Goal: Information Seeking & Learning: Learn about a topic

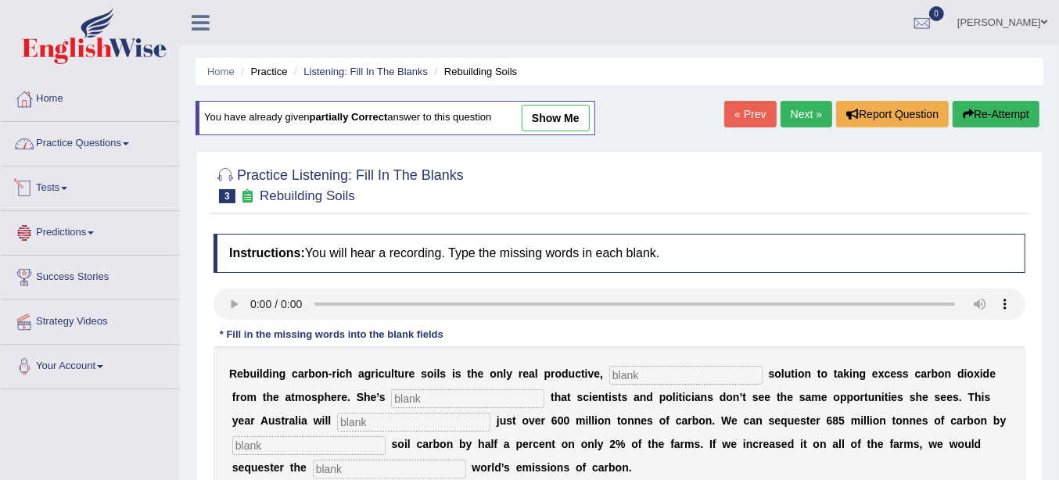
click at [116, 140] on link "Practice Questions" at bounding box center [90, 141] width 178 height 39
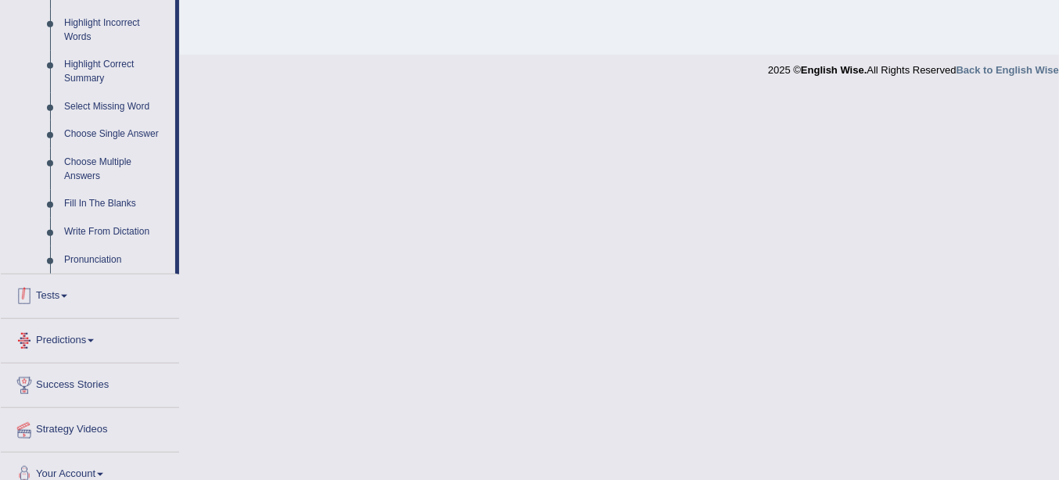
scroll to position [743, 0]
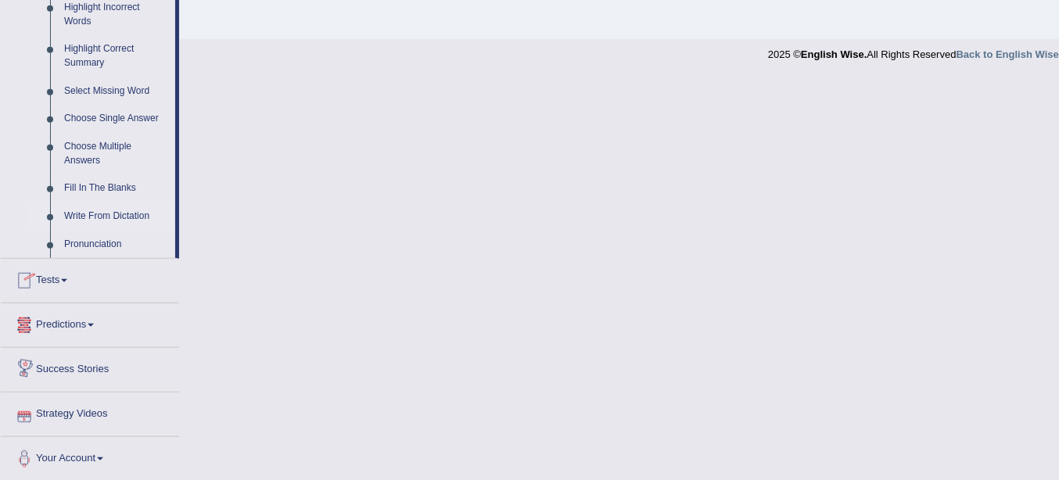
click at [136, 217] on link "Write From Dictation" at bounding box center [116, 217] width 118 height 28
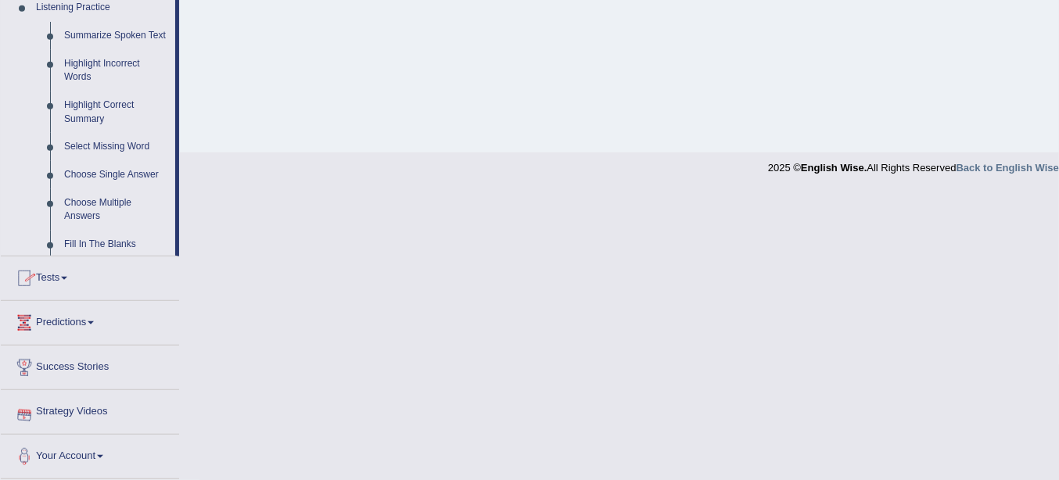
scroll to position [426, 0]
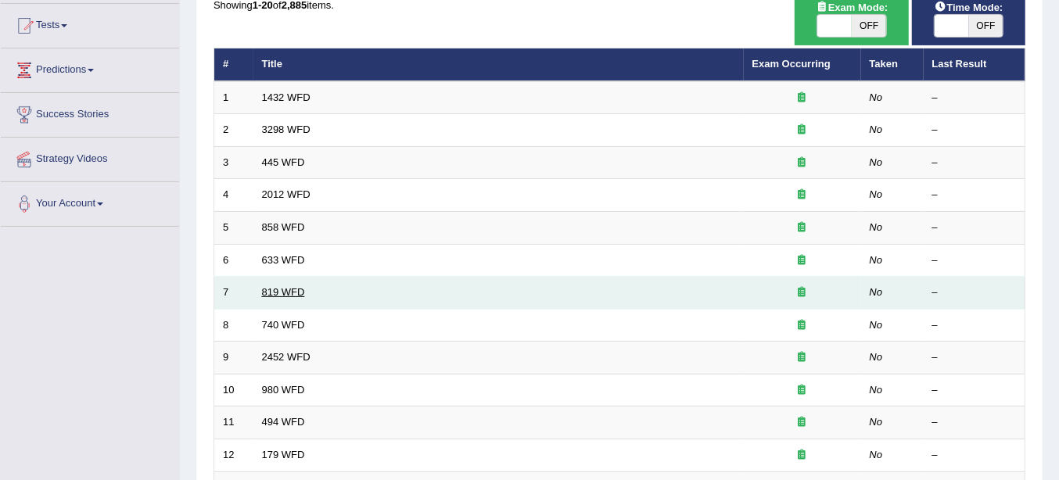
click at [295, 294] on link "819 WFD" at bounding box center [283, 292] width 43 height 12
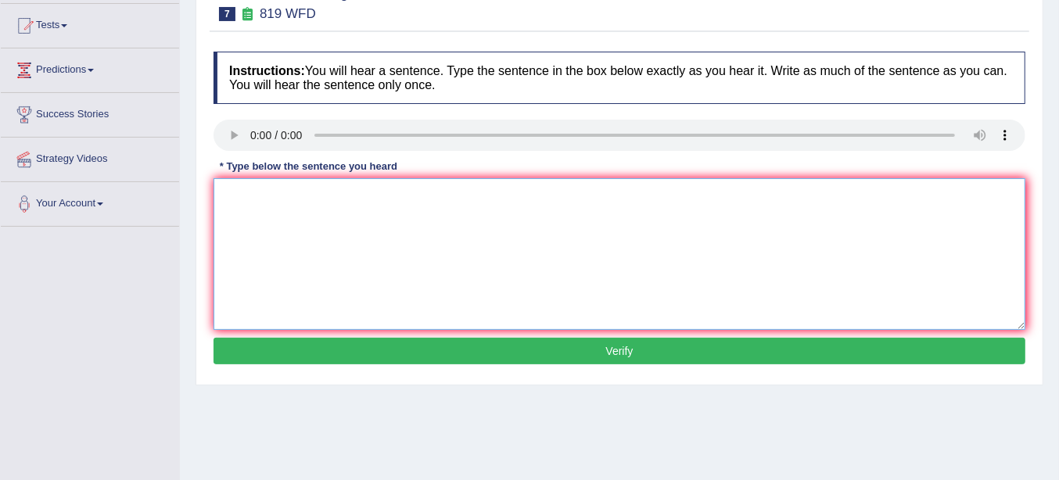
click at [321, 260] on textarea at bounding box center [619, 254] width 812 height 152
click at [395, 224] on textarea at bounding box center [619, 254] width 812 height 152
click at [277, 203] on textarea "Plane" at bounding box center [619, 254] width 812 height 152
click at [365, 197] on textarea "Plane are able through go on light" at bounding box center [619, 254] width 812 height 152
click at [533, 224] on textarea "Plane are able through go on the light" at bounding box center [619, 254] width 812 height 152
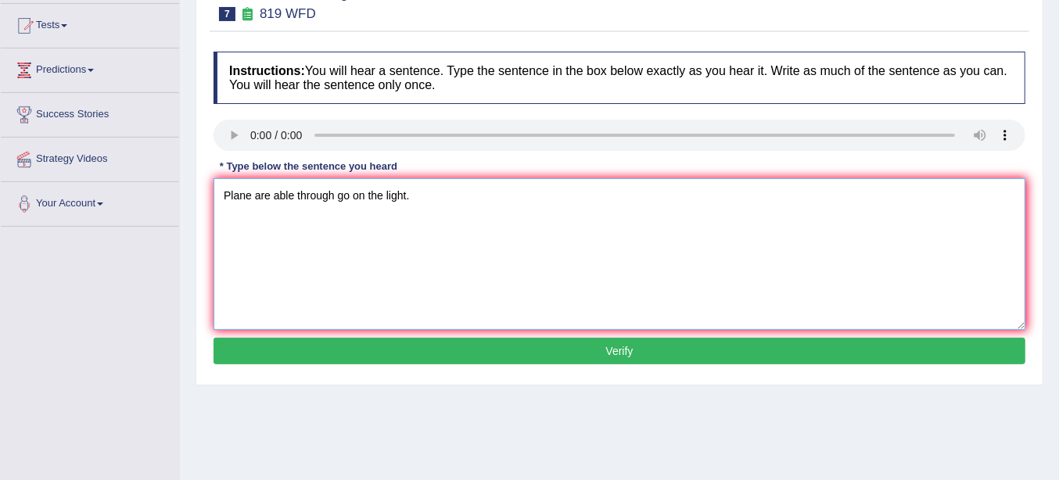
type textarea "Plane are able through go on the light."
click at [637, 335] on div "Instructions: You will hear a sentence. Type the sentence in the box below exac…" at bounding box center [620, 210] width 820 height 333
click at [637, 340] on button "Verify" at bounding box center [619, 351] width 812 height 27
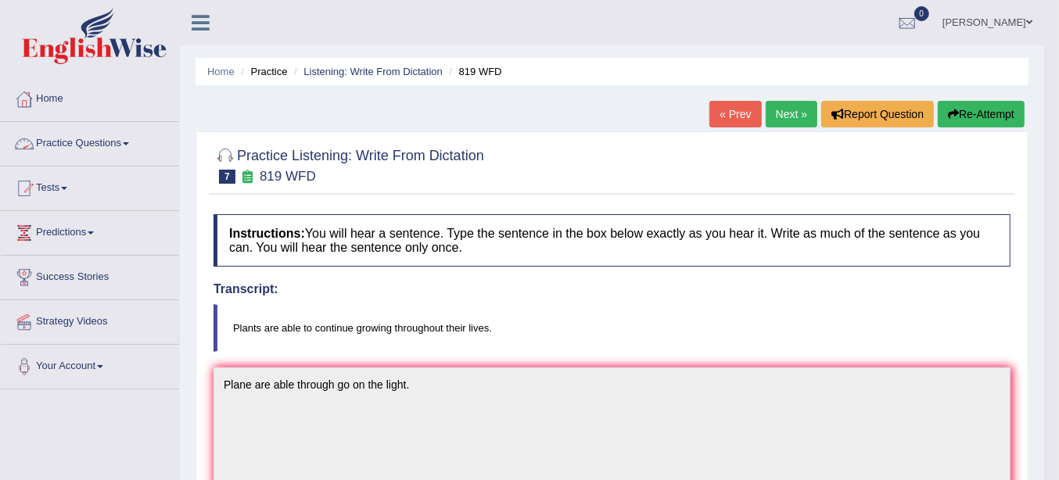
click at [55, 145] on link "Practice Questions" at bounding box center [90, 141] width 178 height 39
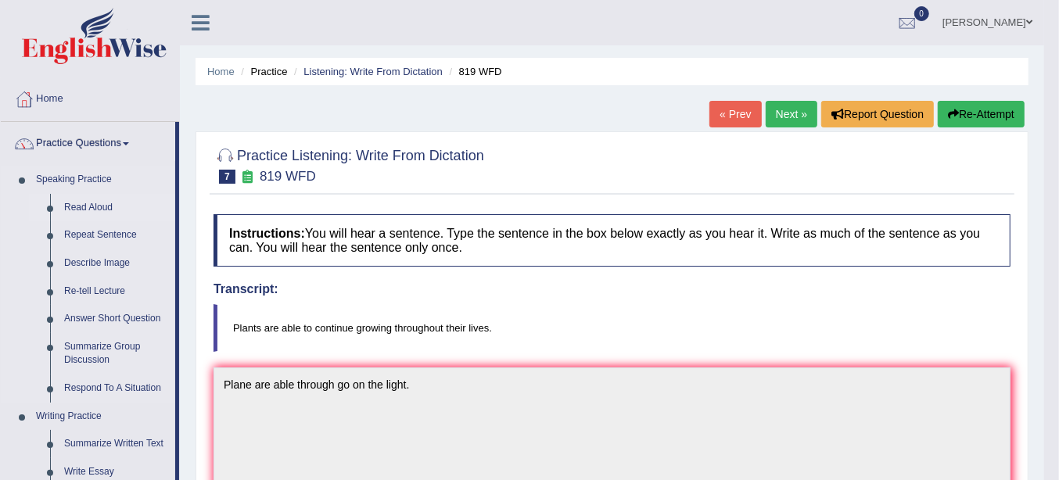
click at [95, 206] on link "Read Aloud" at bounding box center [116, 208] width 118 height 28
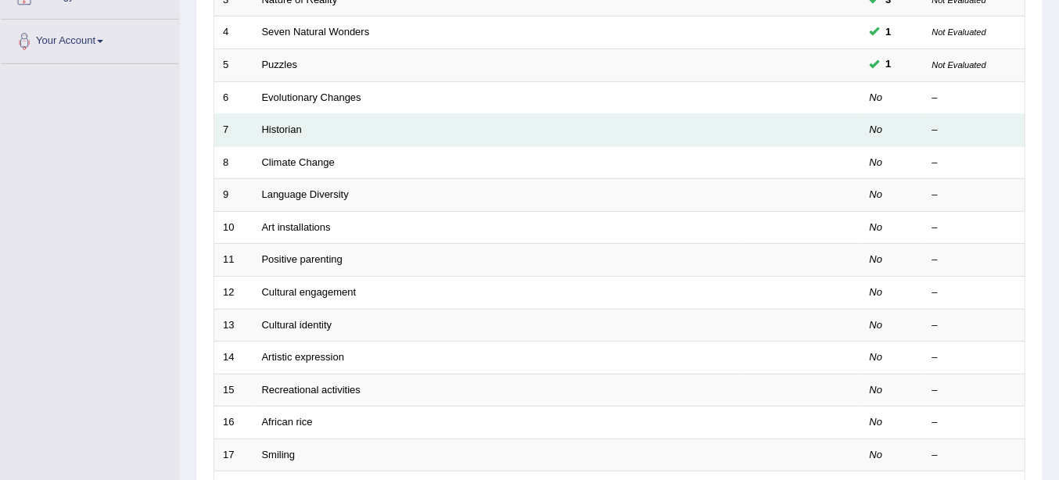
click at [275, 134] on td "Historian" at bounding box center [498, 130] width 490 height 33
click at [284, 124] on link "Historian" at bounding box center [282, 130] width 40 height 12
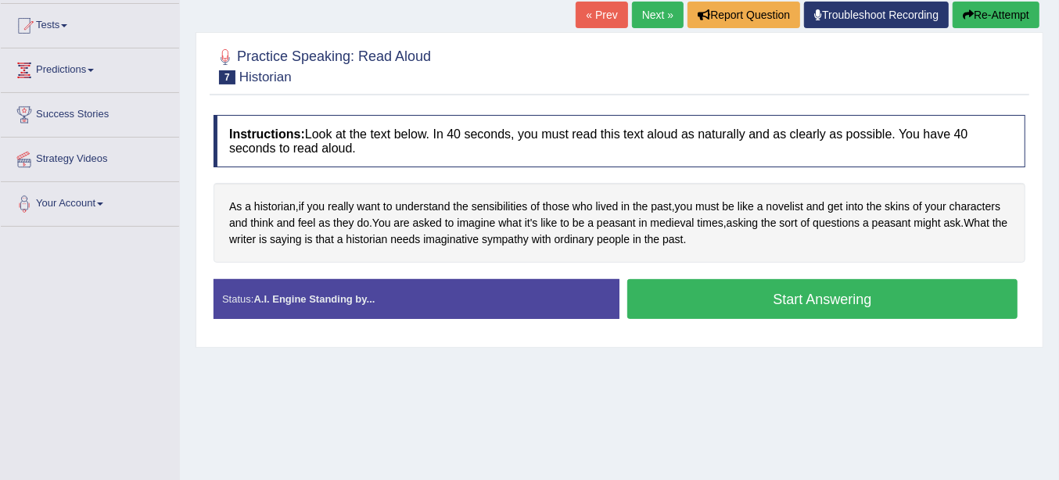
click at [701, 290] on button "Start Answering" at bounding box center [822, 299] width 390 height 40
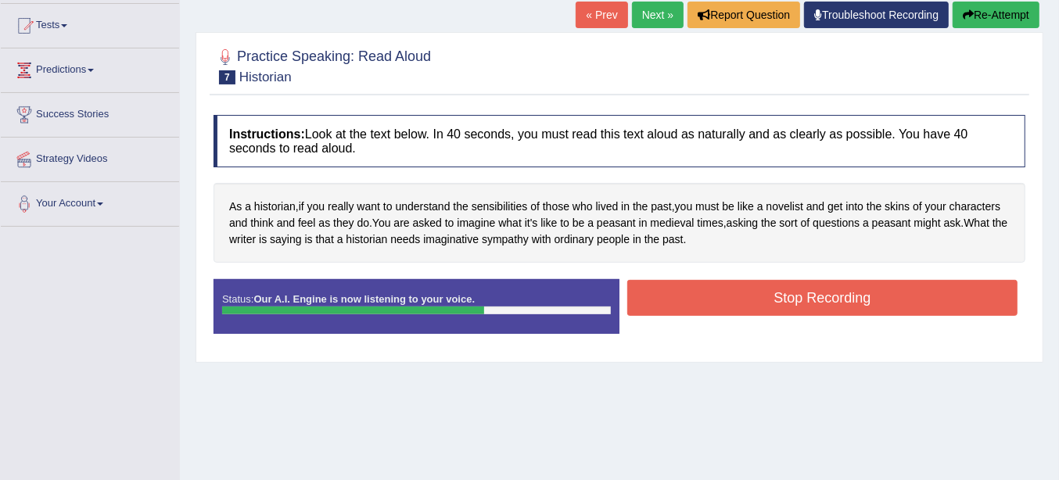
click at [700, 290] on button "Stop Recording" at bounding box center [822, 298] width 390 height 36
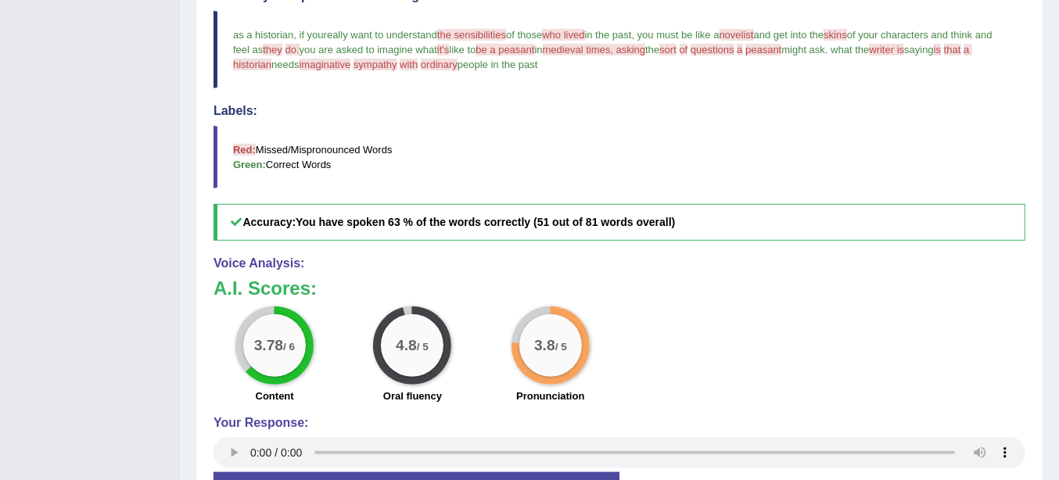
scroll to position [422, 0]
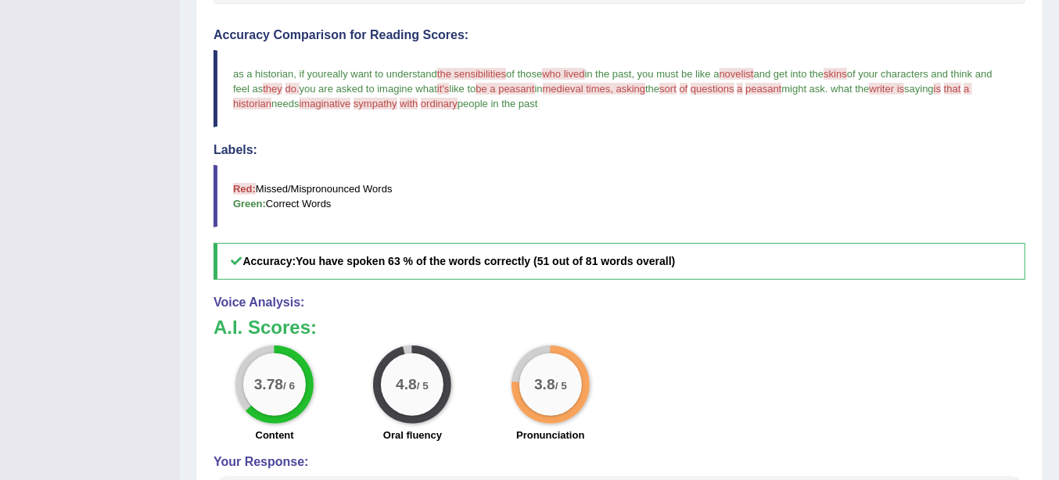
click at [764, 192] on blockquote "Red: Missed/Mispronounced Words Green: Correct Words" at bounding box center [619, 196] width 812 height 63
click at [683, 130] on div "Accuracy Comparison for Reading Scores: as a historian , if you are really want…" at bounding box center [619, 154] width 812 height 252
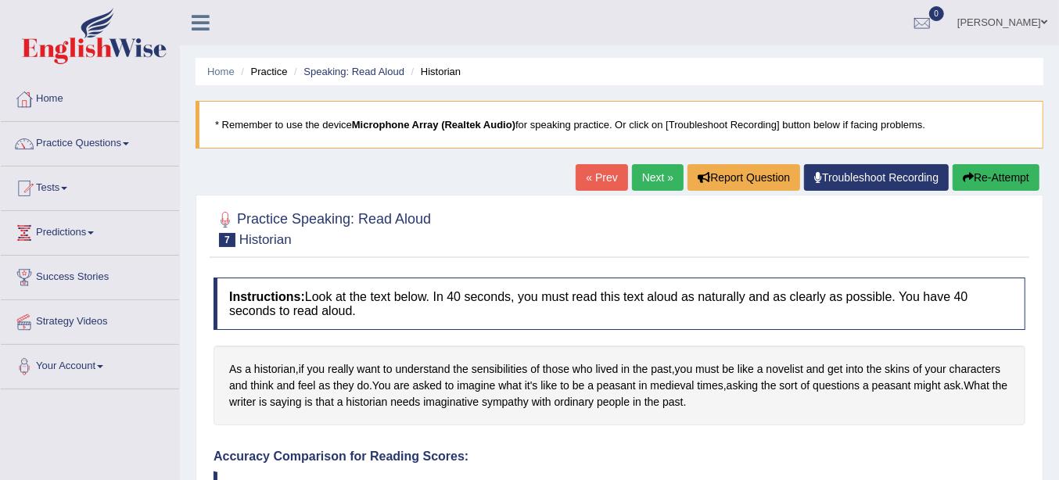
scroll to position [0, 0]
click at [640, 177] on link "Next »" at bounding box center [658, 177] width 52 height 27
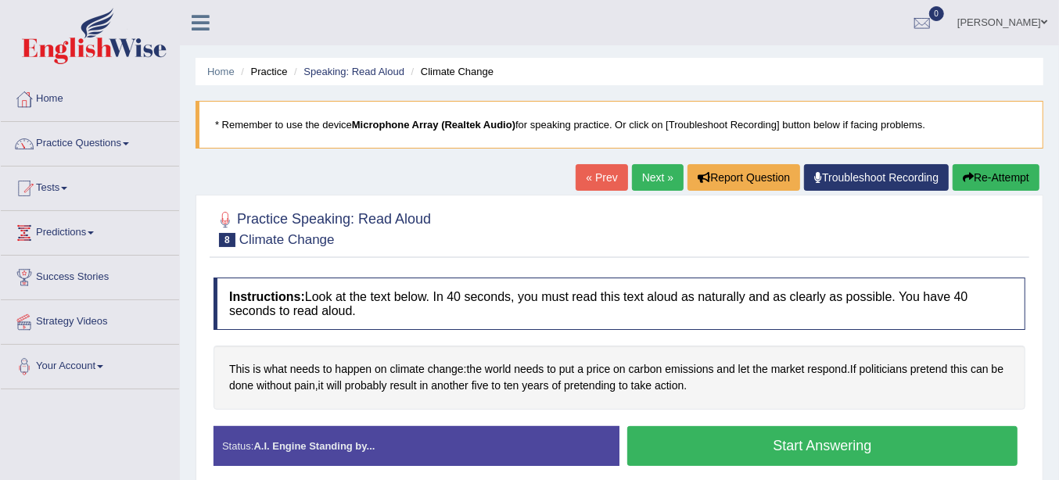
click at [646, 172] on link "Next »" at bounding box center [658, 177] width 52 height 27
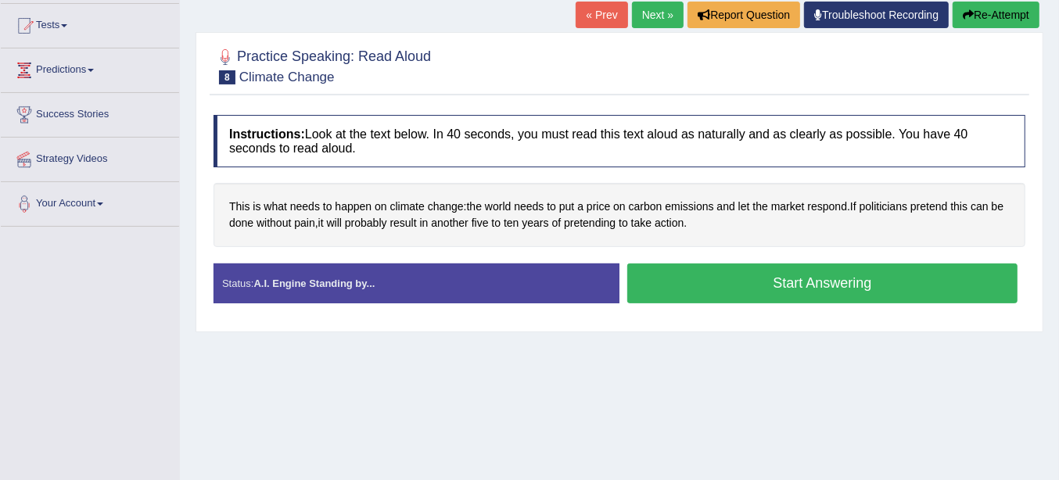
click at [673, 299] on button "Start Answering" at bounding box center [822, 284] width 390 height 40
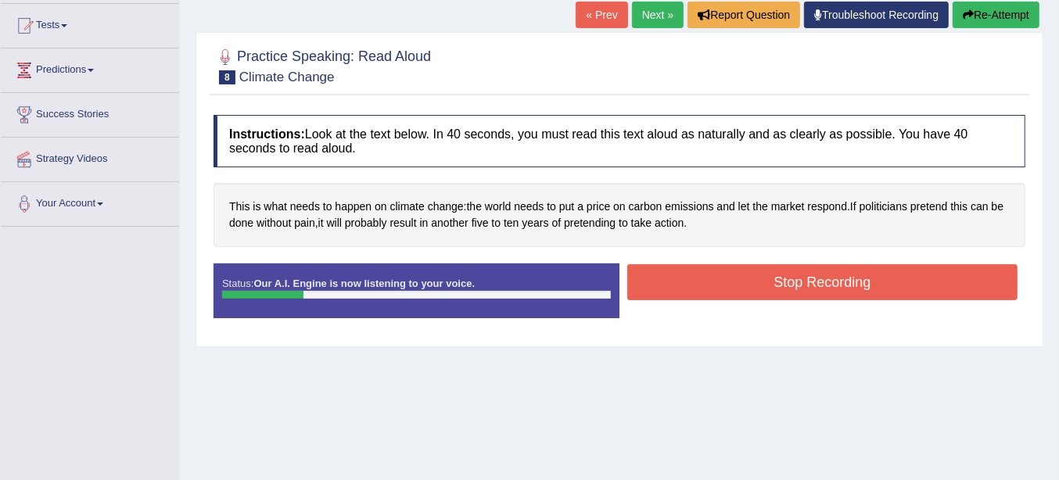
click at [679, 282] on button "Stop Recording" at bounding box center [822, 282] width 390 height 36
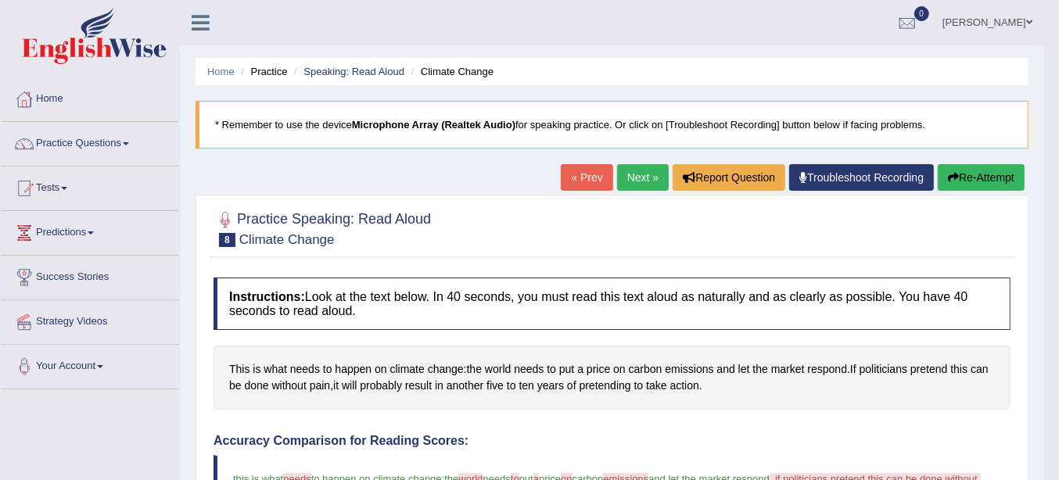
click at [657, 185] on link "Next »" at bounding box center [643, 177] width 52 height 27
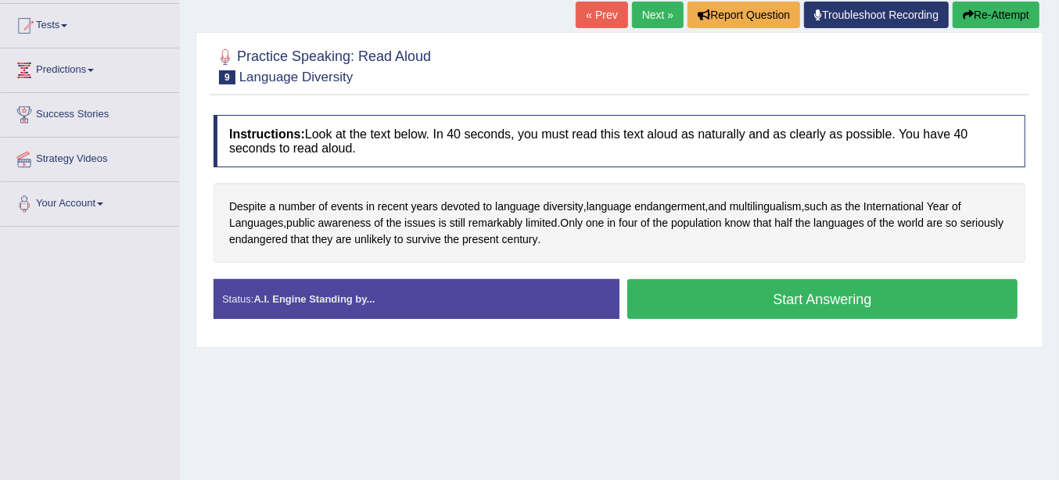
click at [661, 294] on button "Start Answering" at bounding box center [822, 299] width 390 height 40
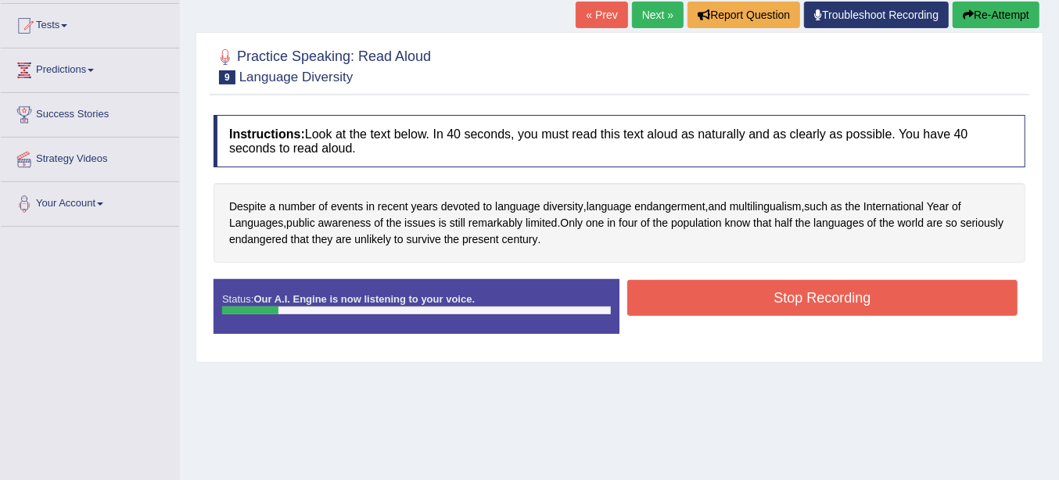
click at [870, 307] on button "Stop Recording" at bounding box center [822, 298] width 390 height 36
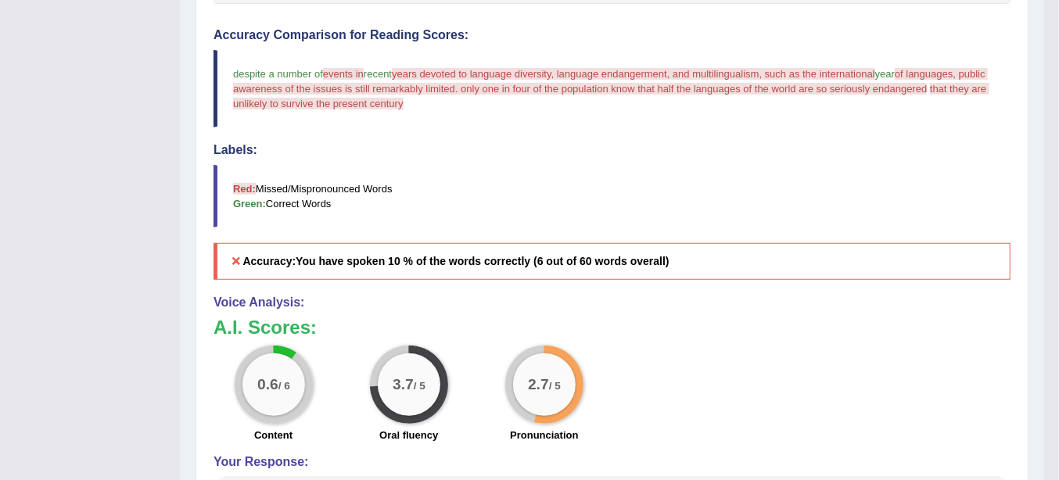
scroll to position [95, 0]
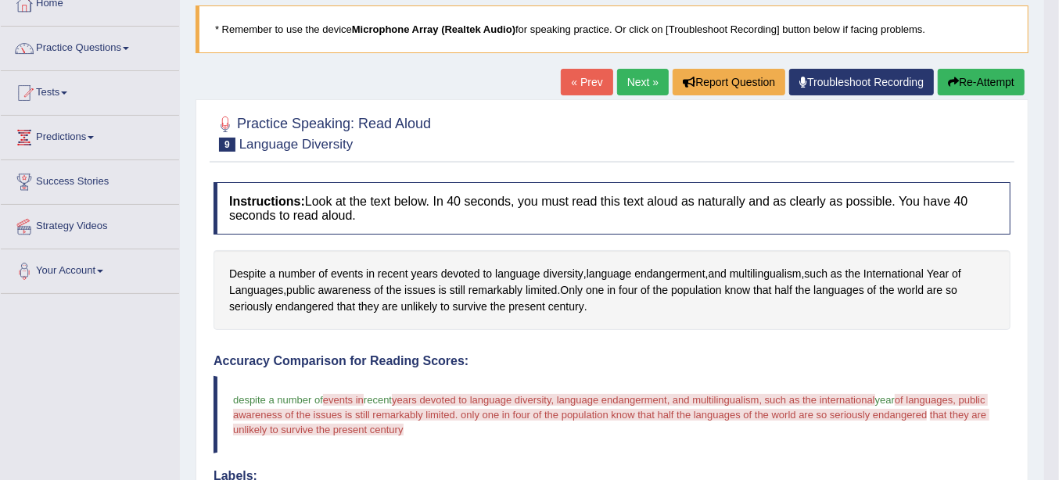
click at [631, 94] on div "« Prev Next » Report Question Troubleshoot Recording Re-Attempt" at bounding box center [795, 84] width 468 height 30
click at [631, 90] on link "Next »" at bounding box center [643, 82] width 52 height 27
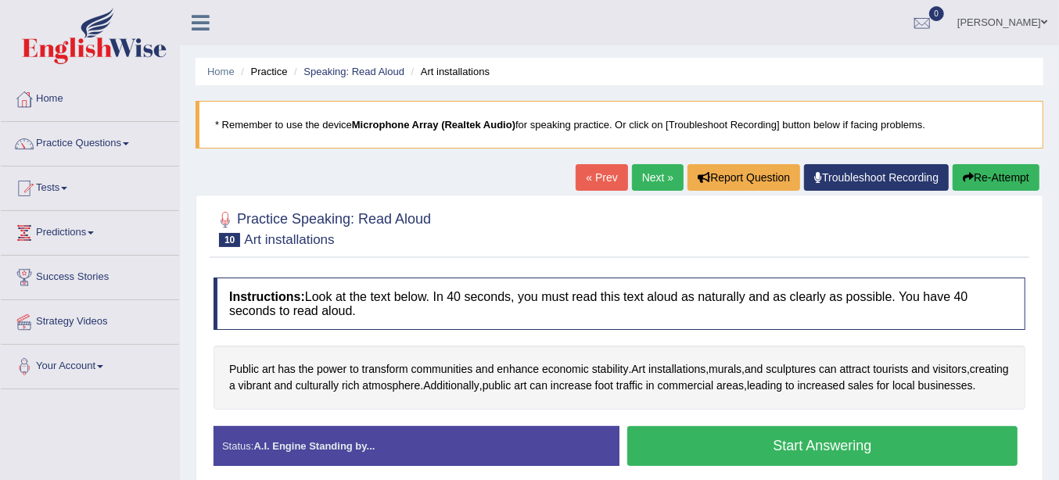
click at [576, 177] on link "« Prev" at bounding box center [602, 177] width 52 height 27
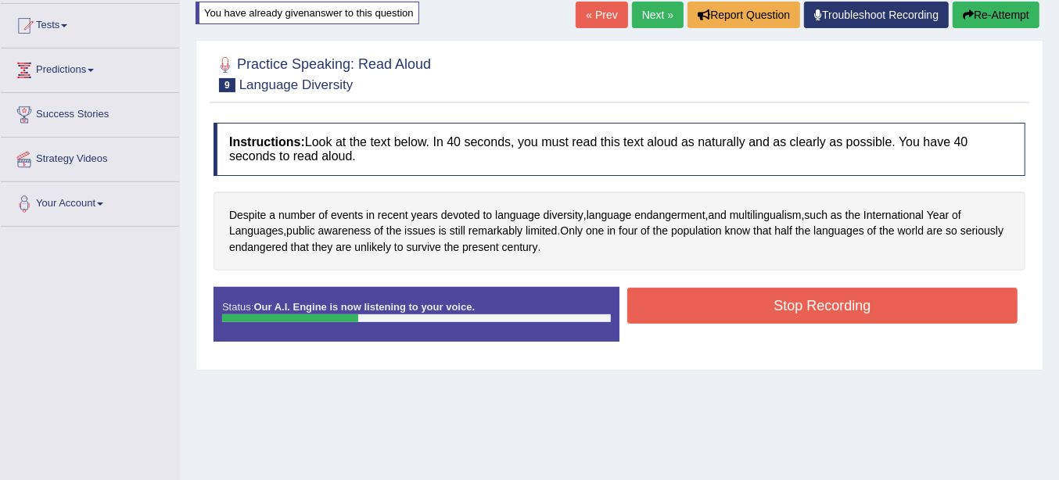
click at [698, 324] on div "Stop Recording" at bounding box center [822, 308] width 406 height 40
click at [703, 316] on button "Stop Recording" at bounding box center [822, 306] width 390 height 36
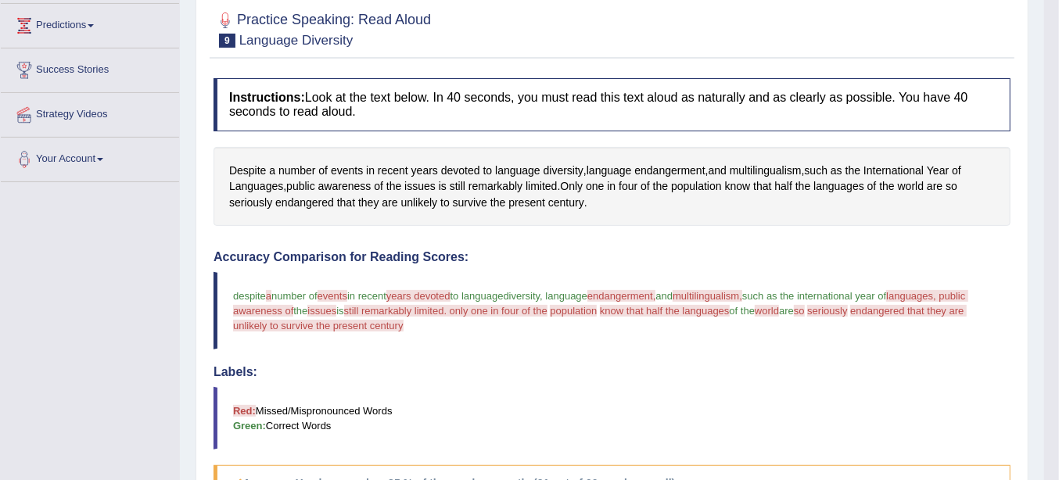
scroll to position [104, 0]
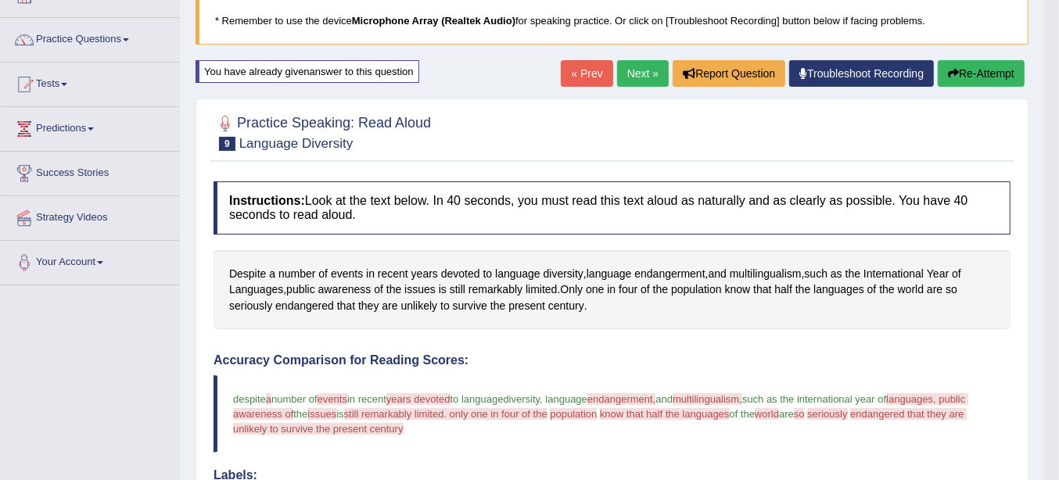
click at [636, 64] on link "Next »" at bounding box center [643, 73] width 52 height 27
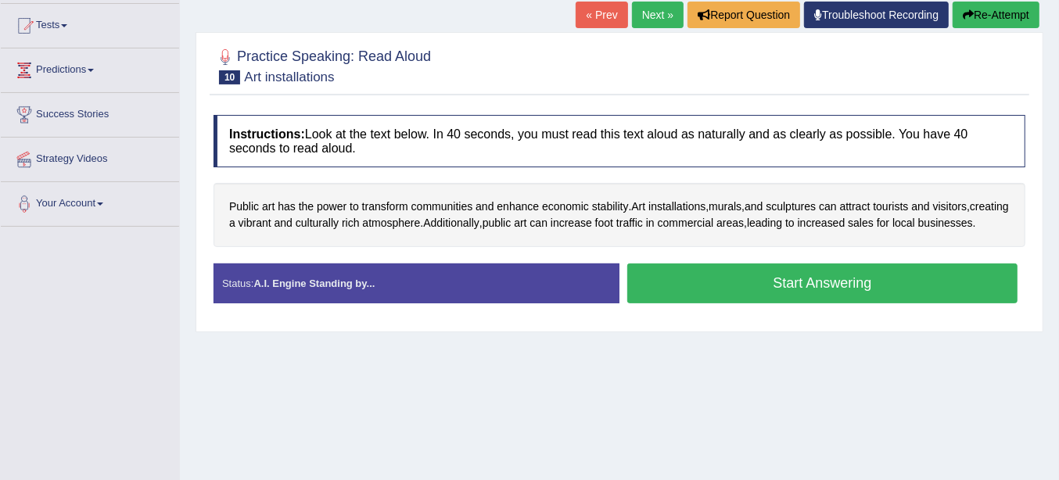
click at [759, 303] on button "Start Answering" at bounding box center [822, 284] width 390 height 40
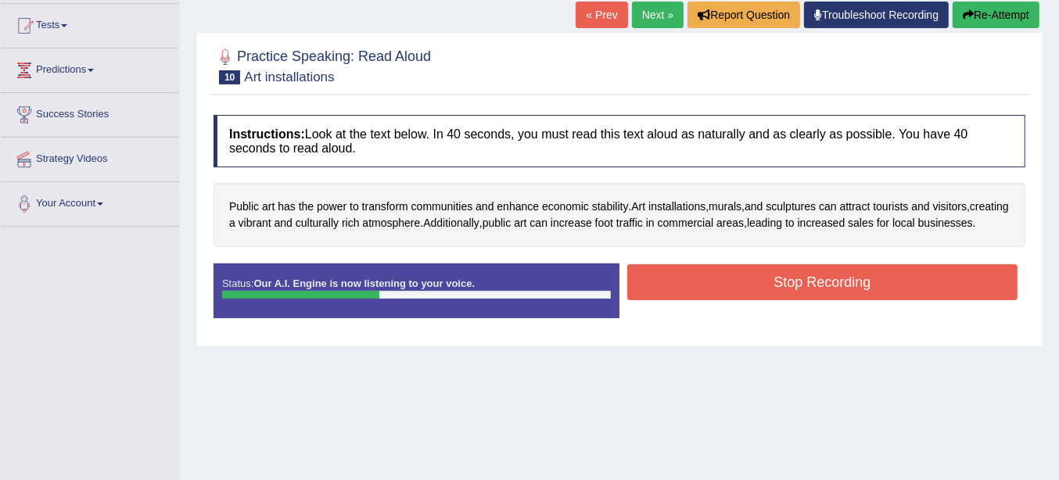
click at [777, 297] on button "Stop Recording" at bounding box center [822, 282] width 390 height 36
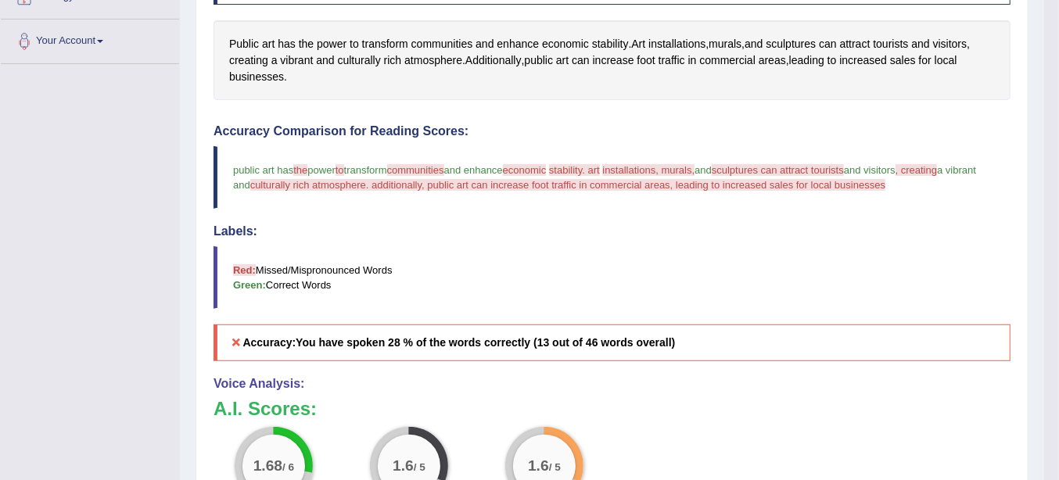
scroll to position [489, 0]
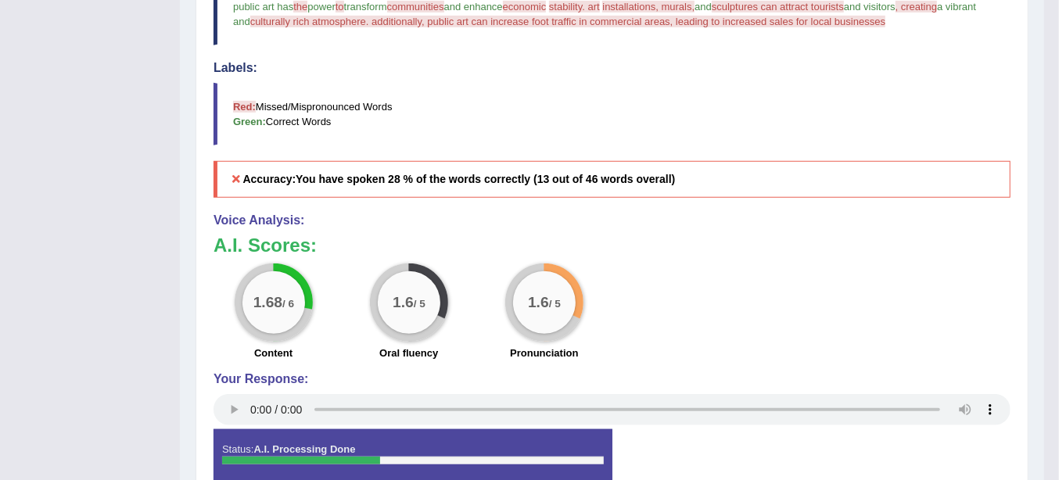
click at [970, 342] on div "1.68 / 6 Content 1.6 / 5 Oral fluency 1.6 / 5 Pronunciation" at bounding box center [612, 314] width 813 height 101
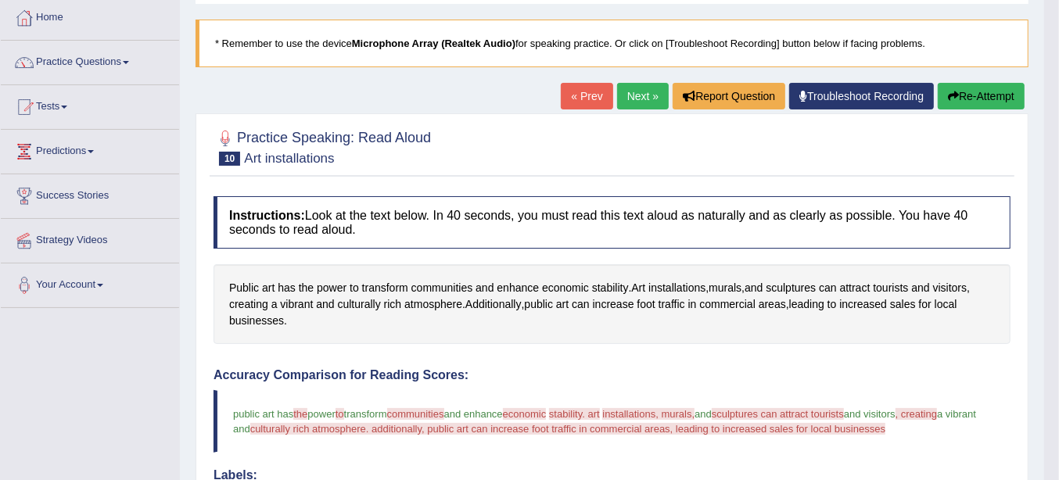
scroll to position [0, 0]
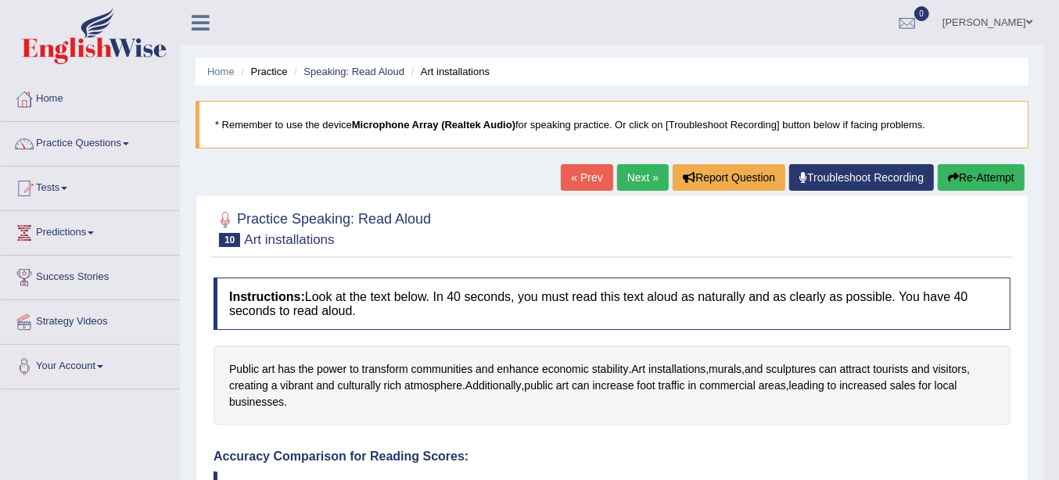
click at [658, 178] on link "Next »" at bounding box center [643, 177] width 52 height 27
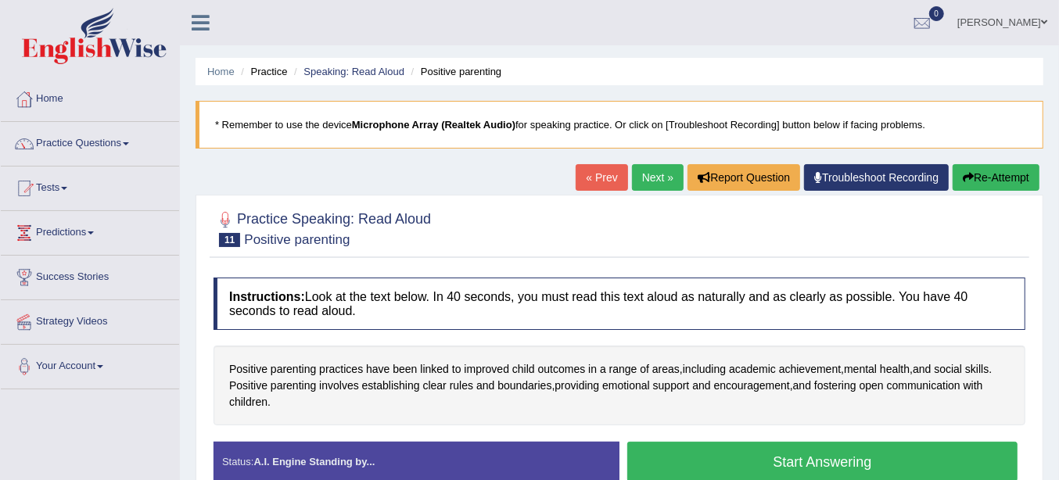
click at [657, 178] on link "Next »" at bounding box center [658, 177] width 52 height 27
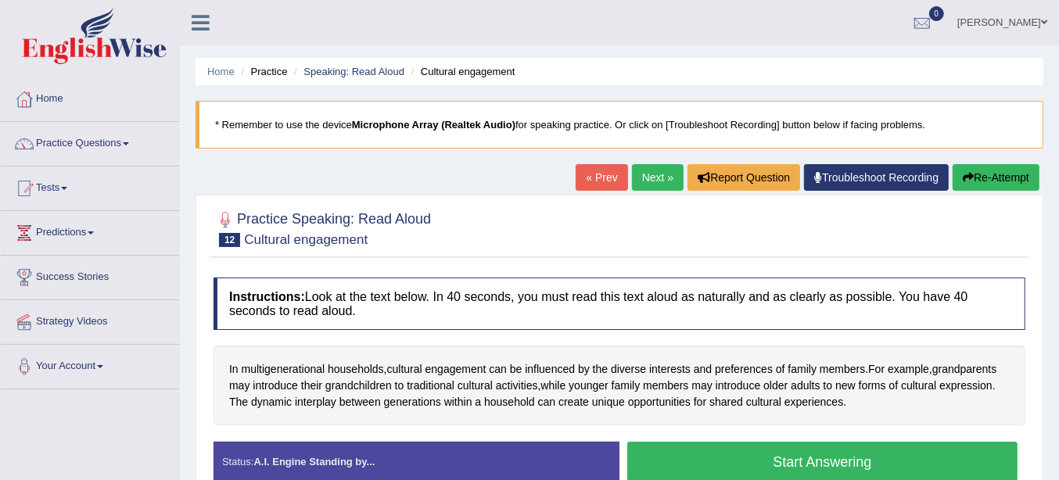
click at [646, 179] on link "Next »" at bounding box center [658, 177] width 52 height 27
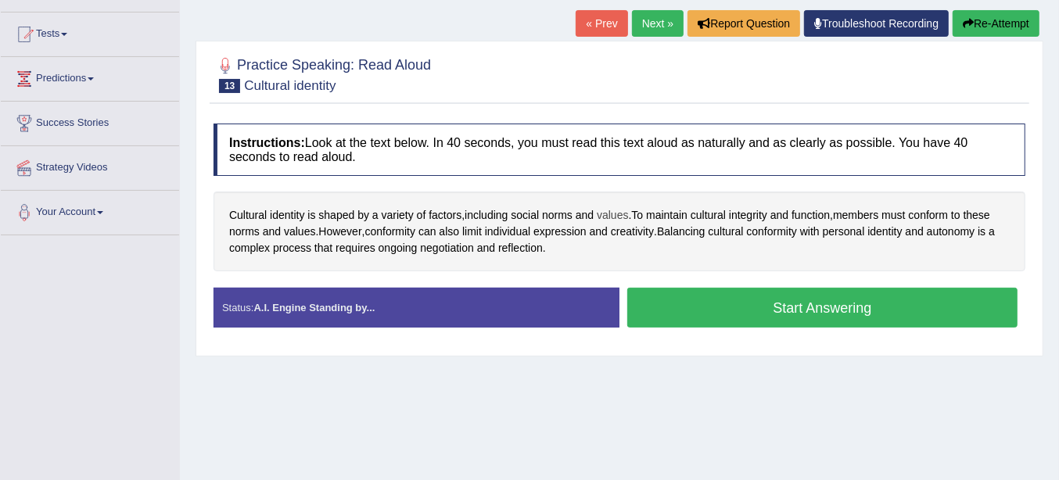
scroll to position [163, 0]
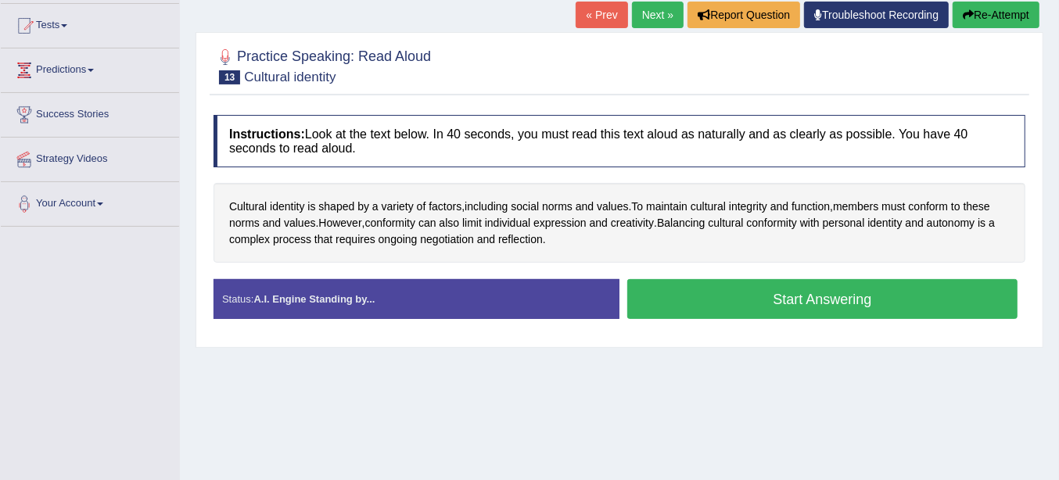
click at [691, 292] on button "Start Answering" at bounding box center [822, 299] width 390 height 40
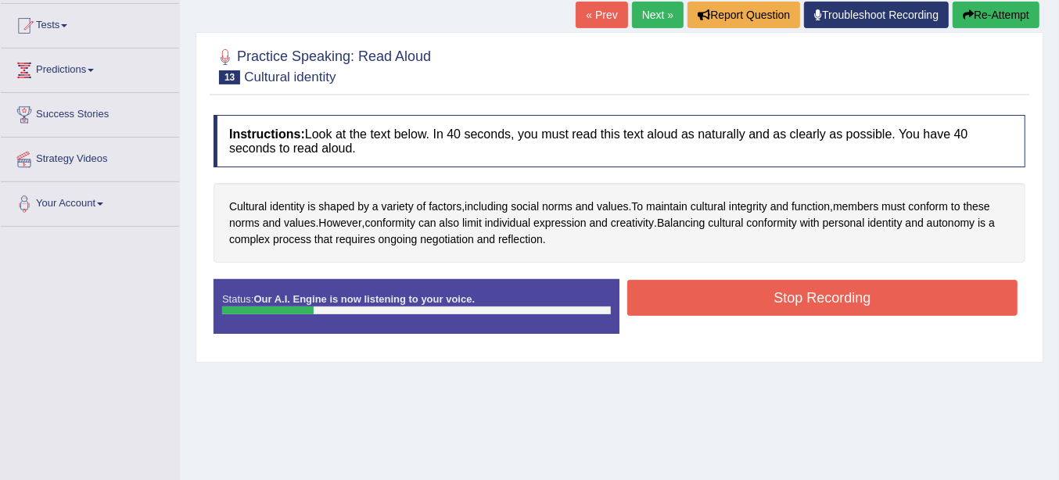
click at [691, 292] on button "Stop Recording" at bounding box center [822, 298] width 390 height 36
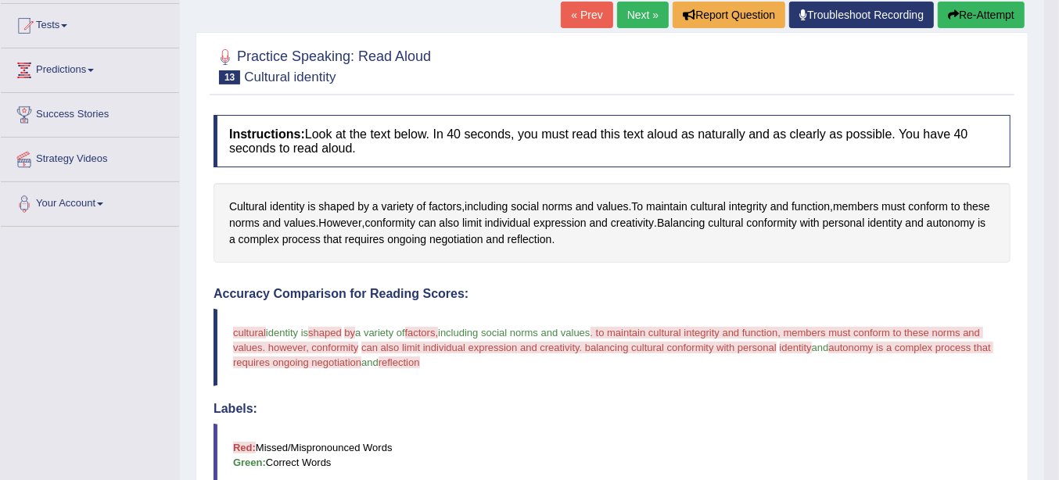
click at [963, 21] on button "Re-Attempt" at bounding box center [981, 15] width 87 height 27
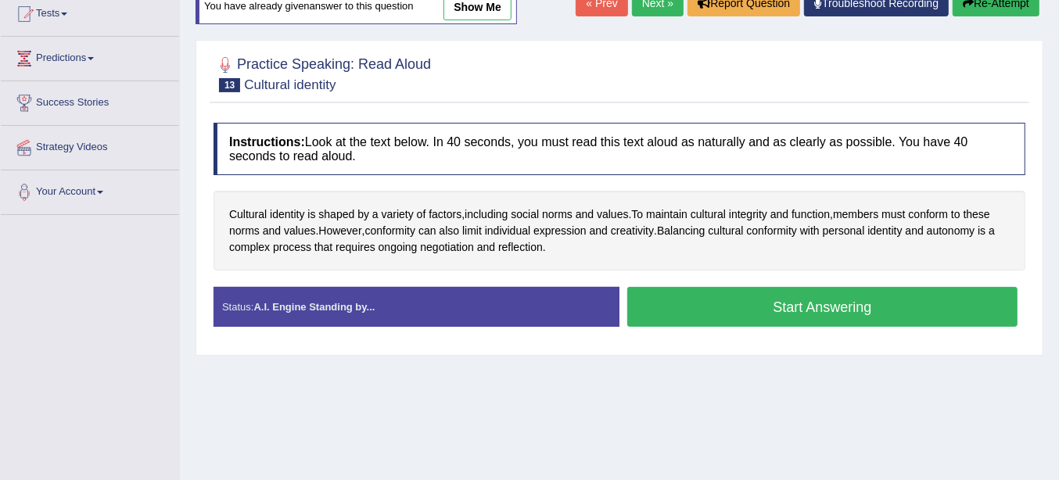
click at [777, 310] on button "Start Answering" at bounding box center [822, 307] width 390 height 40
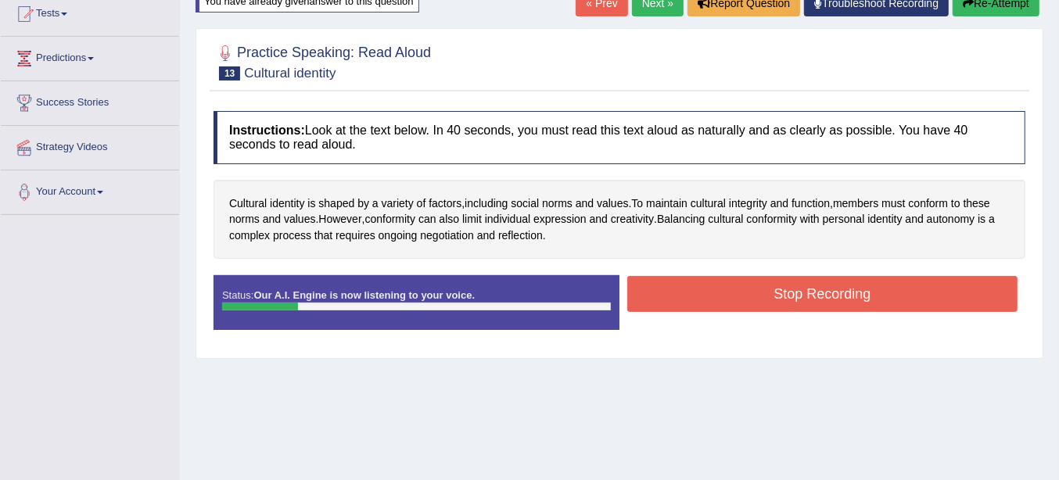
click at [780, 300] on button "Stop Recording" at bounding box center [822, 294] width 390 height 36
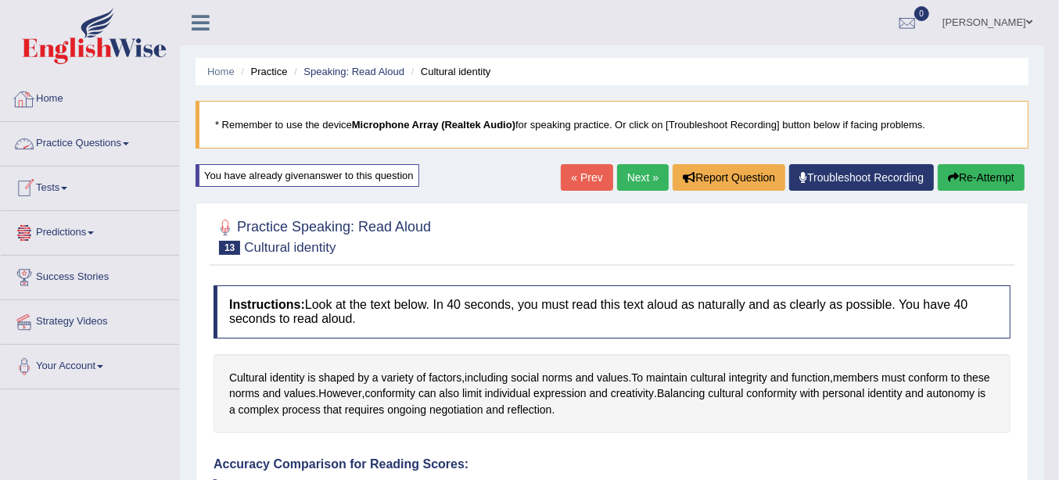
click at [65, 148] on link "Practice Questions" at bounding box center [90, 141] width 178 height 39
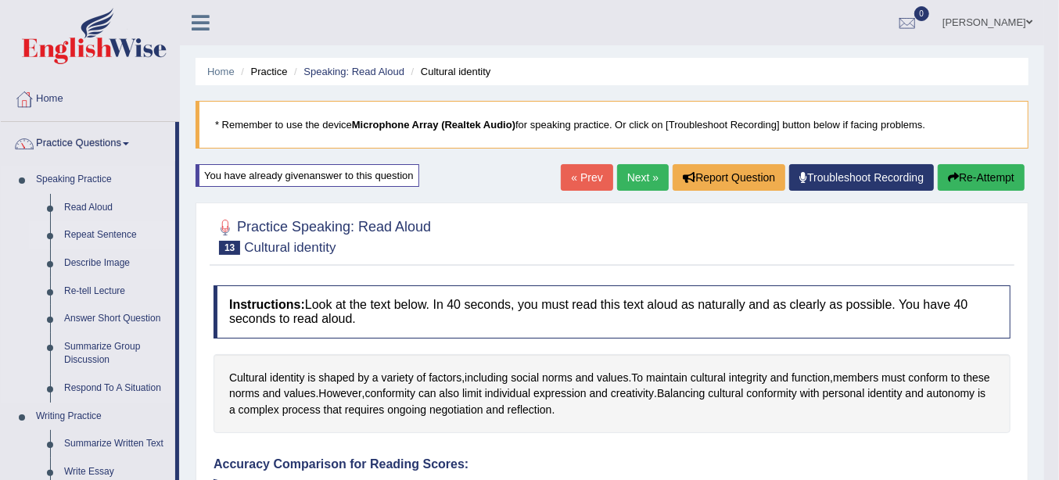
click at [91, 231] on link "Repeat Sentence" at bounding box center [116, 235] width 118 height 28
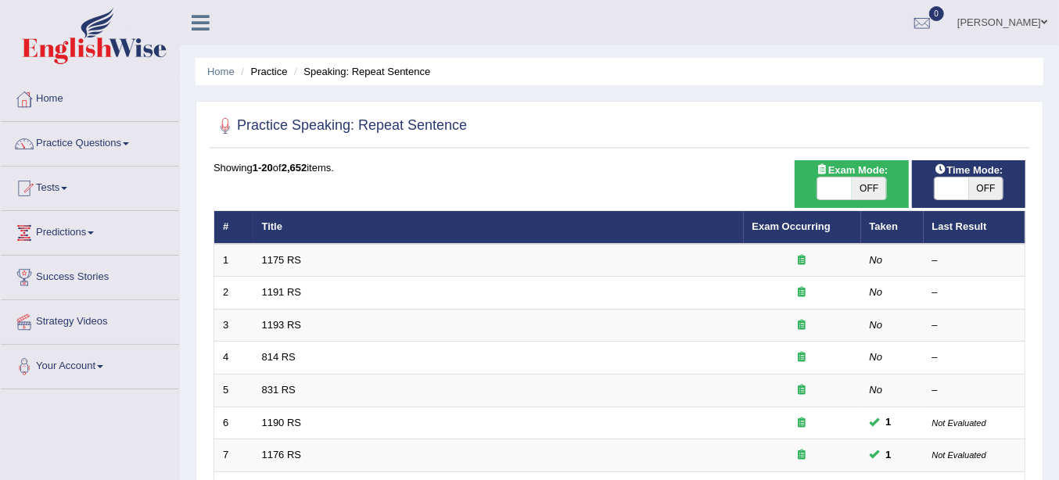
click at [270, 285] on td "1191 RS" at bounding box center [498, 293] width 490 height 33
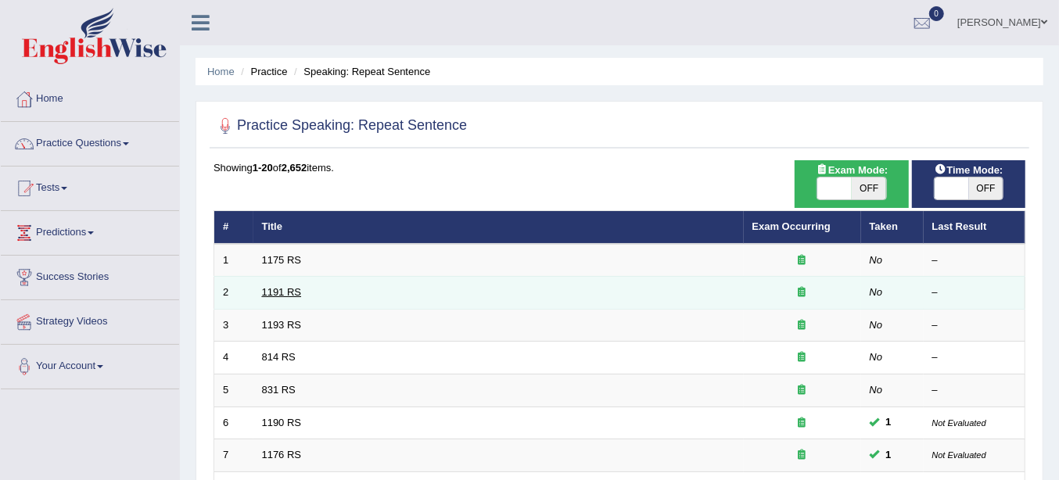
click at [271, 294] on link "1191 RS" at bounding box center [282, 292] width 40 height 12
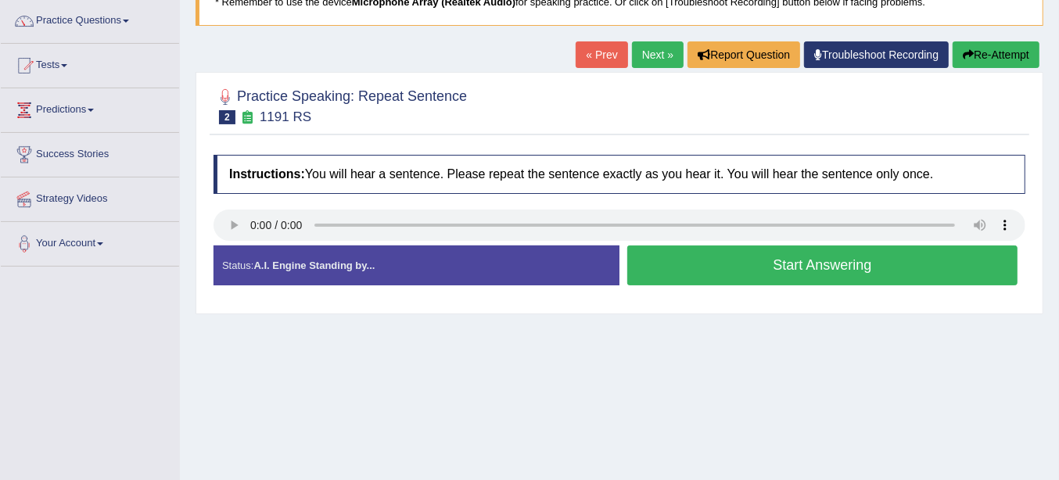
scroll to position [163, 0]
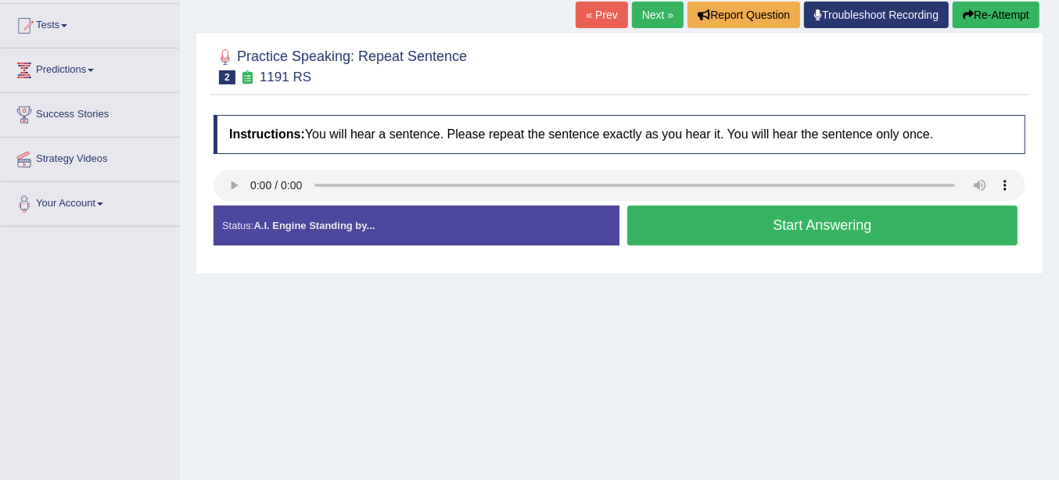
click at [714, 226] on button "Start Answering" at bounding box center [822, 226] width 390 height 40
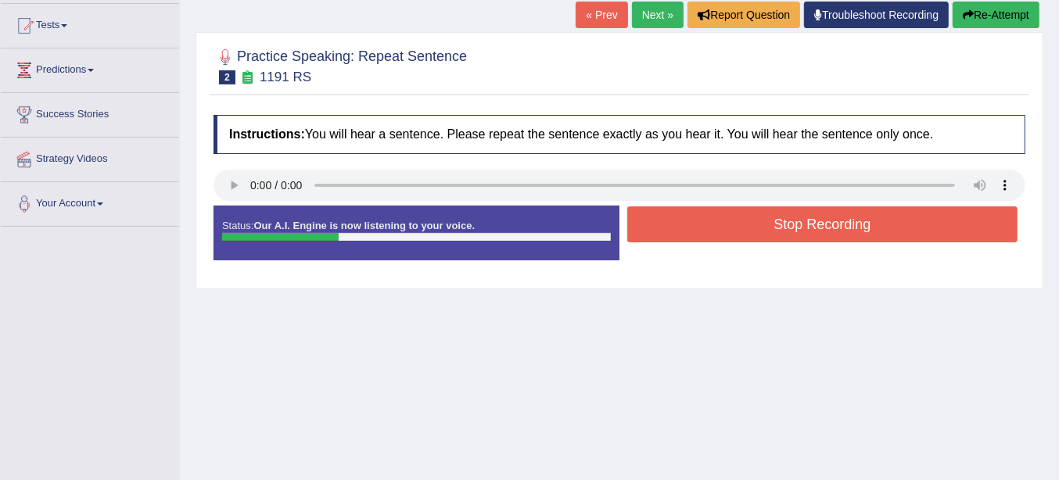
click at [648, 10] on link "Next »" at bounding box center [658, 15] width 52 height 27
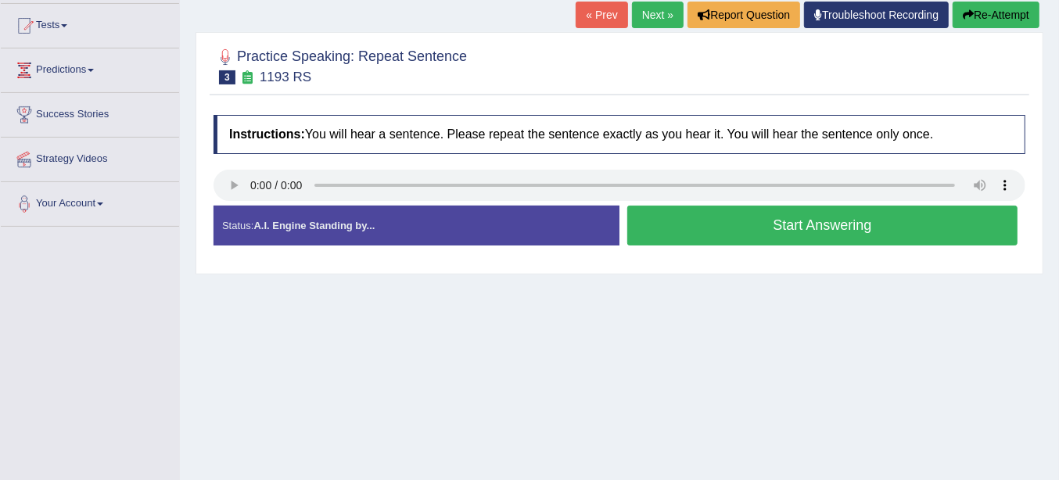
click at [643, 238] on button "Start Answering" at bounding box center [822, 226] width 390 height 40
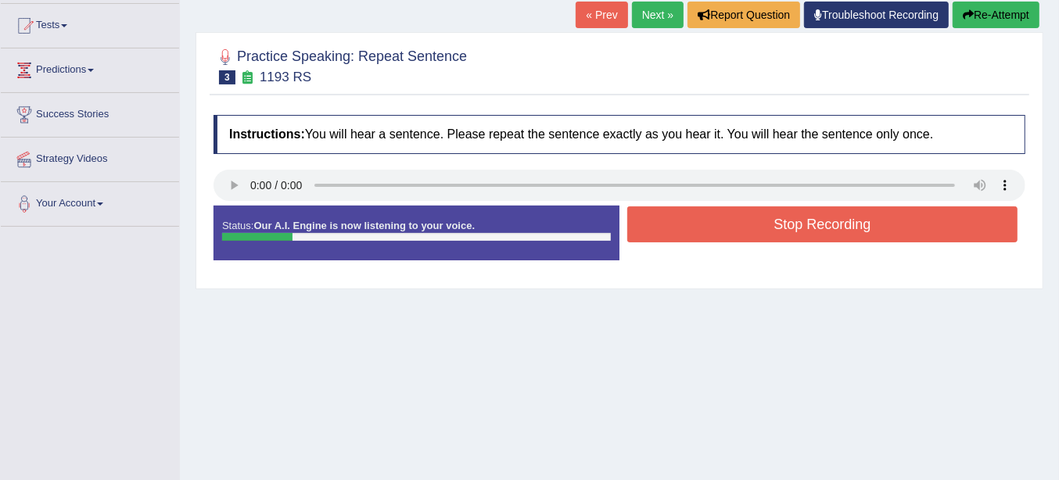
click at [694, 238] on button "Stop Recording" at bounding box center [822, 224] width 390 height 36
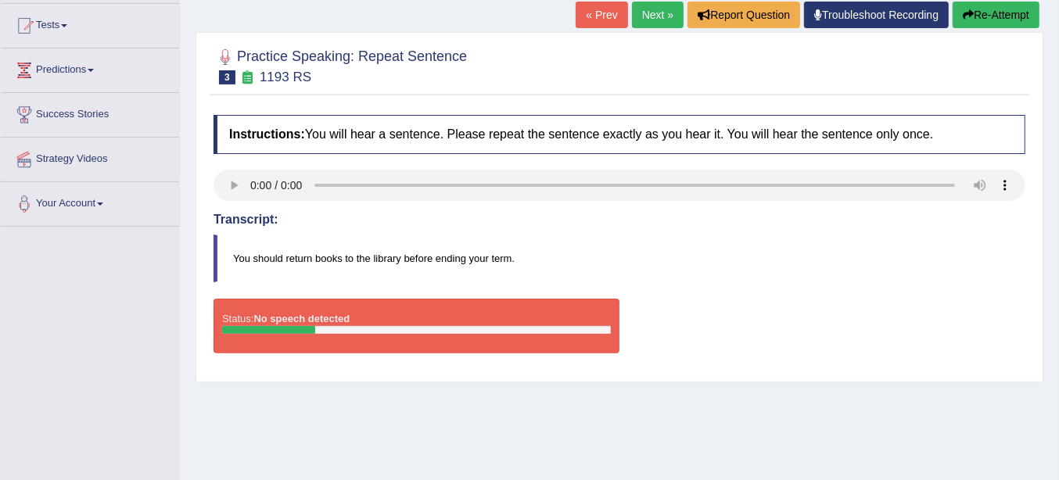
click at [1014, 3] on button "Re-Attempt" at bounding box center [996, 15] width 87 height 27
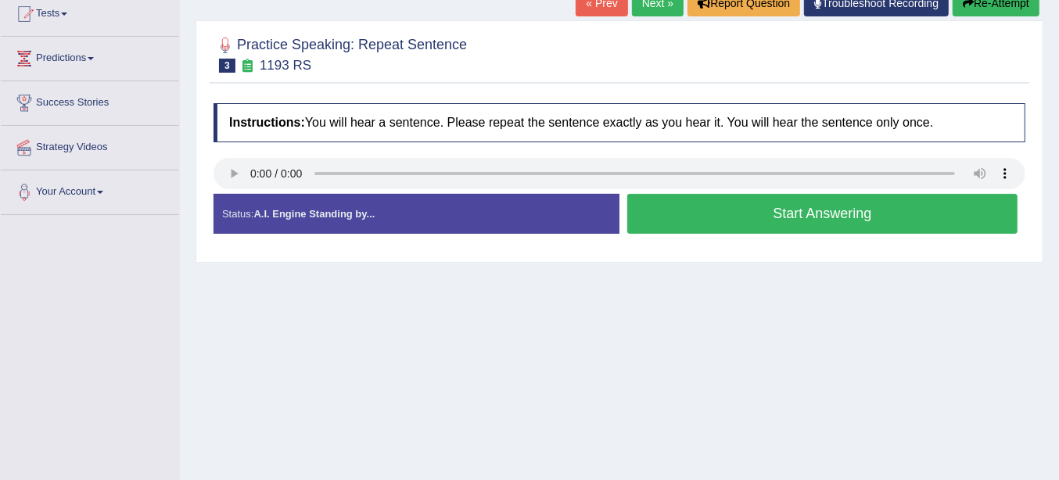
scroll to position [174, 0]
click at [658, 208] on button "Start Answering" at bounding box center [822, 214] width 390 height 40
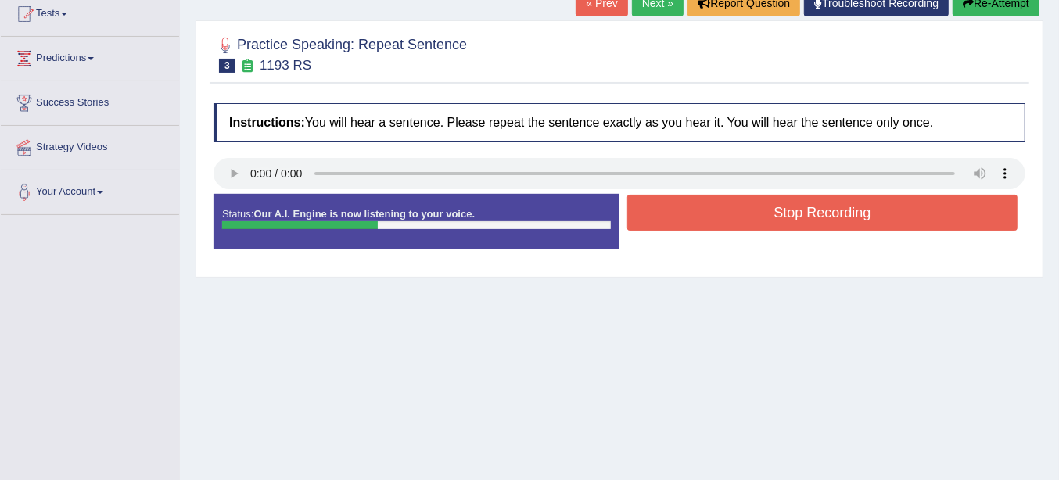
click at [655, 213] on button "Stop Recording" at bounding box center [822, 213] width 390 height 36
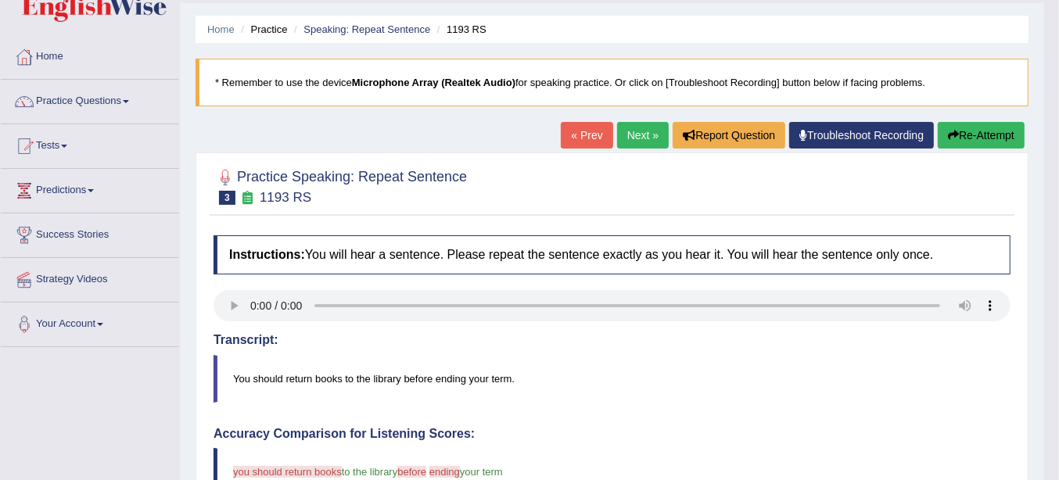
scroll to position [12, 0]
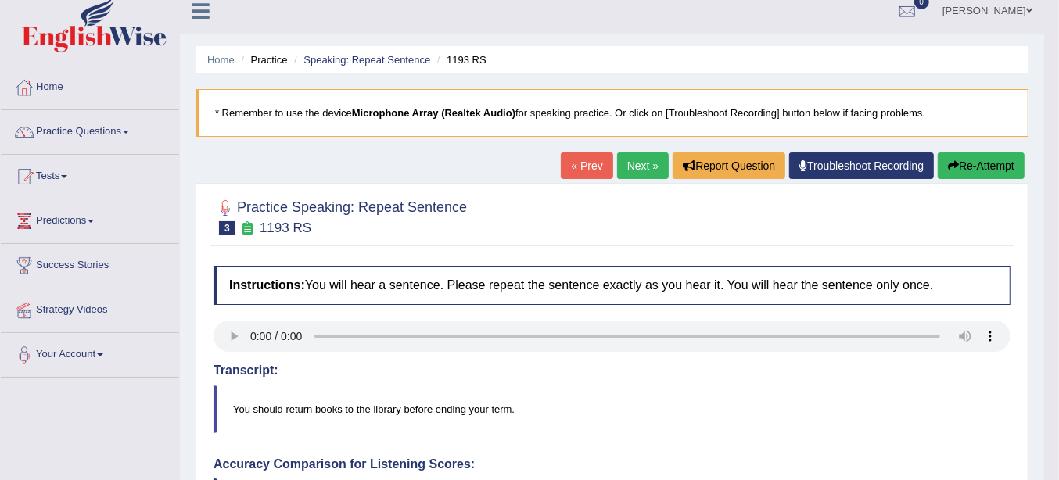
click at [638, 167] on link "Next »" at bounding box center [643, 165] width 52 height 27
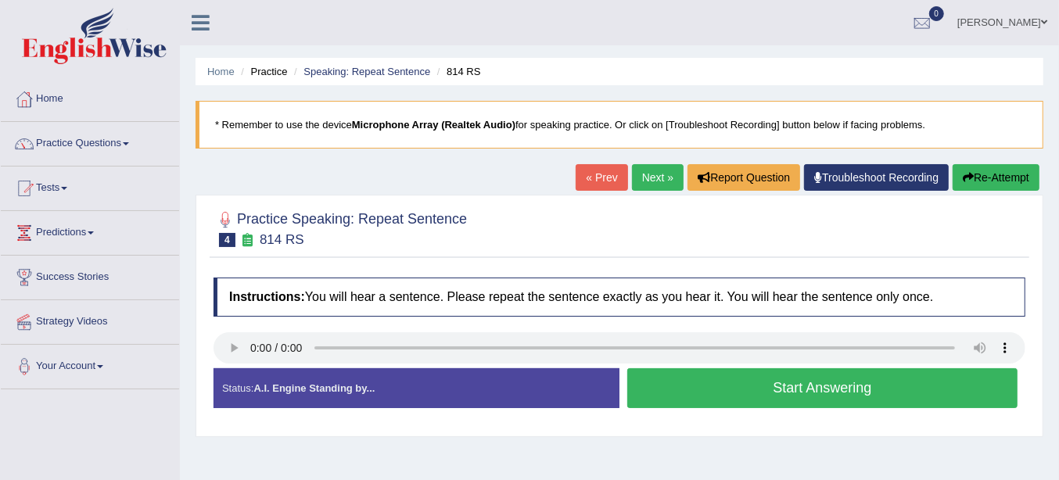
scroll to position [163, 0]
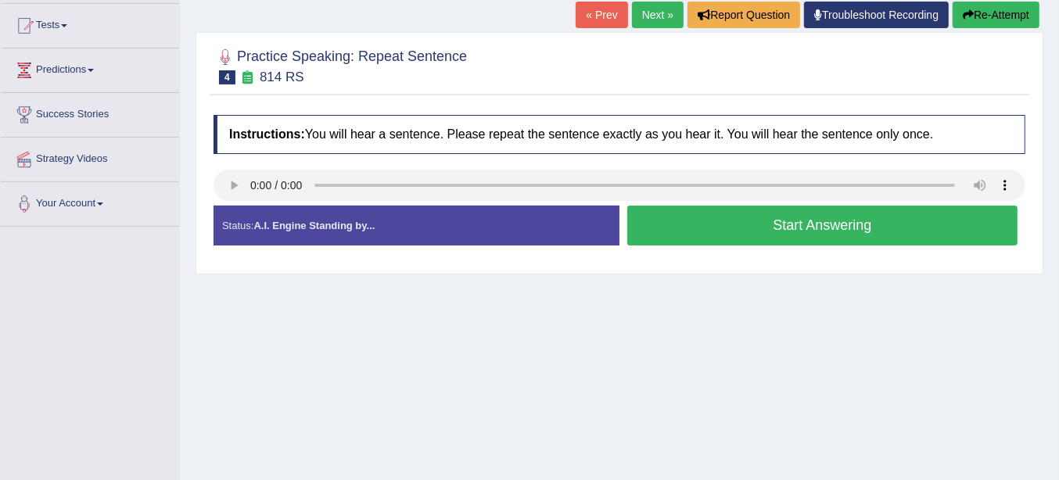
click at [712, 228] on button "Start Answering" at bounding box center [822, 226] width 390 height 40
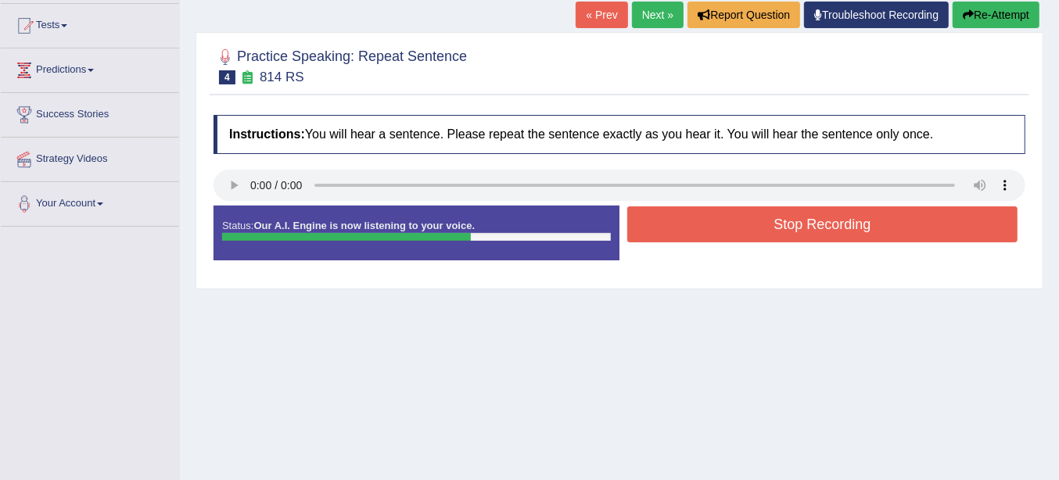
click at [1034, 13] on button "Re-Attempt" at bounding box center [996, 15] width 87 height 27
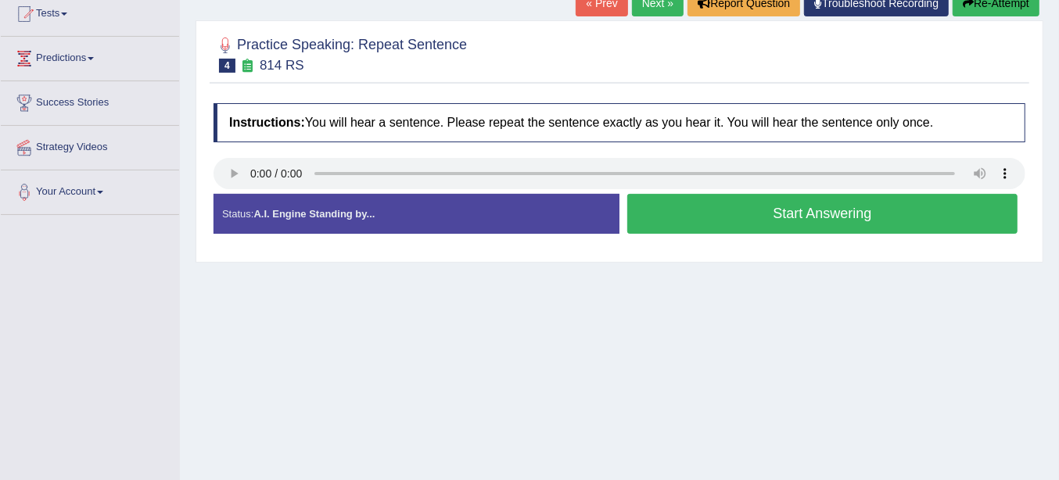
click at [681, 210] on button "Start Answering" at bounding box center [822, 214] width 390 height 40
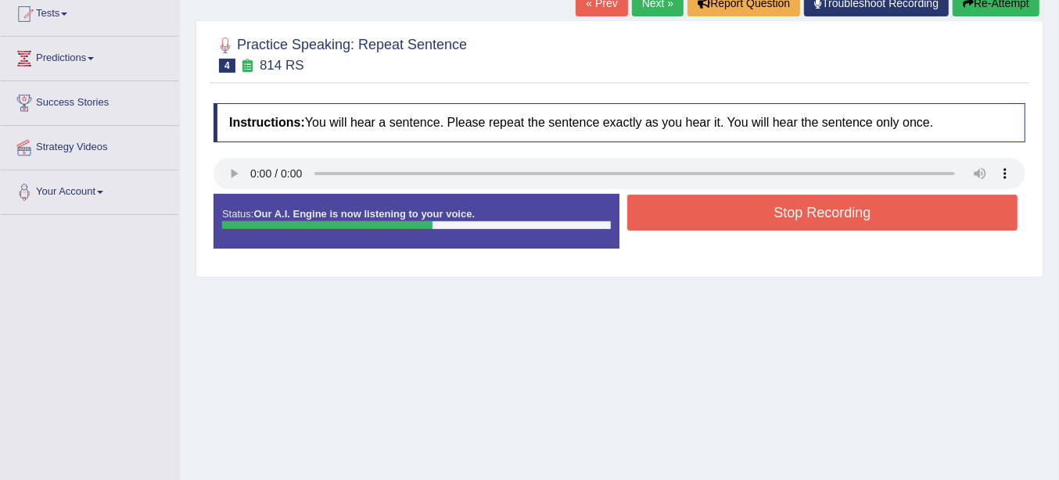
click at [699, 205] on button "Stop Recording" at bounding box center [822, 213] width 390 height 36
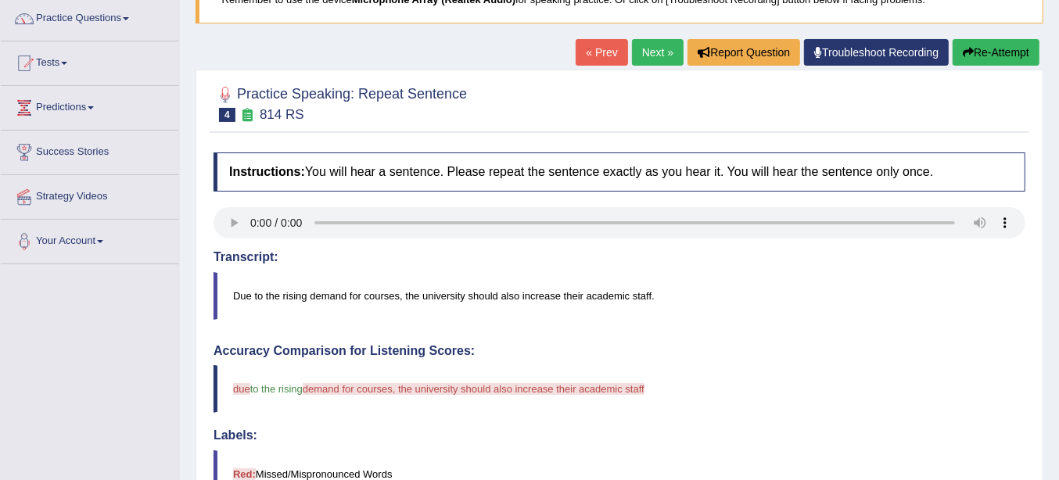
scroll to position [86, 0]
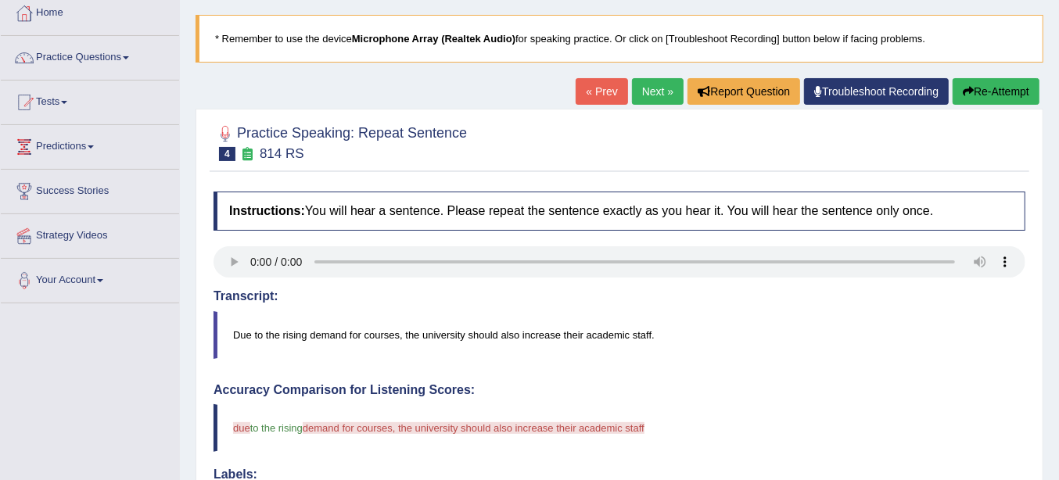
click at [657, 91] on link "Next »" at bounding box center [658, 91] width 52 height 27
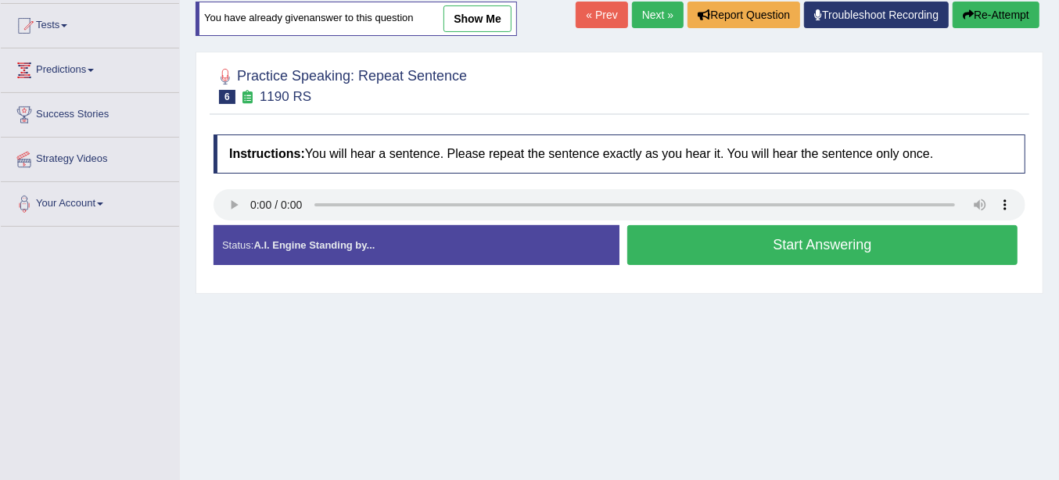
click at [704, 246] on button "Start Answering" at bounding box center [822, 245] width 390 height 40
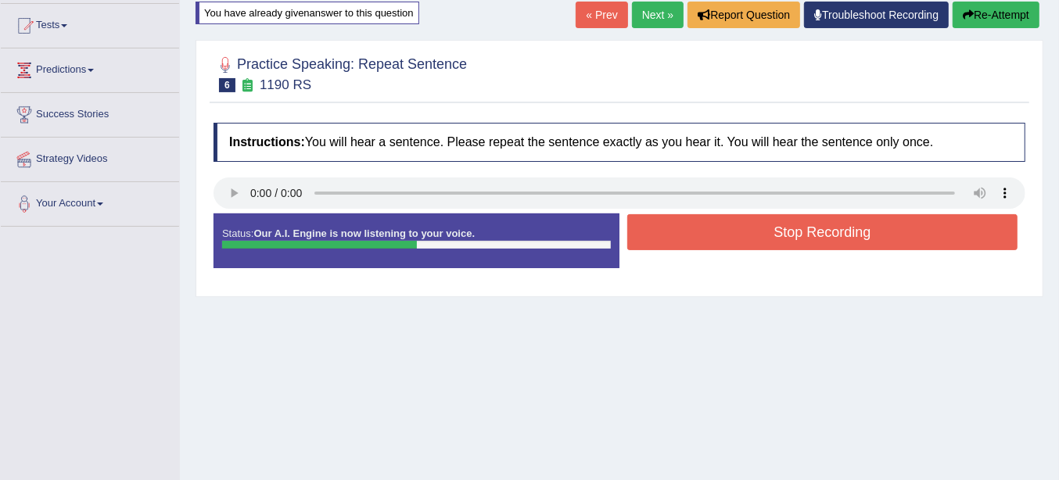
drag, startPoint x: 675, startPoint y: 234, endPoint x: 627, endPoint y: 83, distance: 158.3
click at [627, 83] on div "Practice Speaking: Repeat Sentence 6 1190 RS Instructions: You will hear a sent…" at bounding box center [620, 168] width 848 height 257
click at [967, 13] on icon "button" at bounding box center [968, 14] width 11 height 11
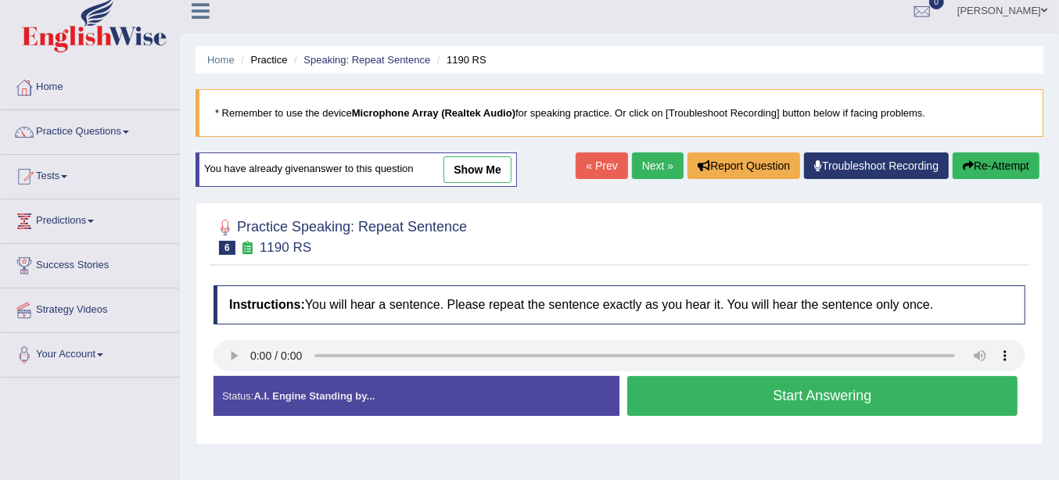
scroll to position [174, 0]
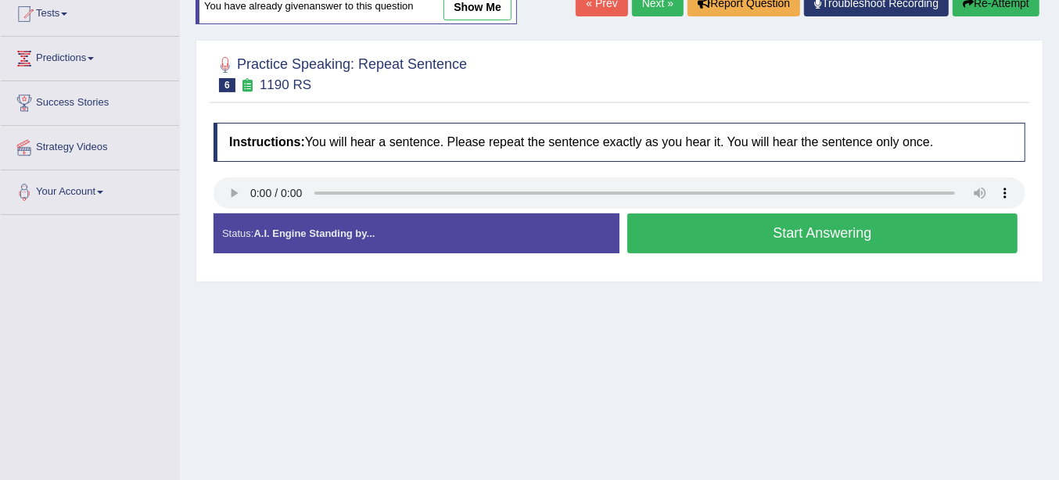
click at [658, 231] on button "Start Answering" at bounding box center [822, 233] width 390 height 40
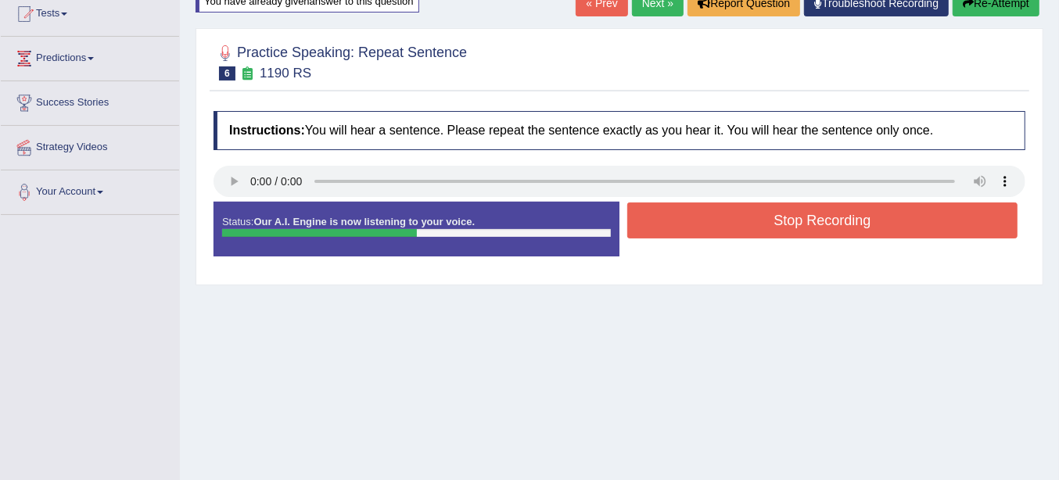
click at [662, 222] on button "Stop Recording" at bounding box center [822, 221] width 390 height 36
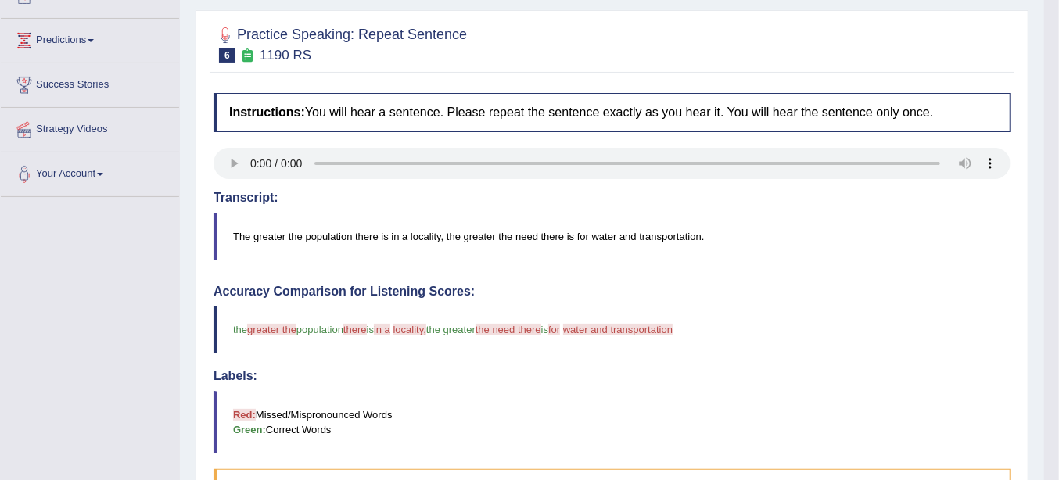
scroll to position [12, 0]
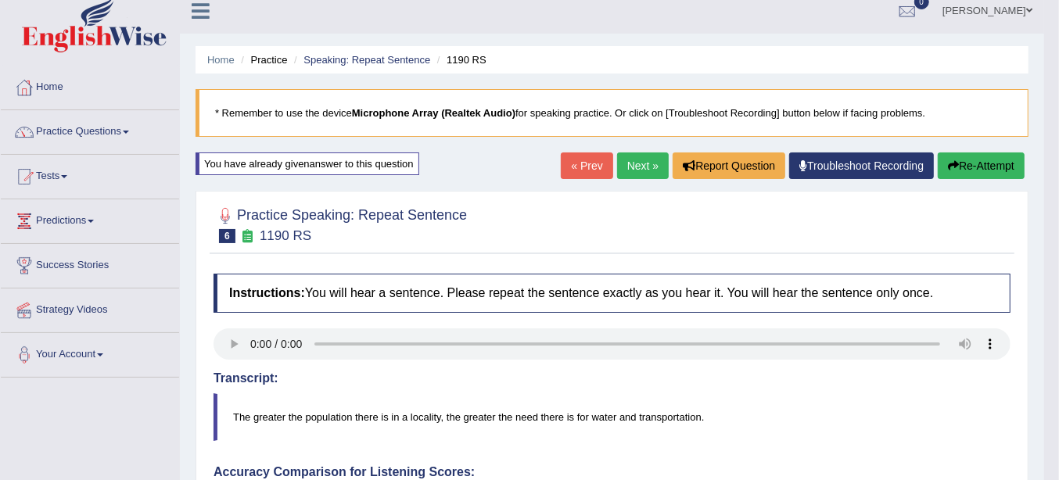
click at [655, 166] on link "Next »" at bounding box center [643, 165] width 52 height 27
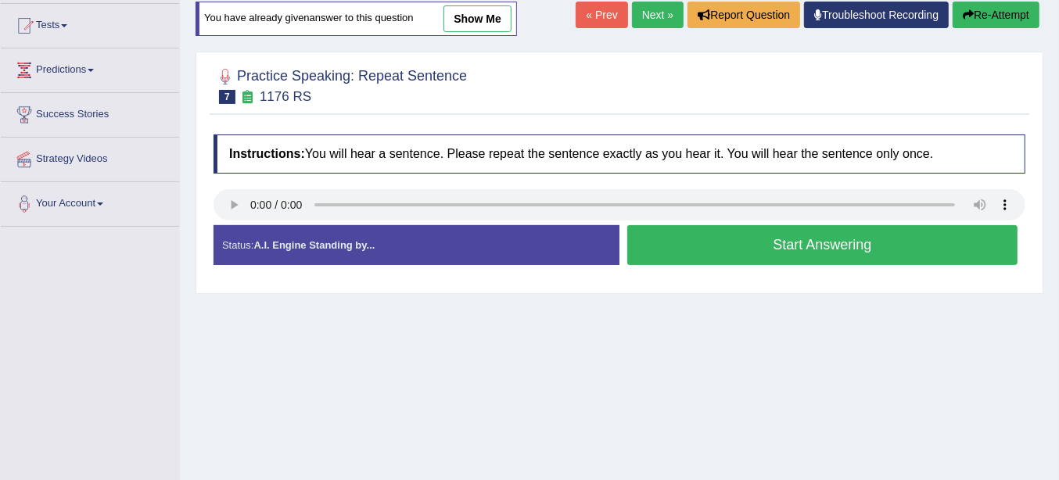
click at [673, 239] on button "Start Answering" at bounding box center [822, 245] width 390 height 40
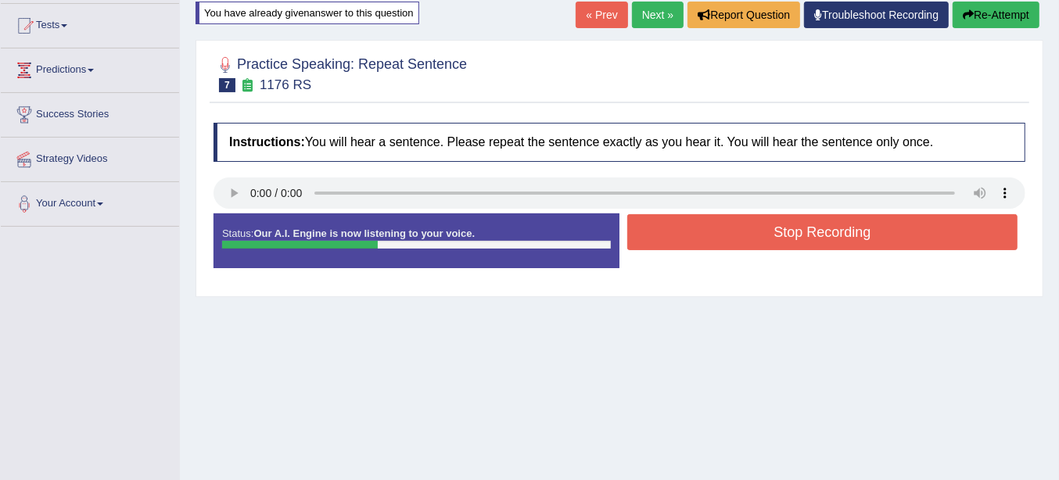
click at [690, 239] on button "Stop Recording" at bounding box center [822, 232] width 390 height 36
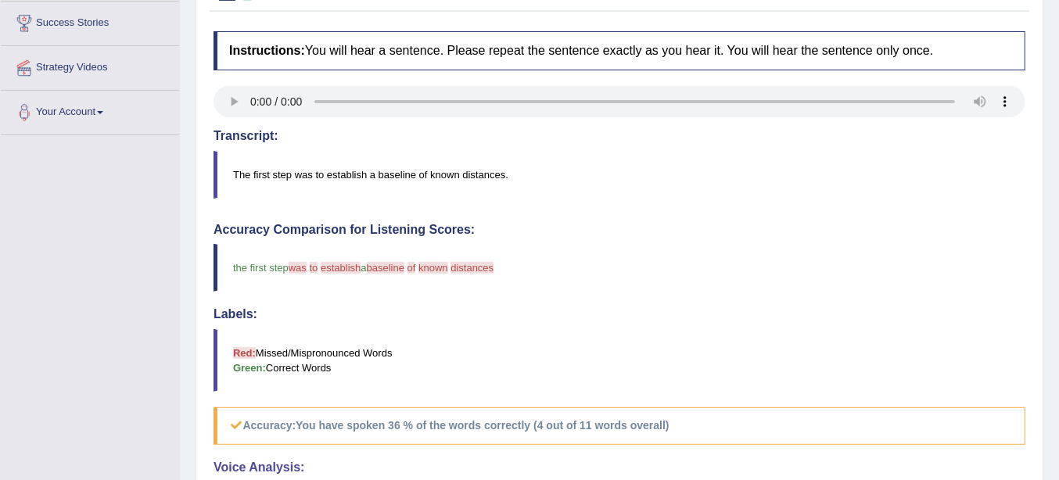
scroll to position [163, 0]
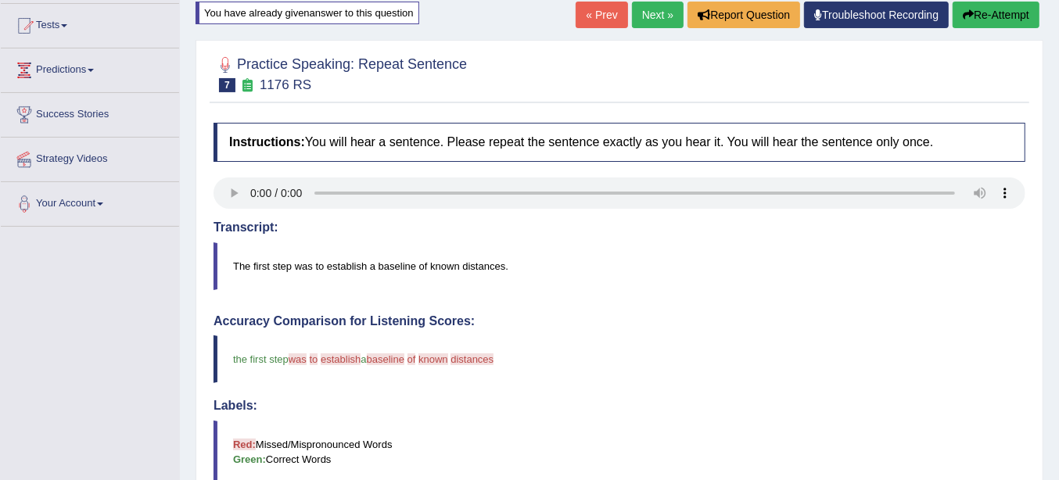
click at [655, 18] on link "Next »" at bounding box center [658, 15] width 52 height 27
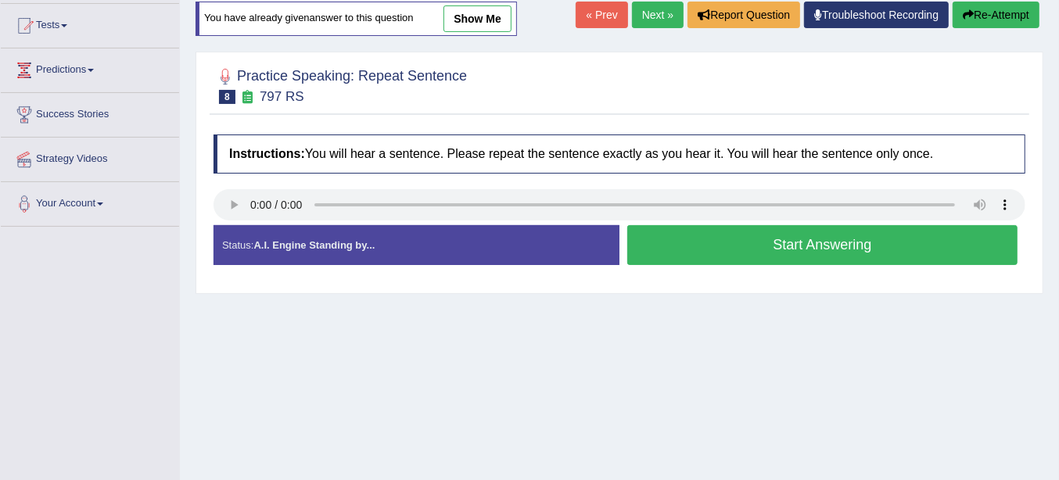
click at [678, 240] on button "Start Answering" at bounding box center [822, 245] width 390 height 40
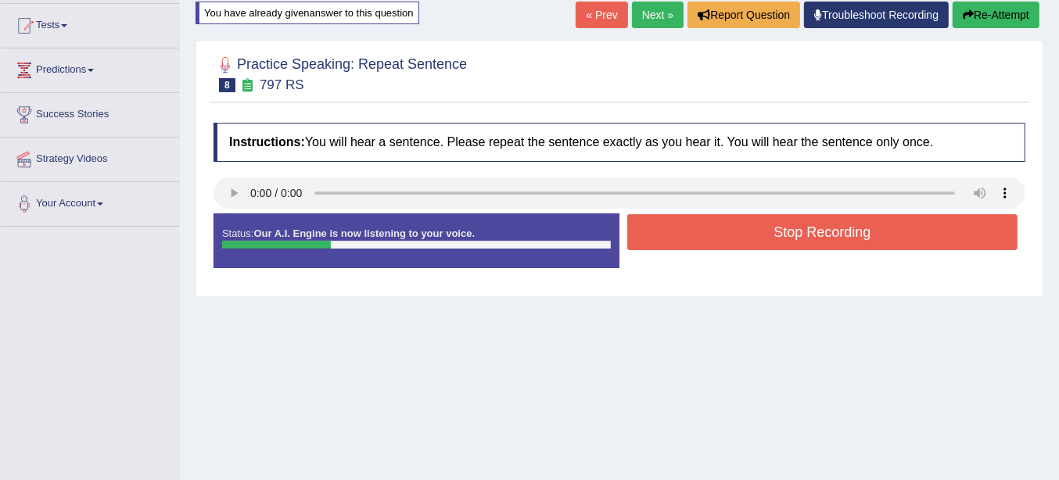
click at [678, 240] on button "Stop Recording" at bounding box center [822, 232] width 390 height 36
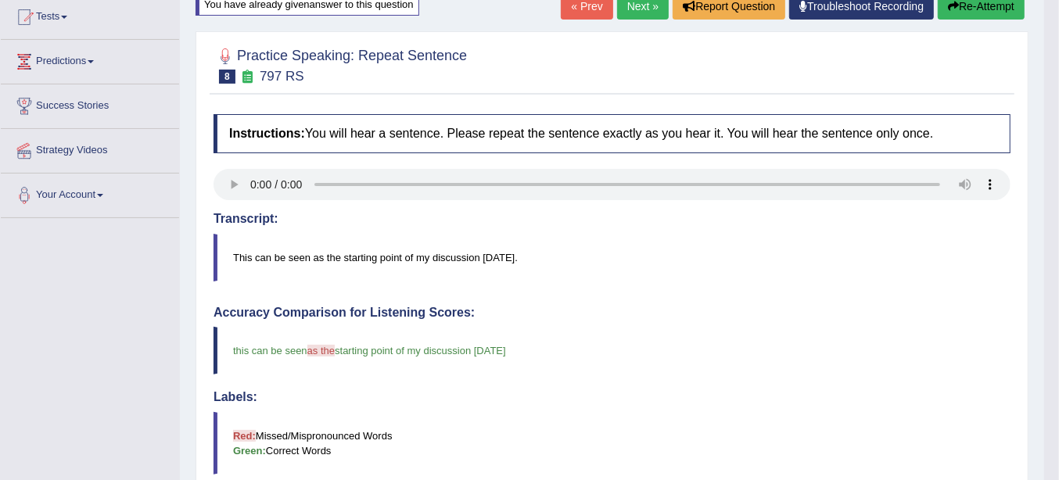
scroll to position [94, 0]
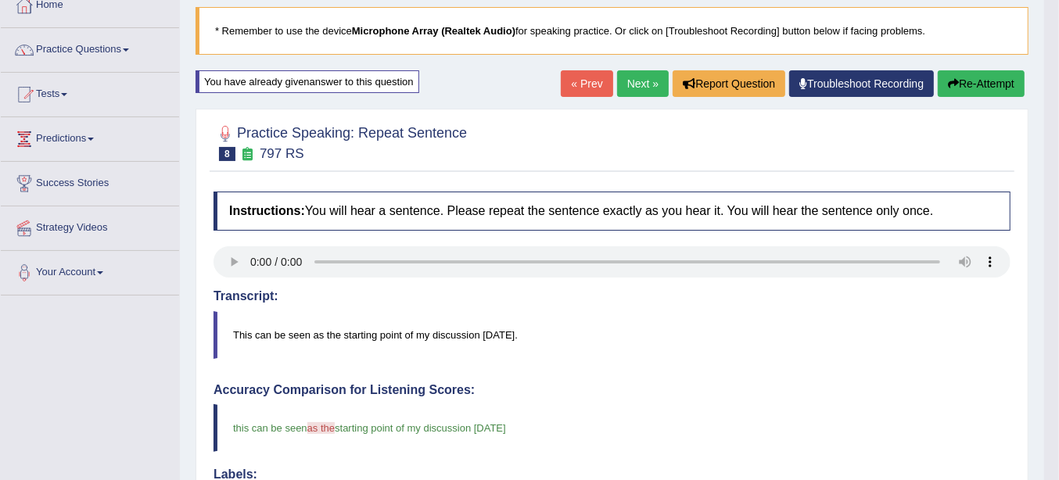
click at [956, 93] on button "Re-Attempt" at bounding box center [981, 83] width 87 height 27
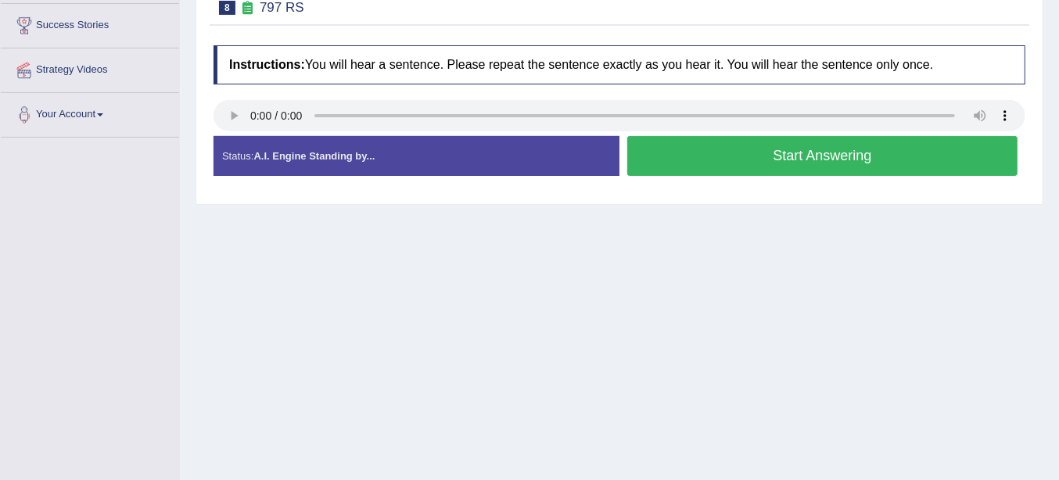
scroll to position [257, 0]
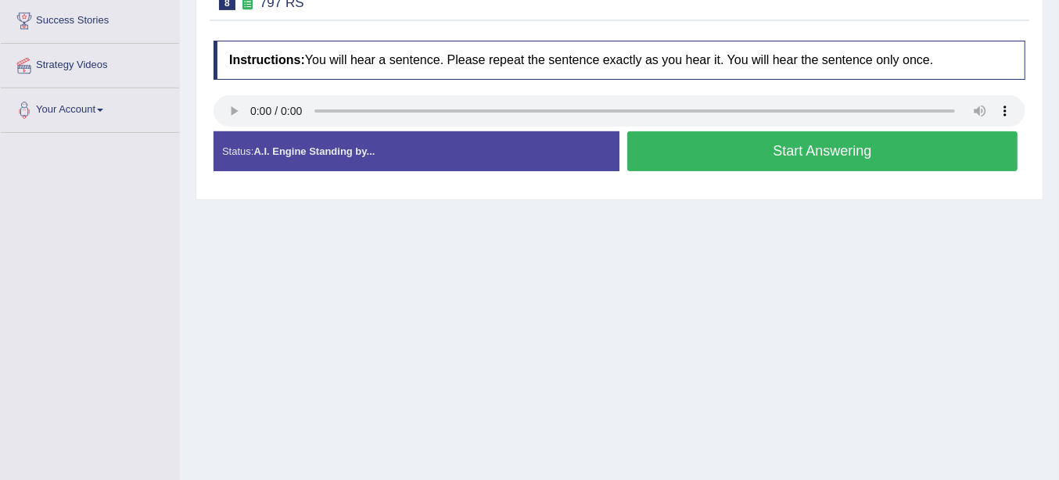
click at [707, 149] on button "Start Answering" at bounding box center [822, 151] width 390 height 40
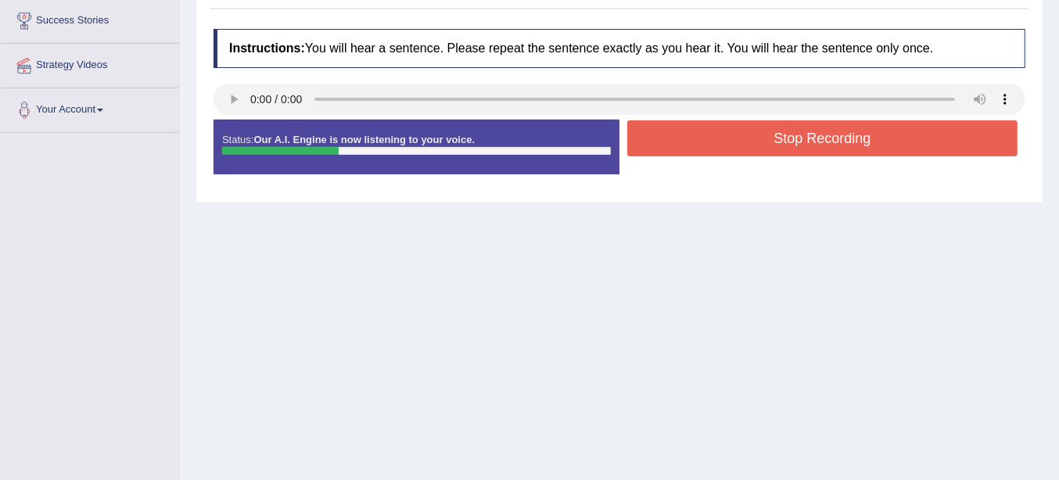
click at [707, 149] on button "Stop Recording" at bounding box center [822, 138] width 390 height 36
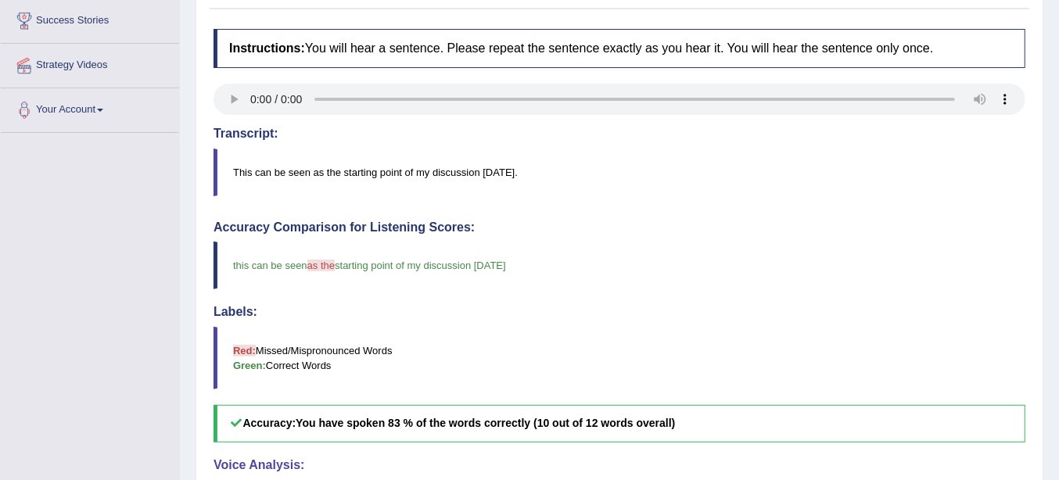
scroll to position [94, 0]
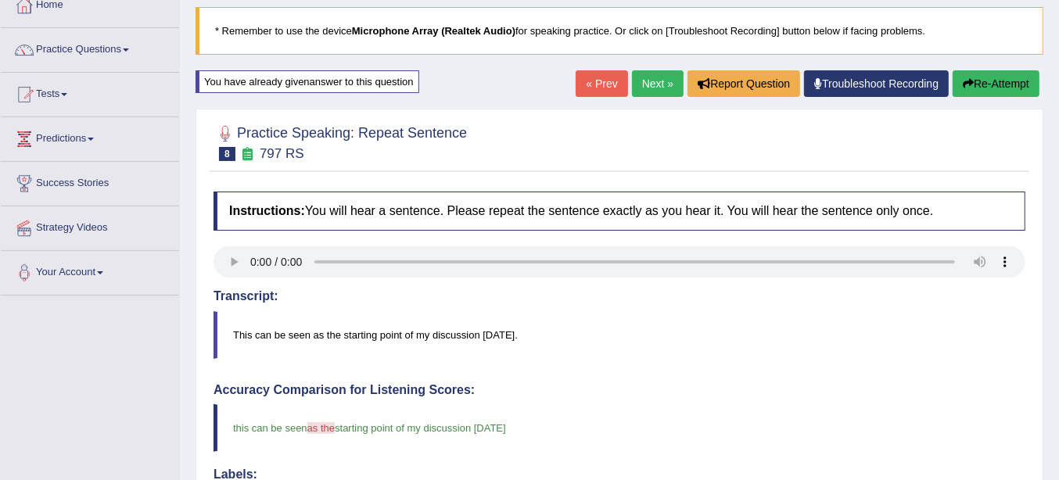
click at [653, 75] on link "Next »" at bounding box center [658, 83] width 52 height 27
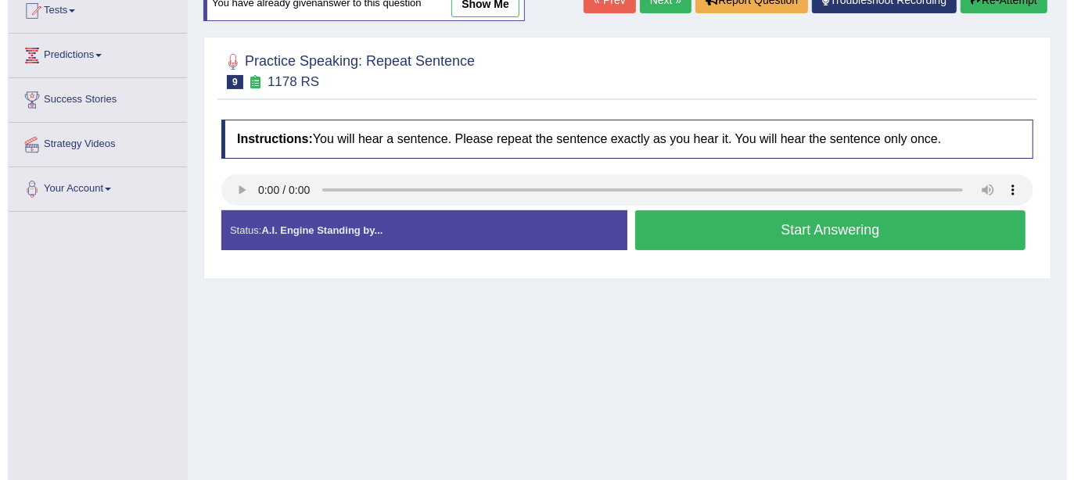
scroll to position [163, 0]
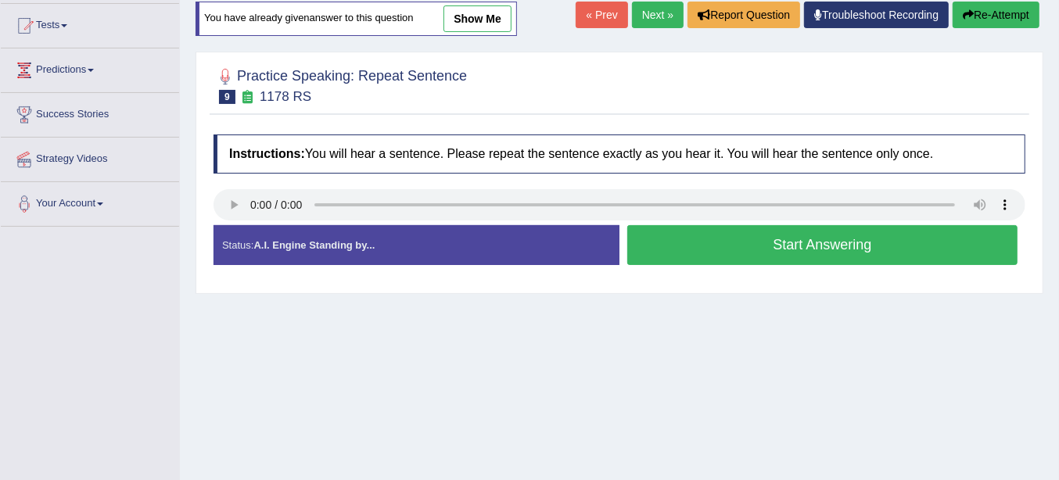
click at [669, 239] on button "Start Answering" at bounding box center [822, 245] width 390 height 40
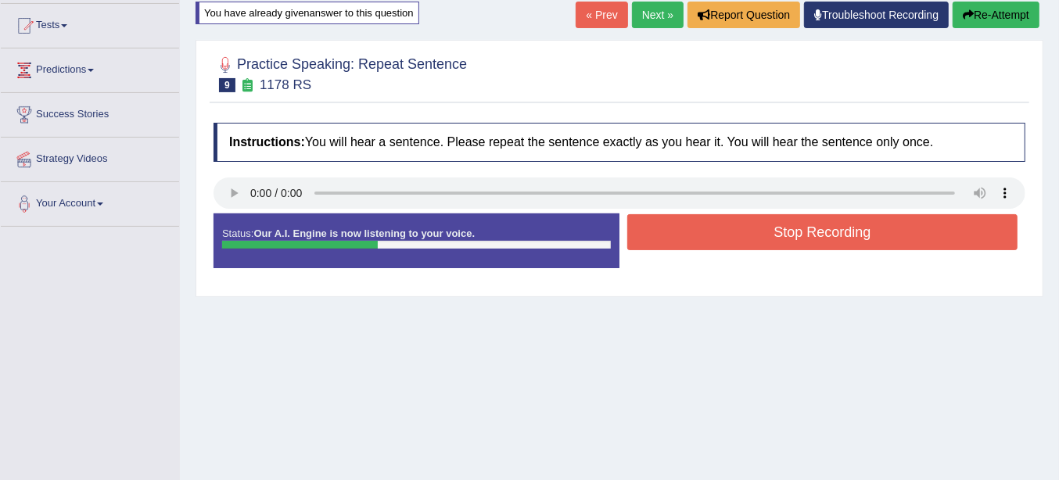
click at [669, 239] on button "Stop Recording" at bounding box center [822, 232] width 390 height 36
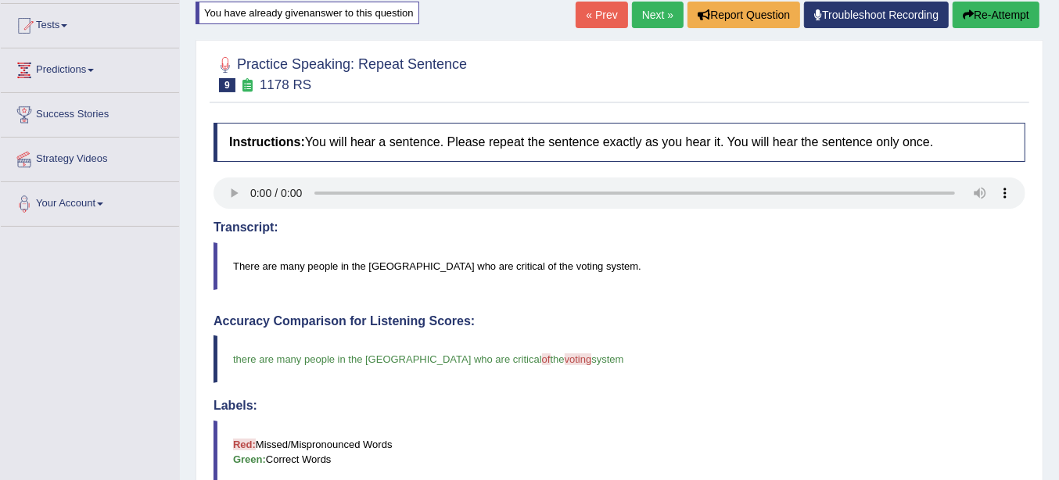
scroll to position [0, 0]
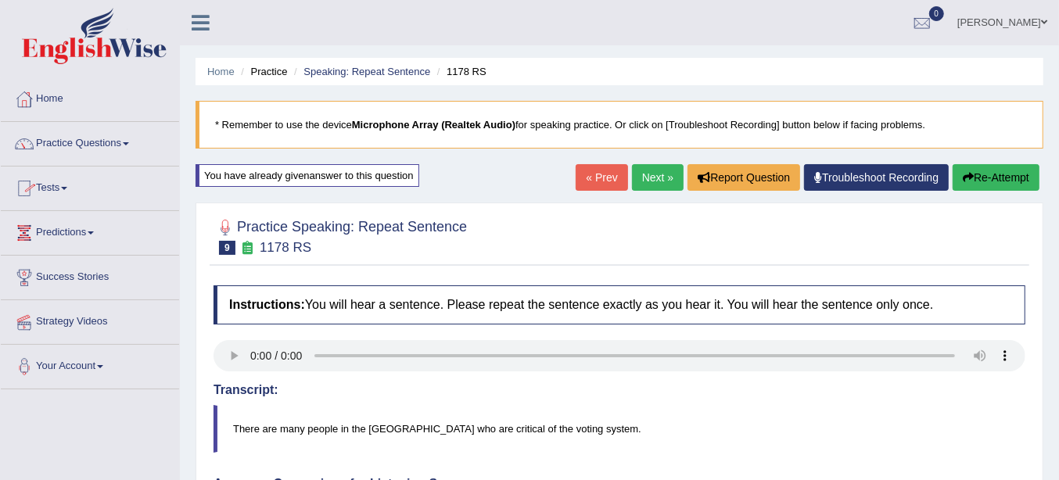
click at [788, 67] on ul "Home Practice Speaking: Repeat Sentence 1178 RS" at bounding box center [620, 71] width 848 height 27
click at [78, 148] on link "Practice Questions" at bounding box center [90, 141] width 178 height 39
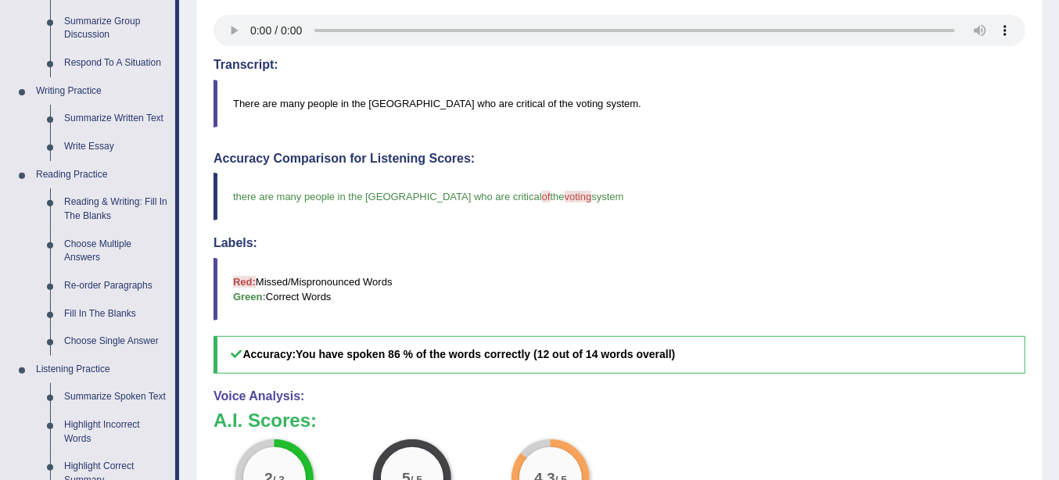
scroll to position [163, 0]
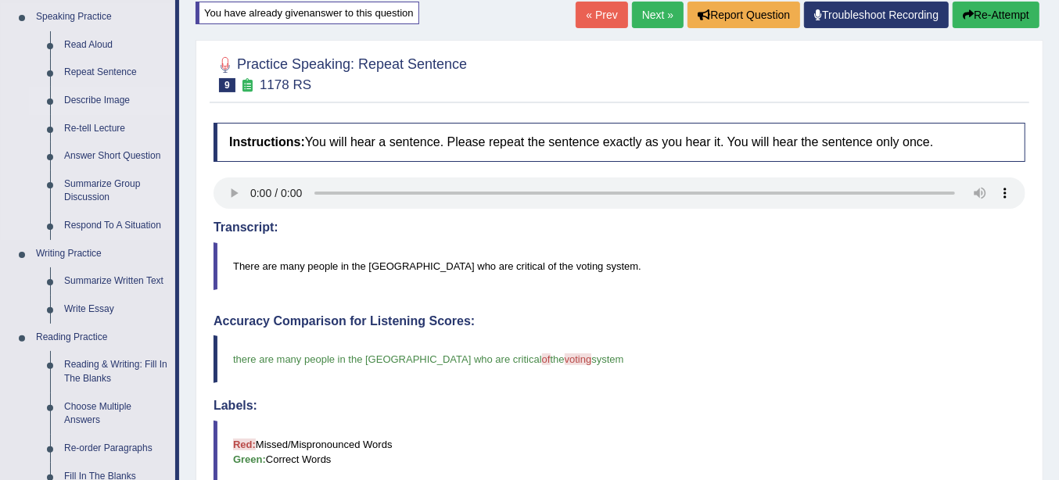
click at [99, 99] on link "Describe Image" at bounding box center [116, 101] width 118 height 28
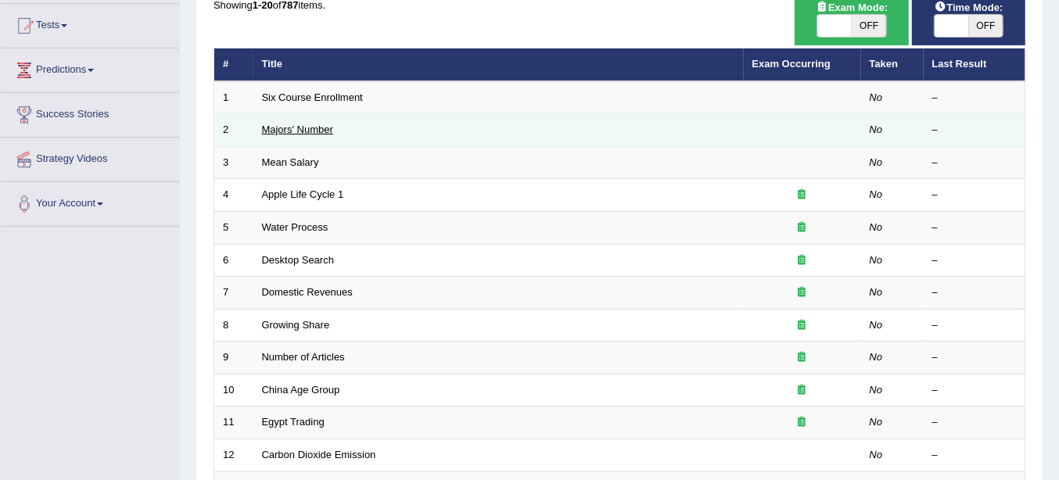
click at [328, 131] on link "Majors' Number" at bounding box center [297, 130] width 71 height 12
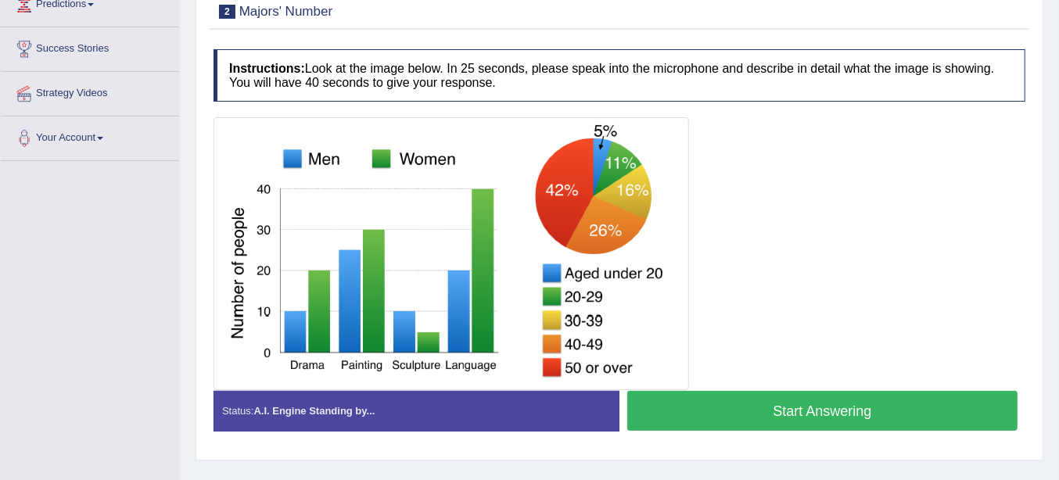
scroll to position [235, 0]
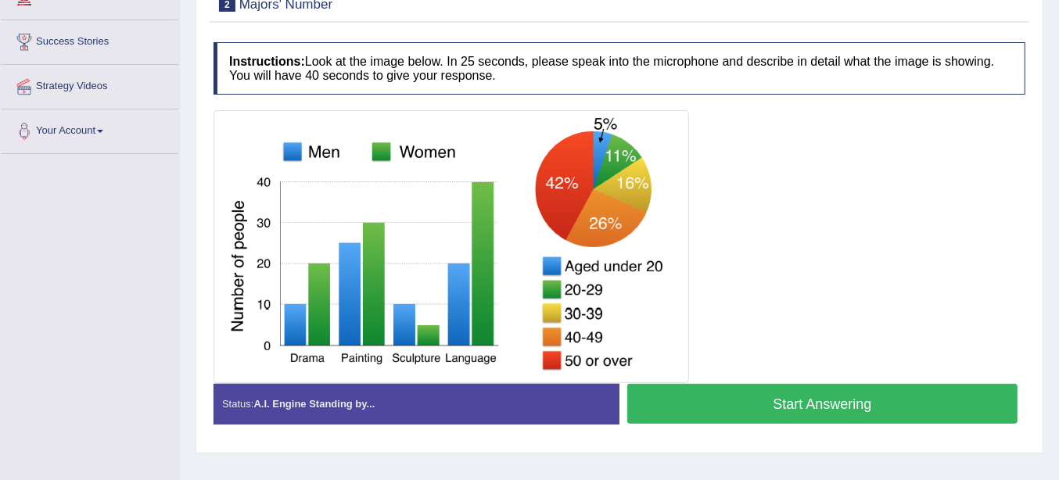
click at [713, 398] on button "Start Answering" at bounding box center [822, 404] width 390 height 40
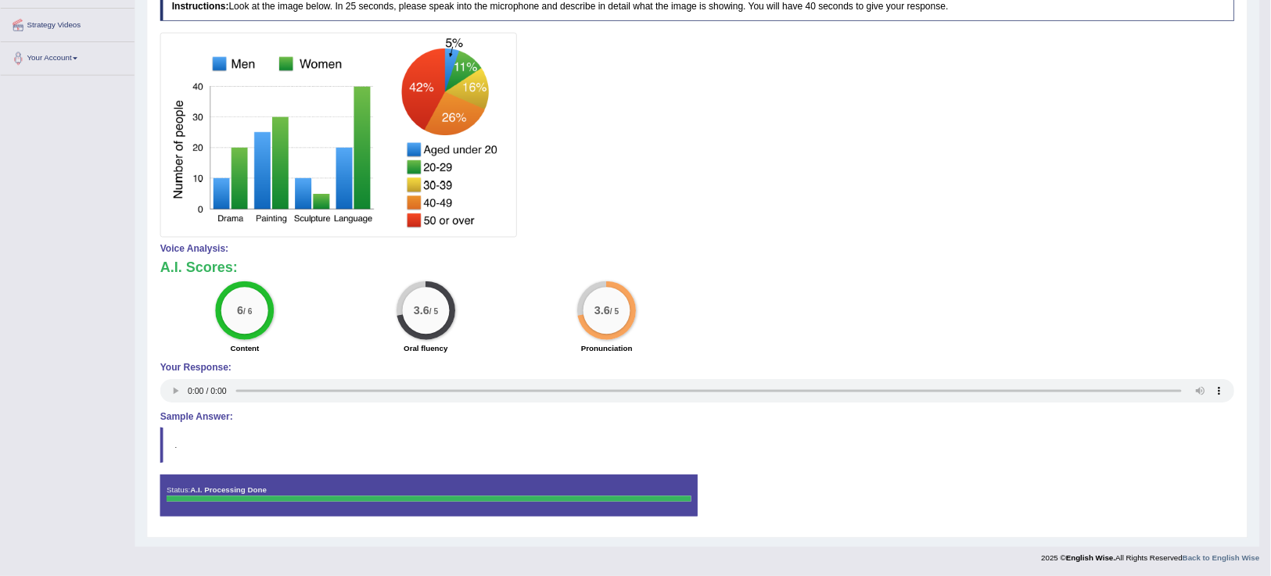
scroll to position [290, 0]
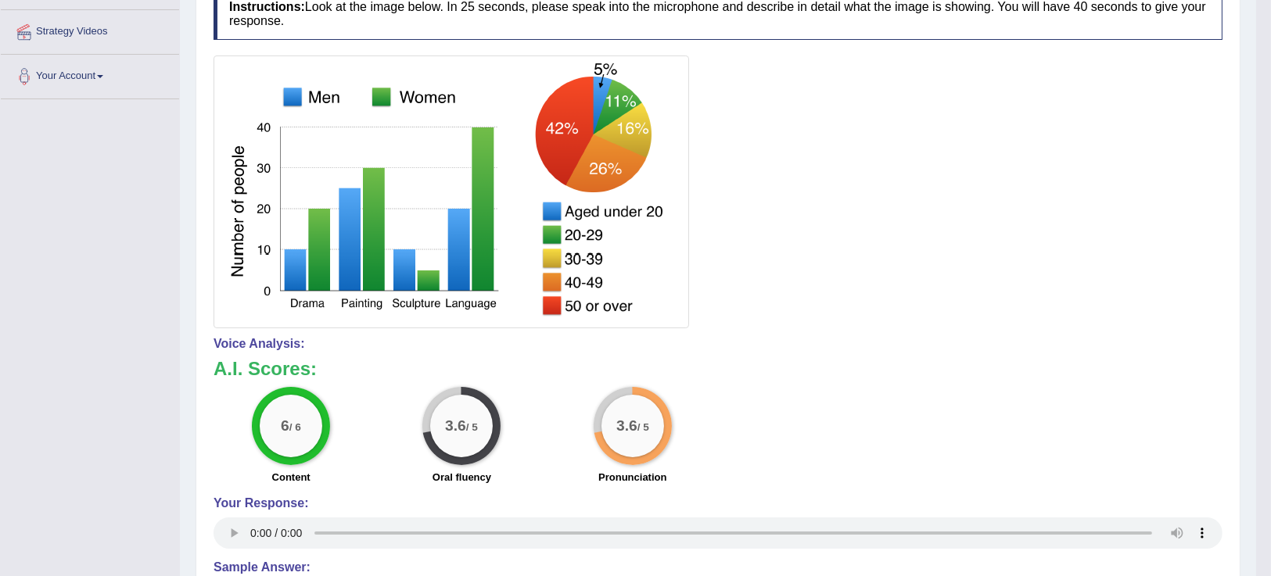
click at [867, 479] on div "6 / 6 Content 3.6 / 5 Oral fluency 3.6 / 5 Pronunciation" at bounding box center [718, 437] width 1024 height 101
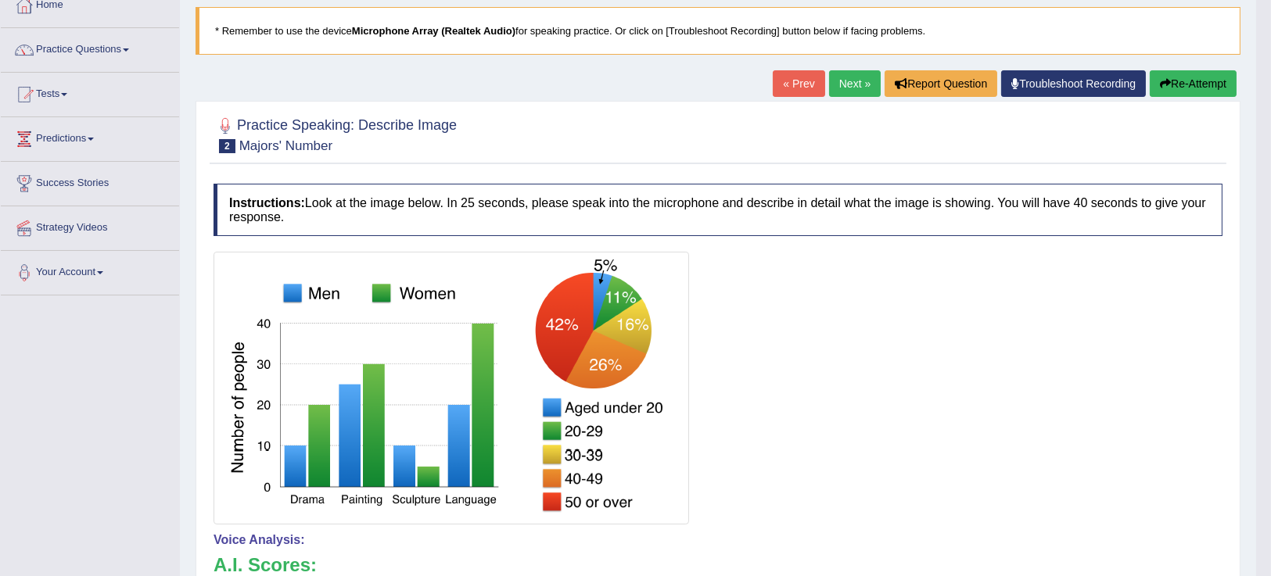
click at [840, 87] on link "Next »" at bounding box center [855, 83] width 52 height 27
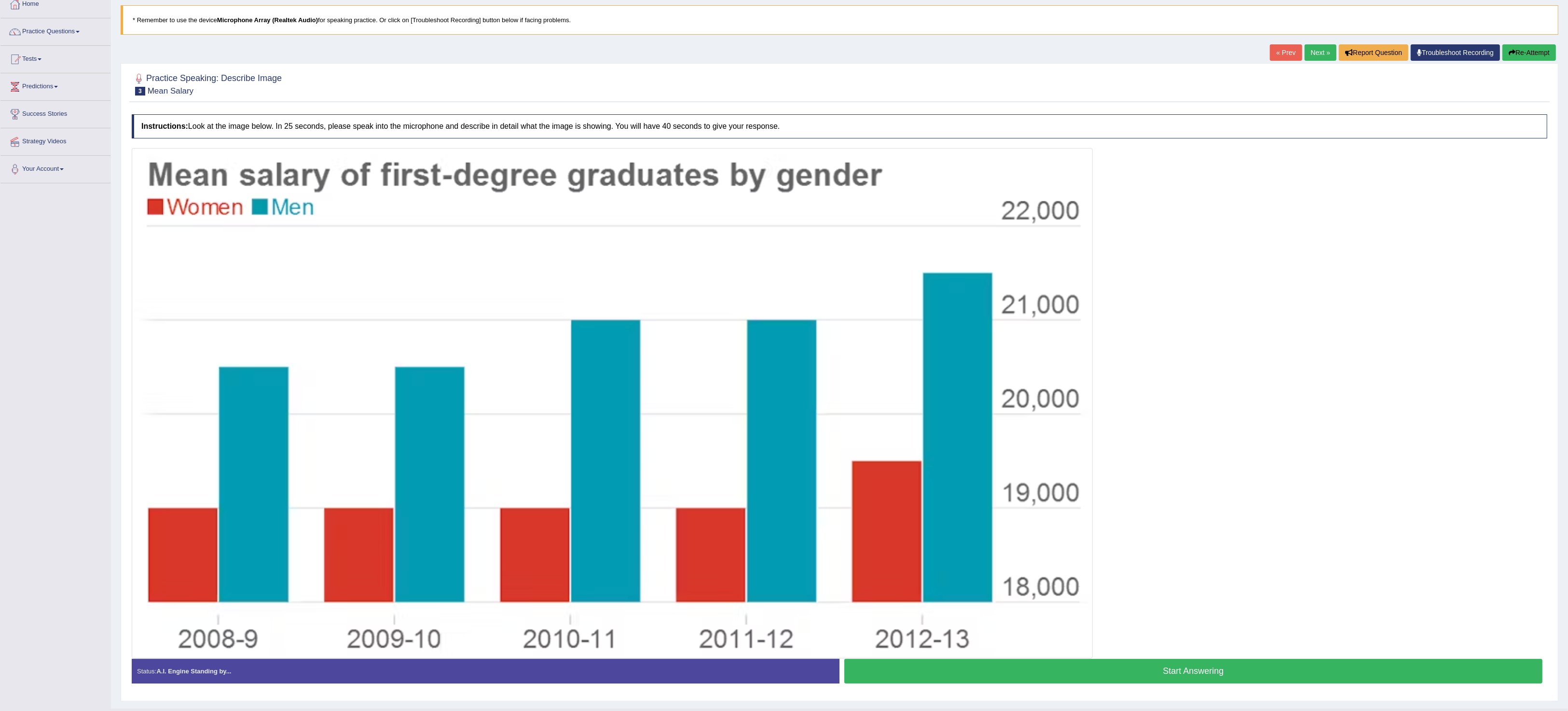
scroll to position [83, 0]
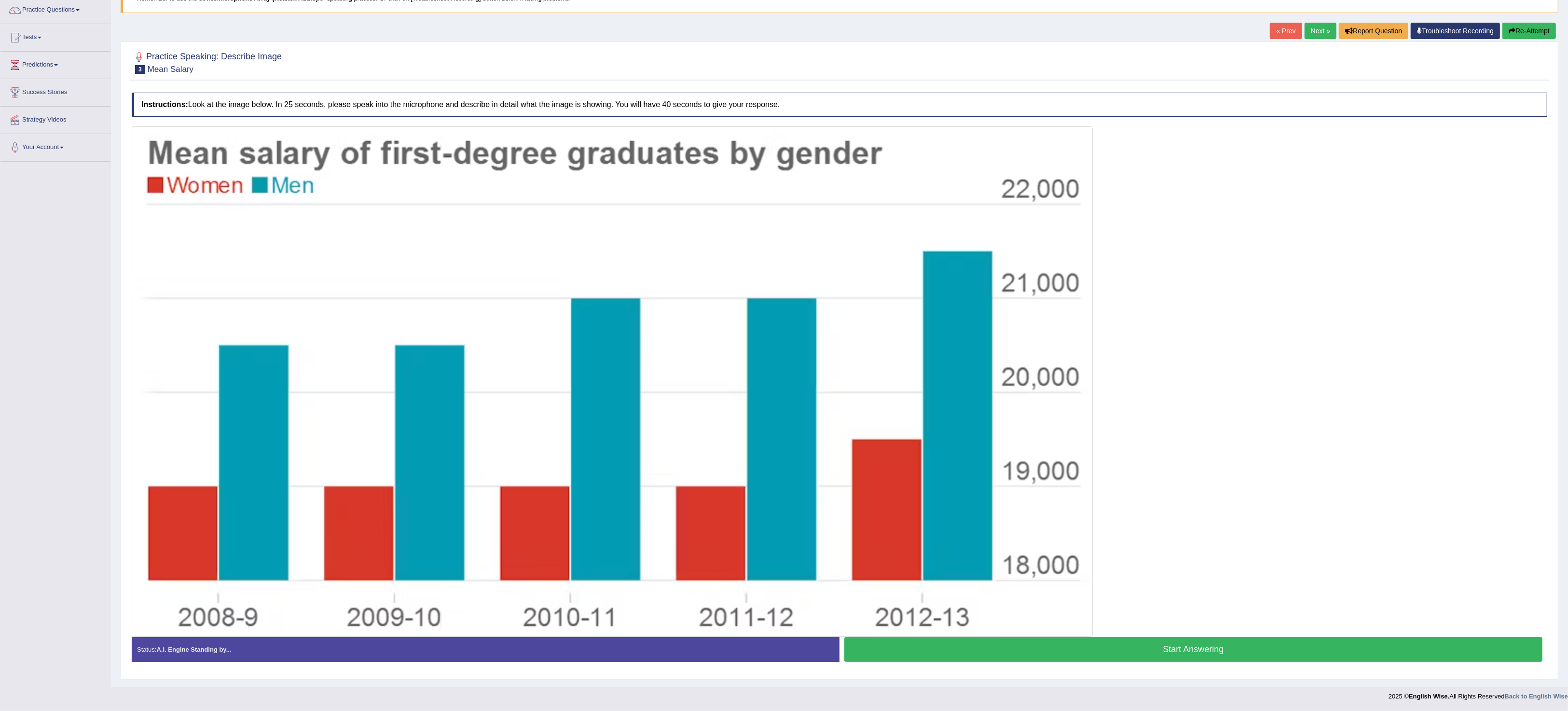
click at [783, 355] on button "Start Answering" at bounding box center [1194, 649] width 698 height 25
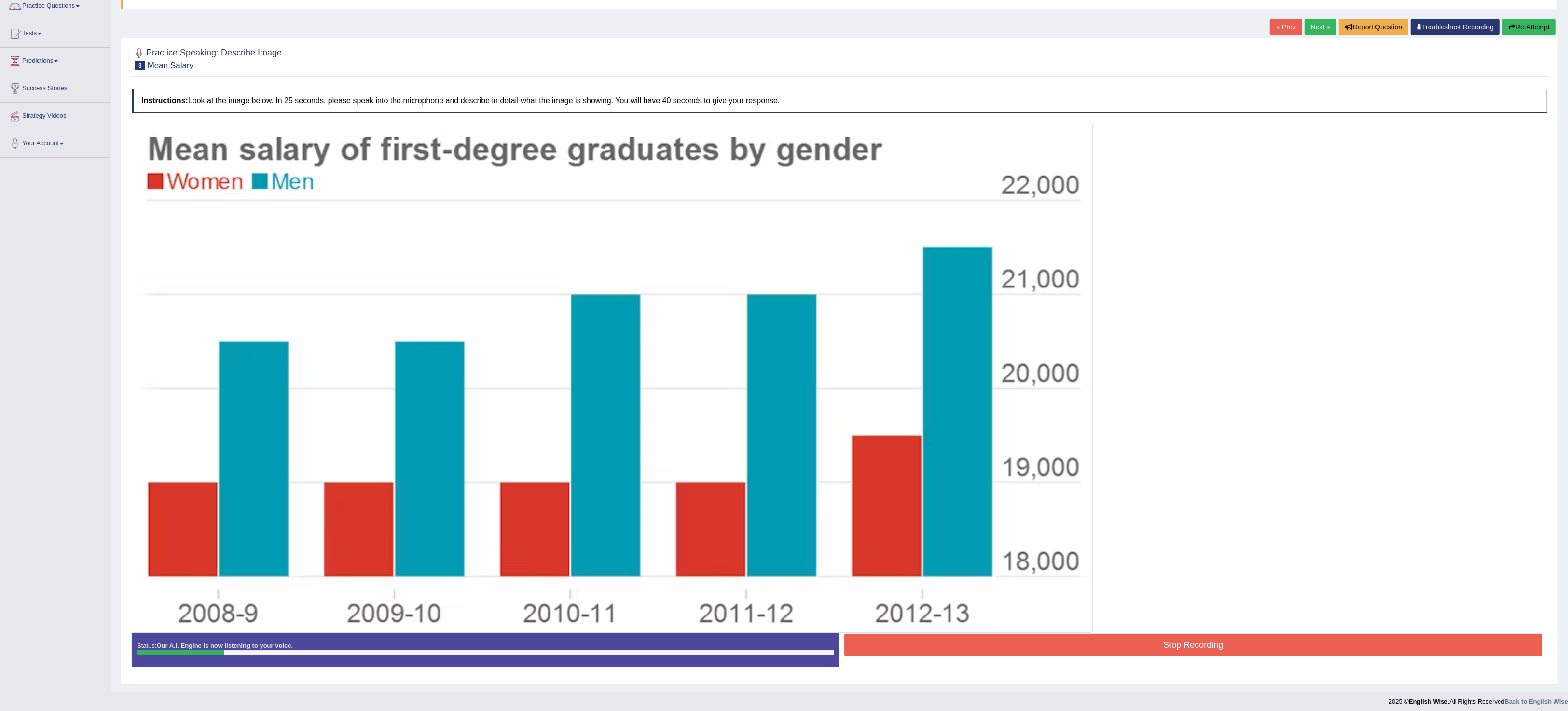
click at [783, 25] on button "Re-Attempt" at bounding box center [1529, 27] width 54 height 17
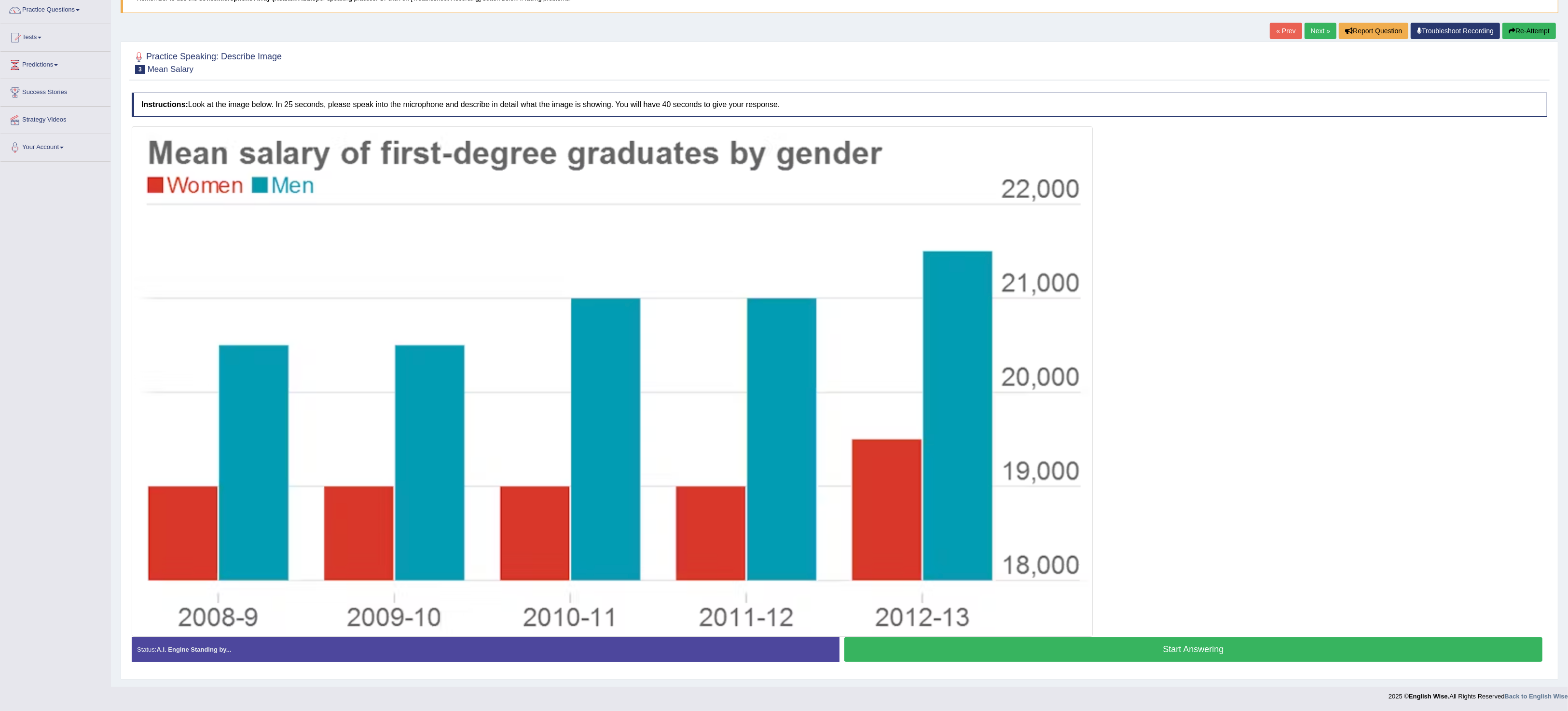
click at [1217, 652] on button "Start Answering" at bounding box center [1194, 649] width 698 height 25
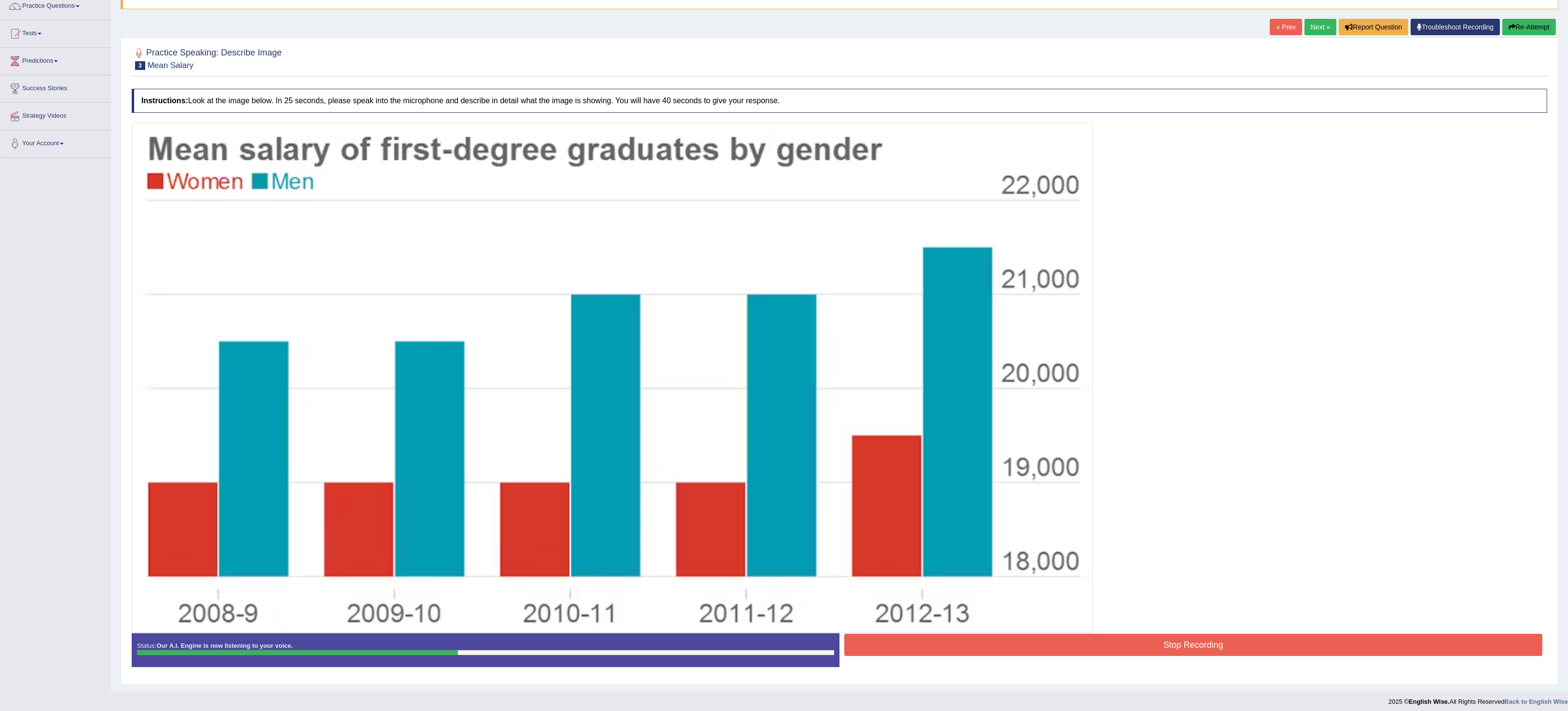
click at [1533, 30] on button "Re-Attempt" at bounding box center [1529, 27] width 54 height 17
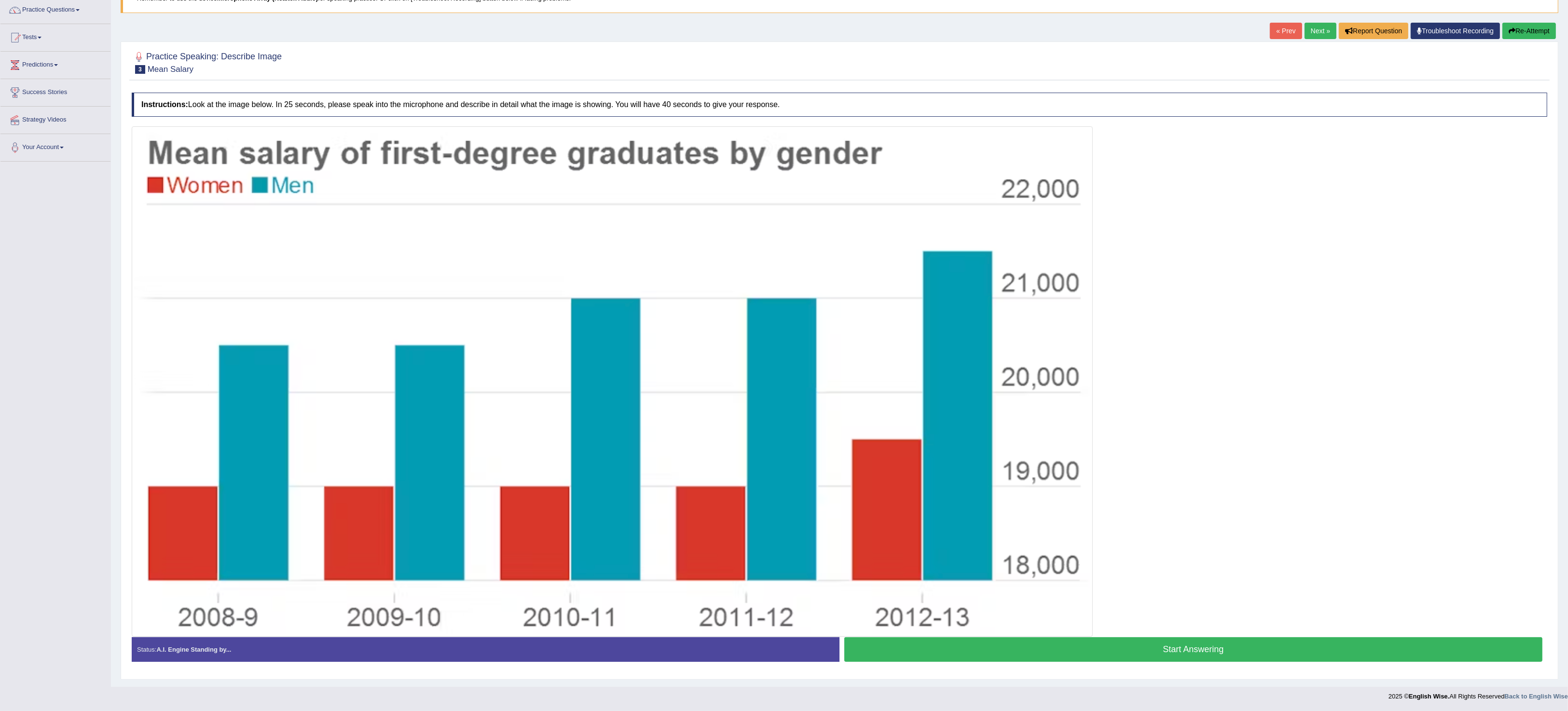
drag, startPoint x: 1195, startPoint y: 654, endPoint x: 1203, endPoint y: 647, distance: 10.6
click at [1201, 647] on button "Start Answering" at bounding box center [1194, 649] width 698 height 25
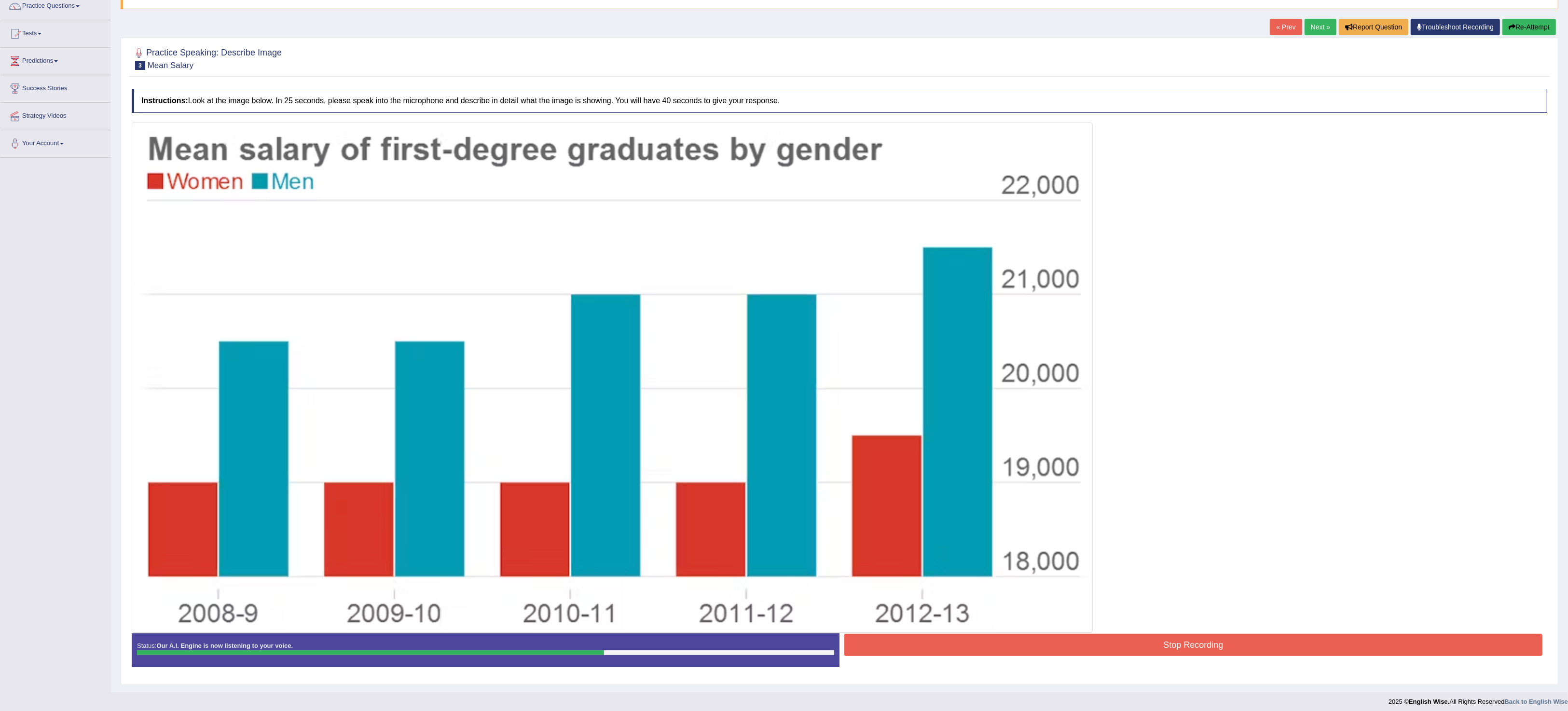
click at [1199, 651] on button "Stop Recording" at bounding box center [1194, 645] width 698 height 22
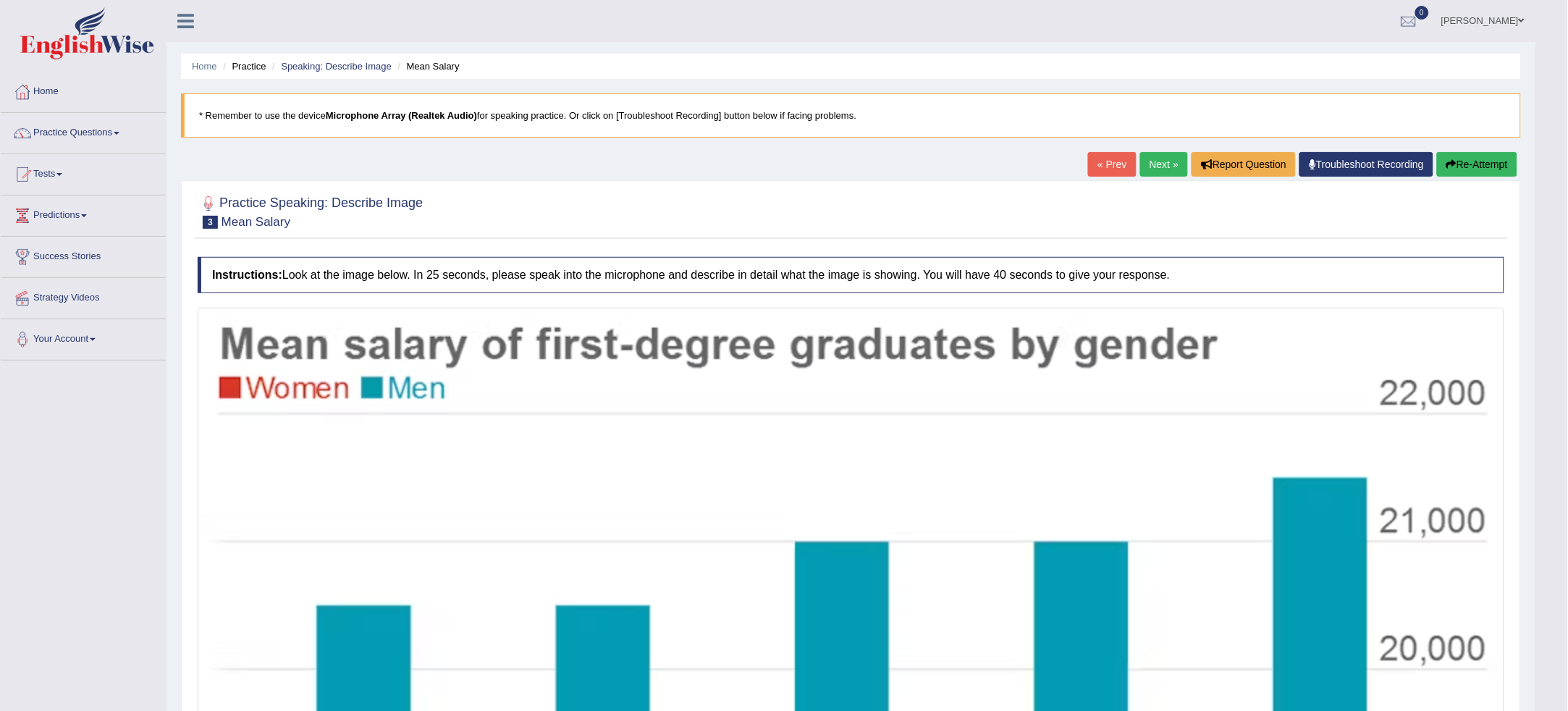
click at [1147, 157] on link "Next »" at bounding box center [1164, 164] width 48 height 25
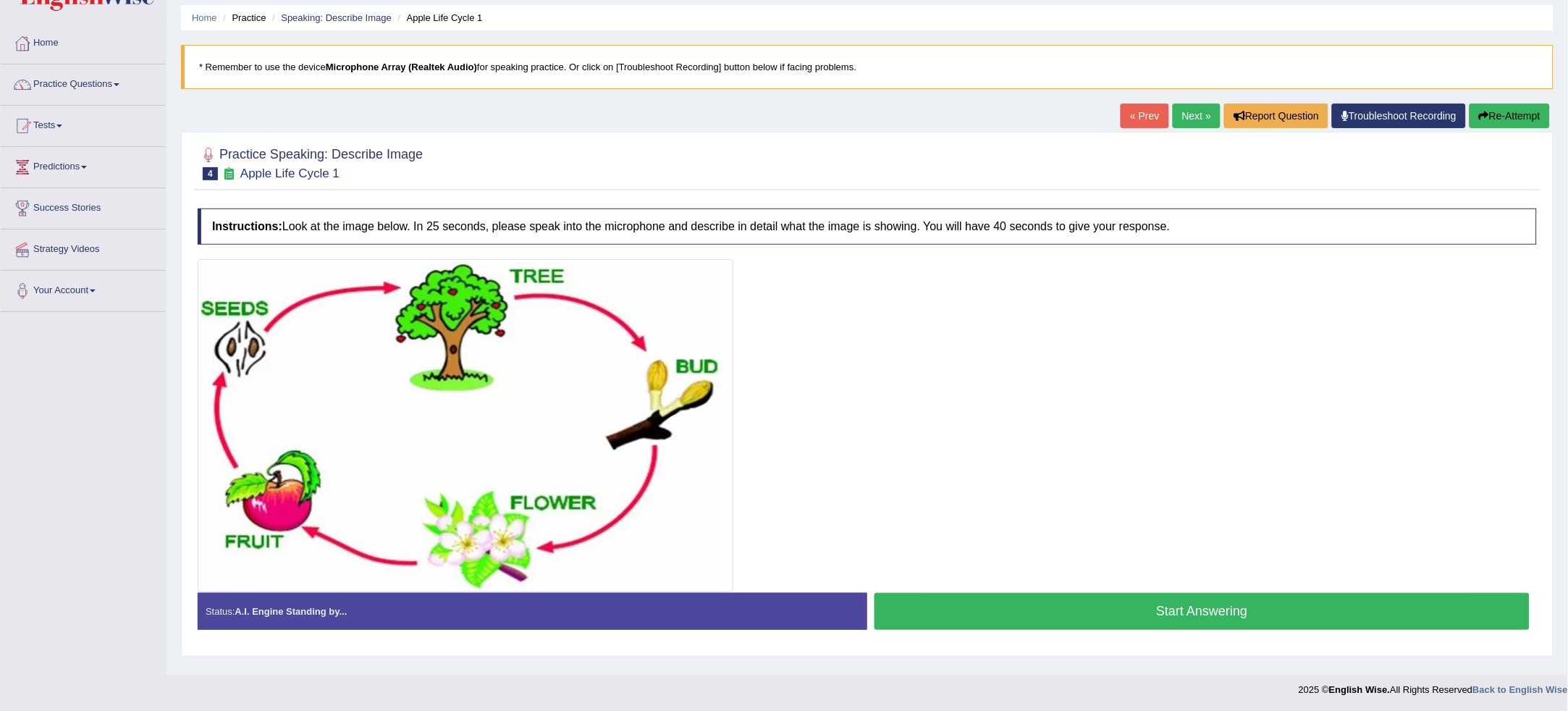
click at [1077, 611] on button "Start Answering" at bounding box center [1202, 611] width 655 height 37
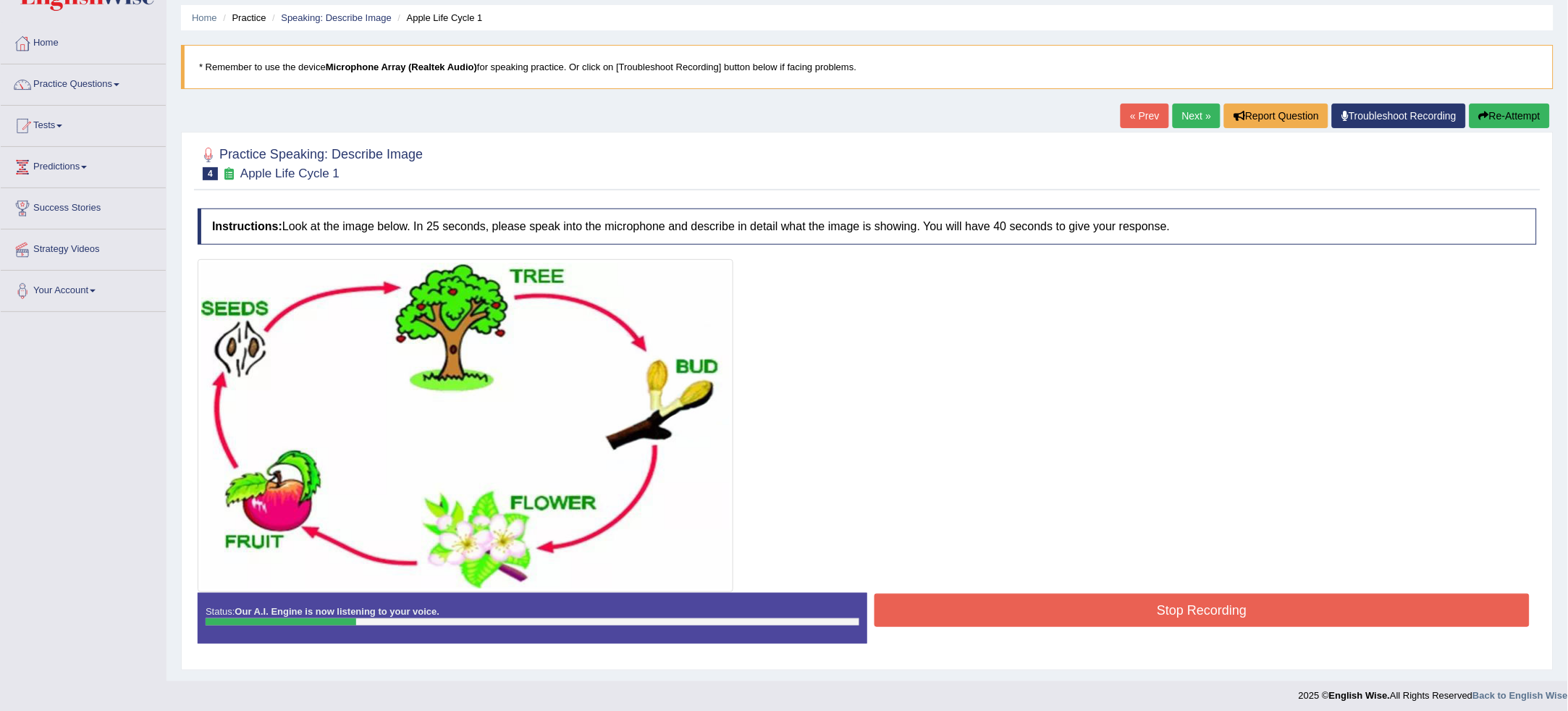
click at [1514, 115] on button "Re-Attempt" at bounding box center [1510, 116] width 81 height 25
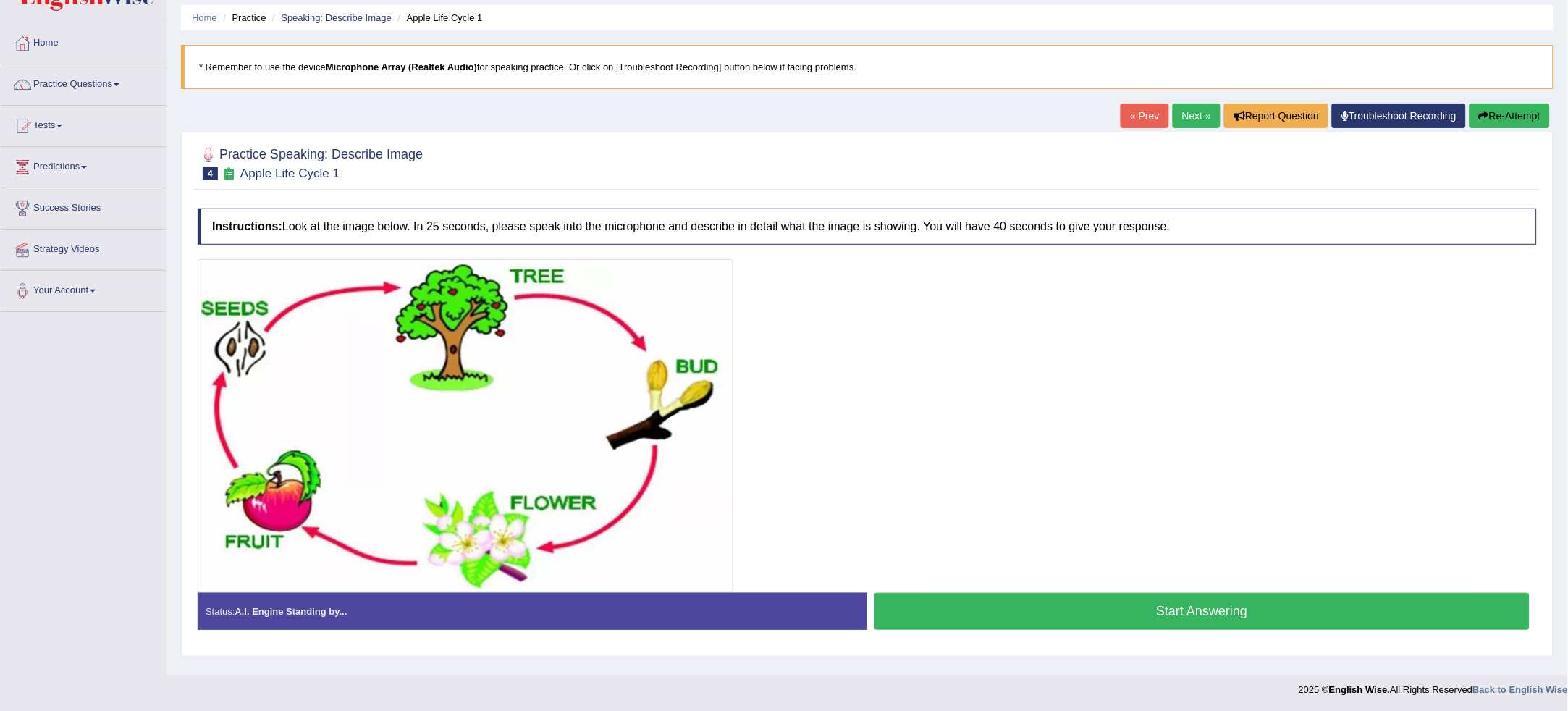
drag, startPoint x: 0, startPoint y: 0, endPoint x: 1176, endPoint y: 607, distance: 1323.4
click at [1176, 607] on button "Start Answering" at bounding box center [1202, 611] width 655 height 37
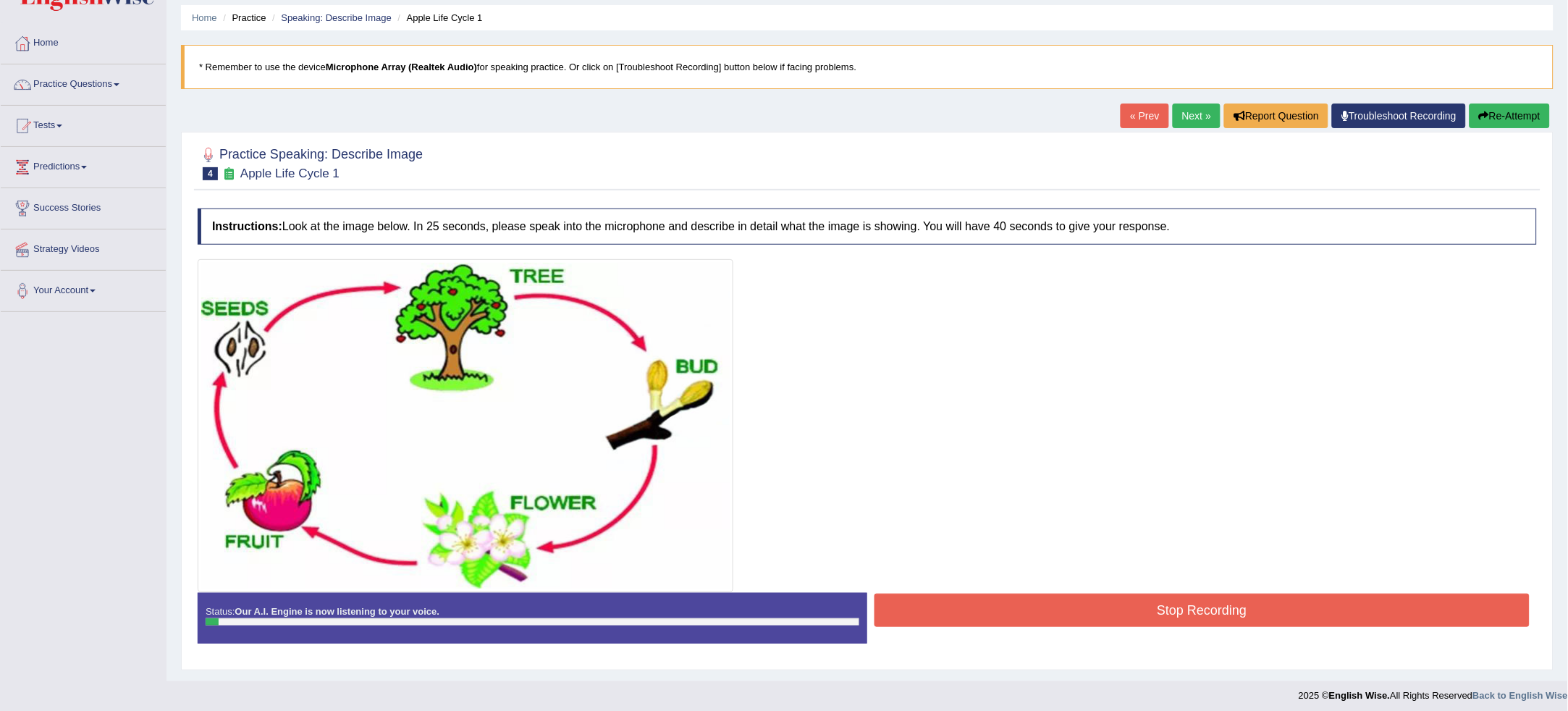
click at [1129, 603] on button "Stop Recording" at bounding box center [1202, 610] width 655 height 33
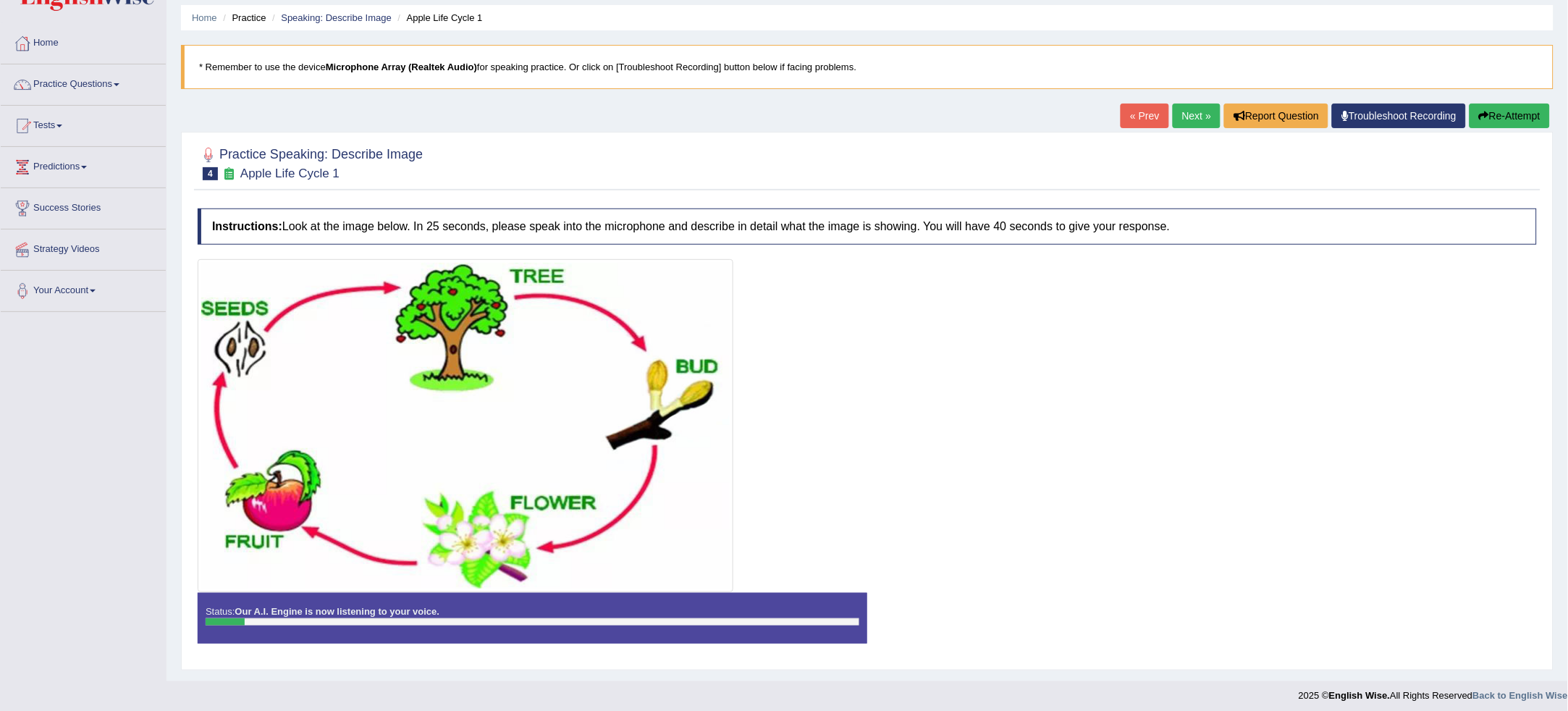
click at [1521, 104] on button "Re-Attempt" at bounding box center [1510, 116] width 81 height 25
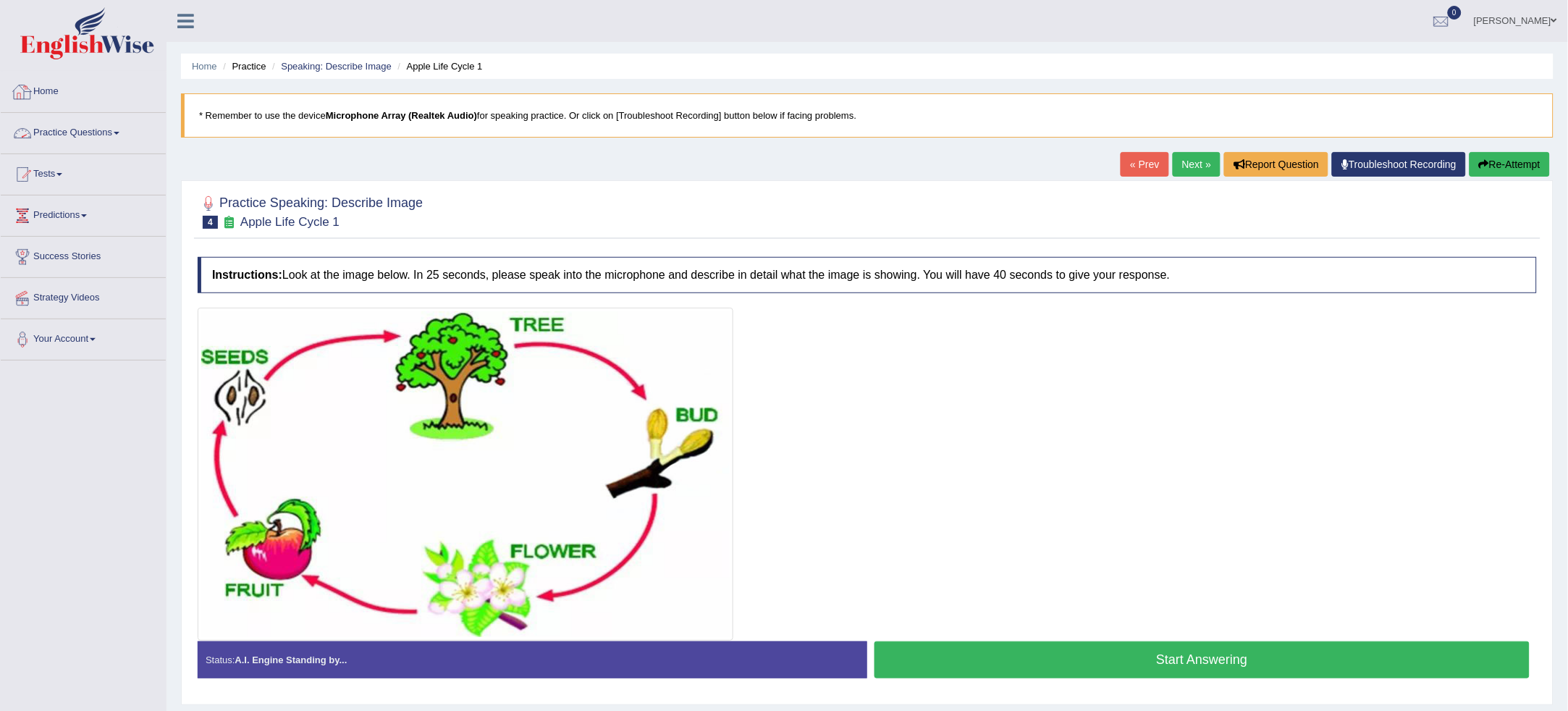
click at [65, 123] on link "Practice Questions" at bounding box center [83, 131] width 165 height 36
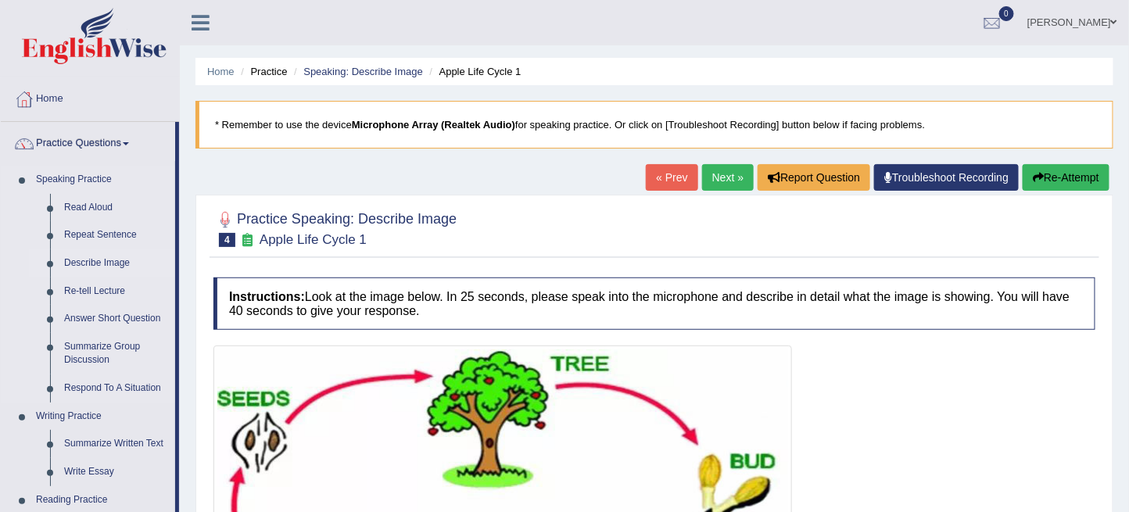
click at [100, 262] on link "Describe Image" at bounding box center [116, 263] width 118 height 28
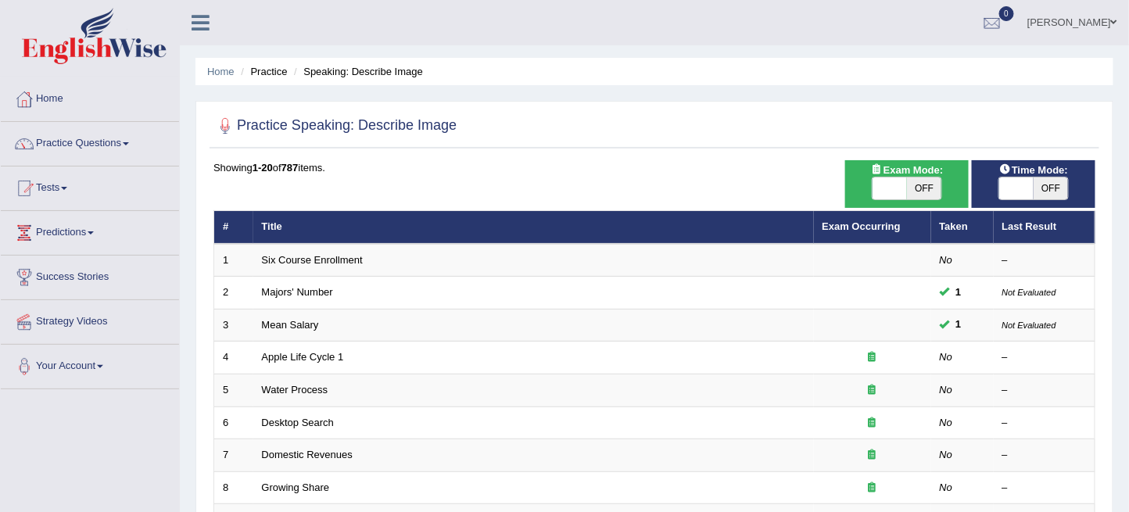
click at [1050, 192] on span "OFF" at bounding box center [1051, 189] width 34 height 22
checkbox input "true"
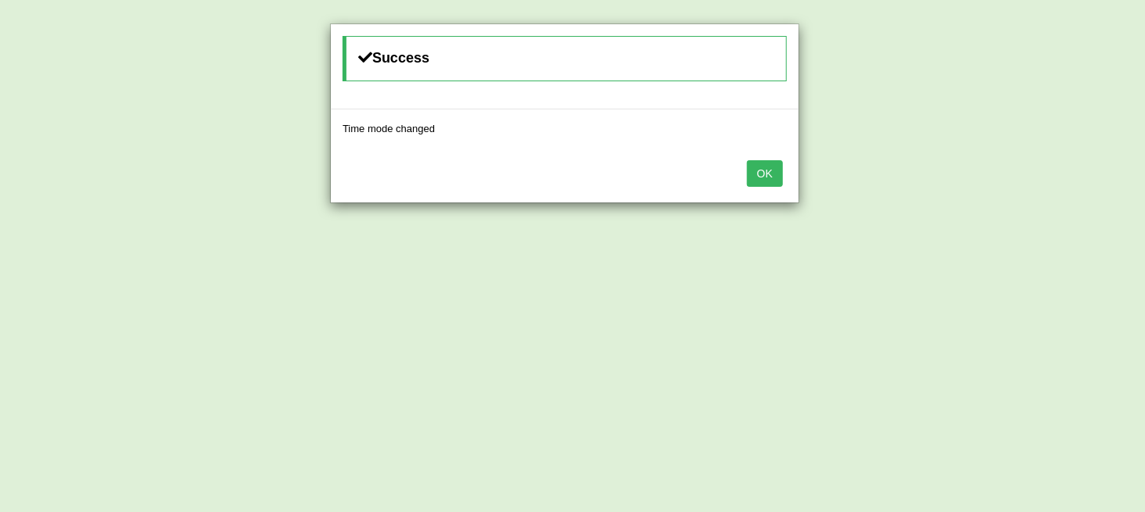
click at [780, 174] on button "OK" at bounding box center [765, 173] width 36 height 27
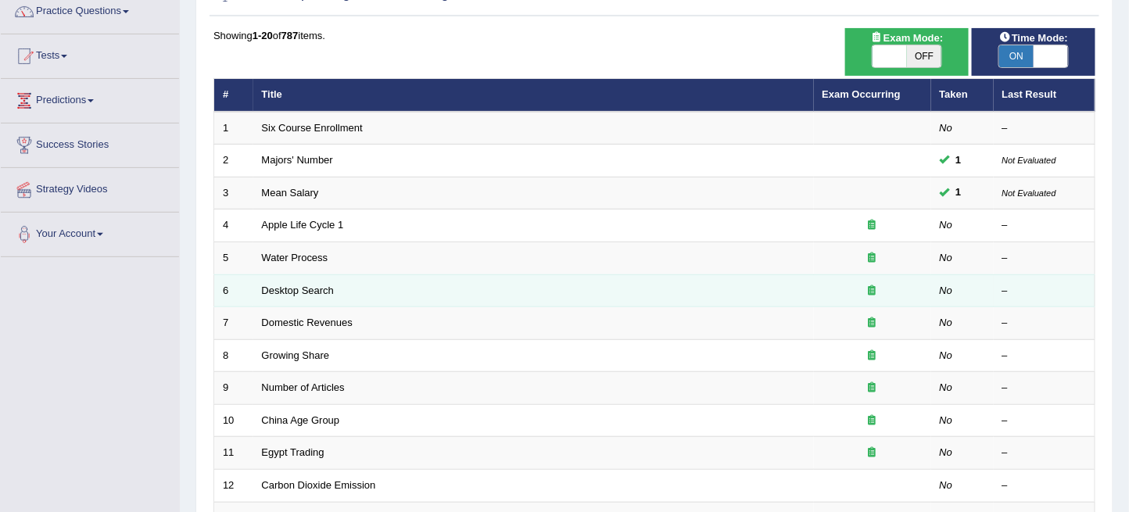
scroll to position [174, 0]
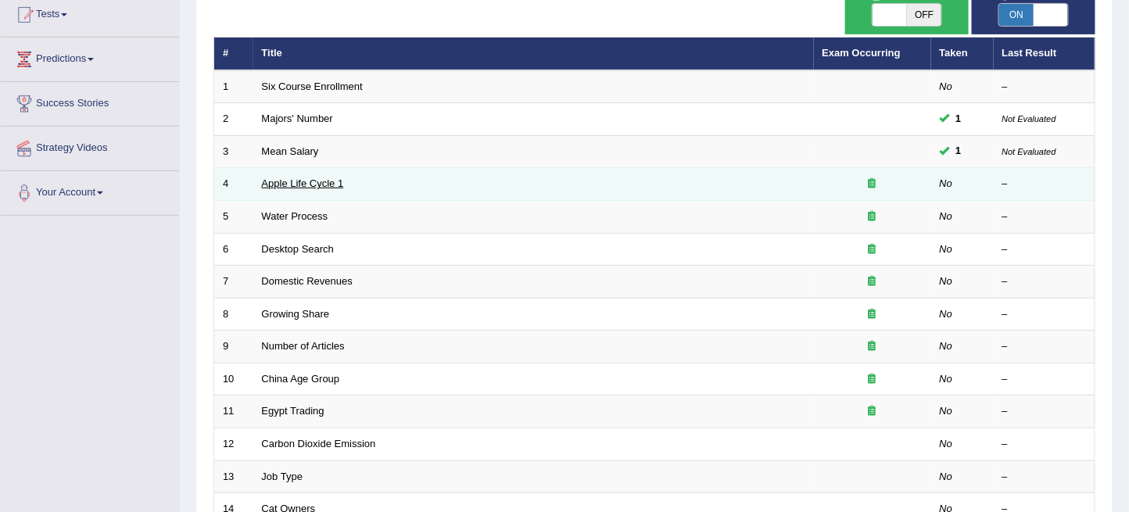
click at [289, 181] on link "Apple Life Cycle 1" at bounding box center [303, 184] width 82 height 12
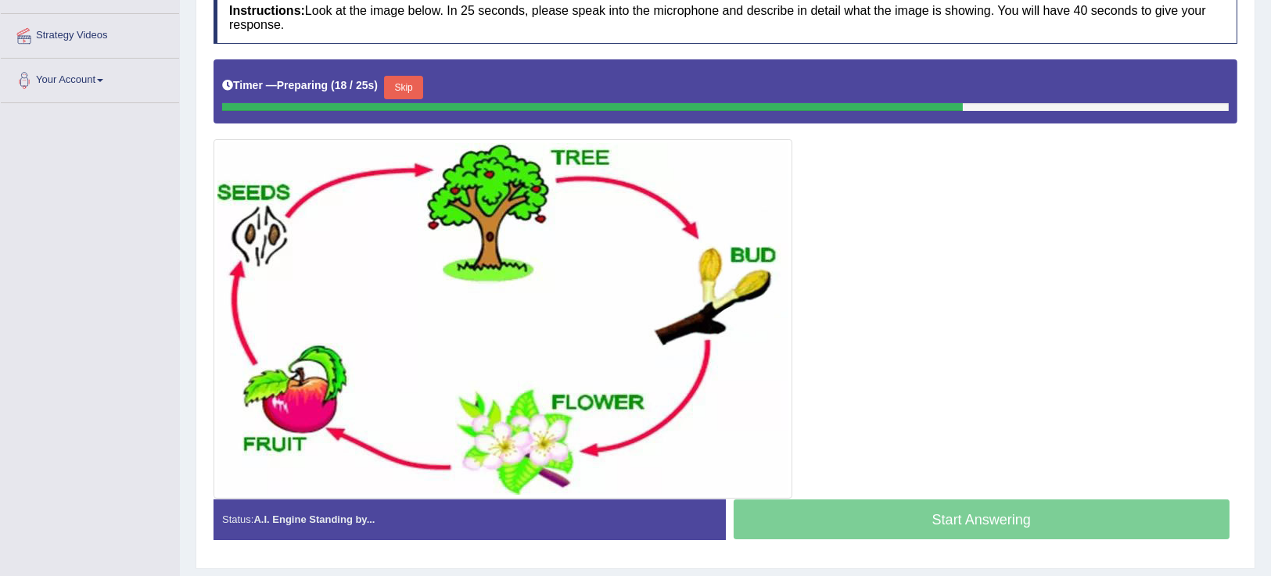
scroll to position [287, 0]
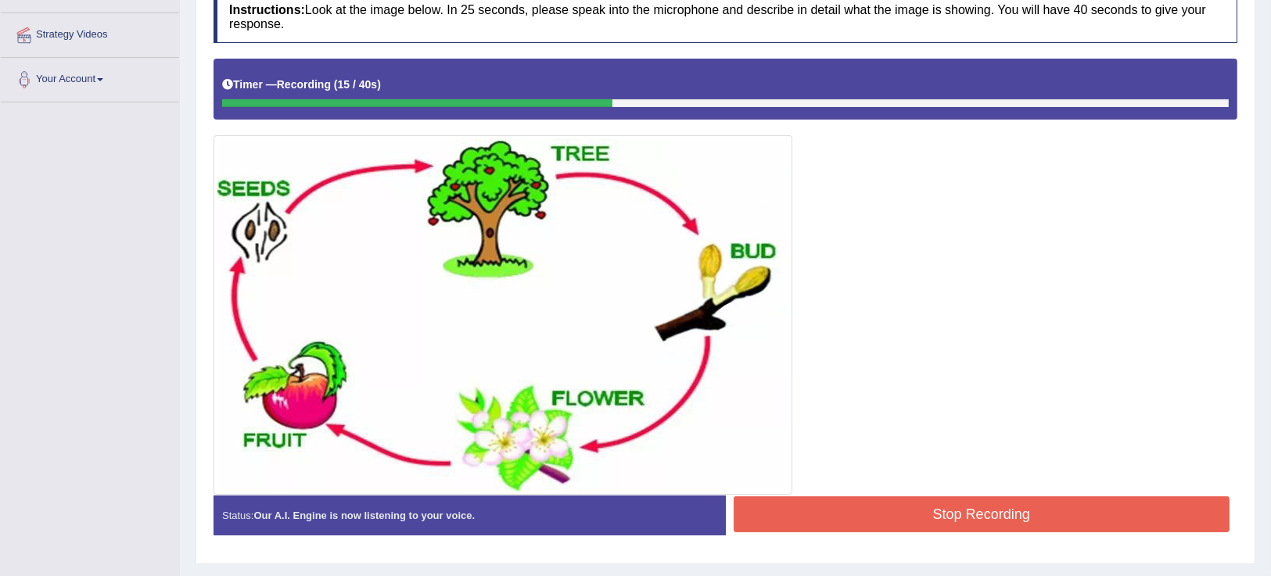
click at [843, 511] on button "Stop Recording" at bounding box center [982, 515] width 497 height 36
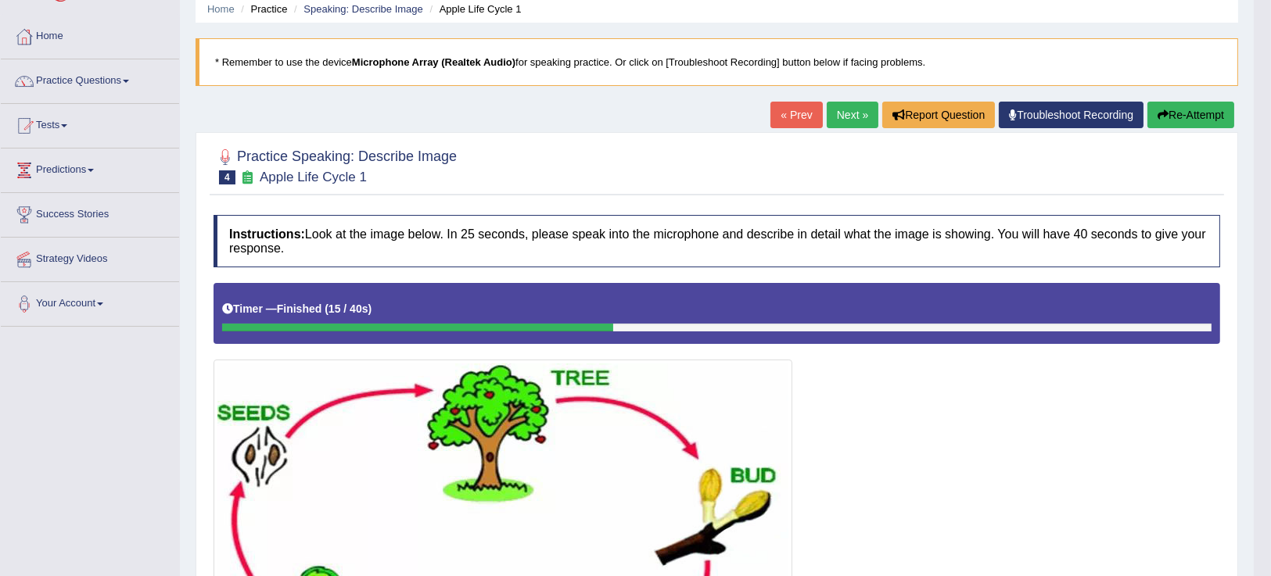
scroll to position [27, 0]
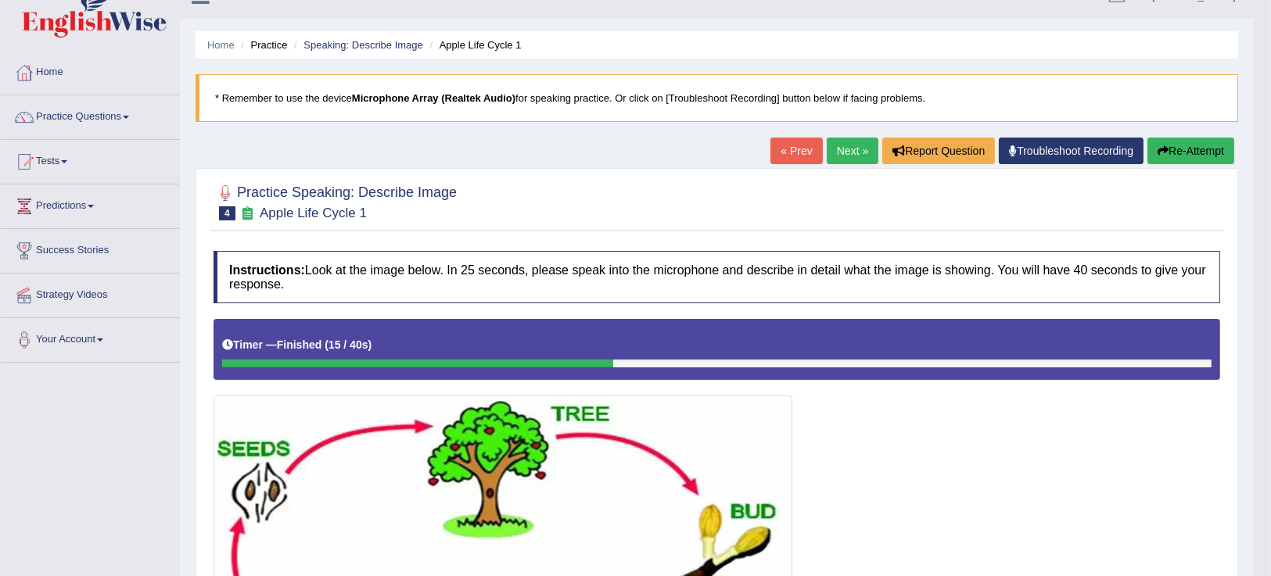
click at [845, 145] on link "Next »" at bounding box center [853, 151] width 52 height 27
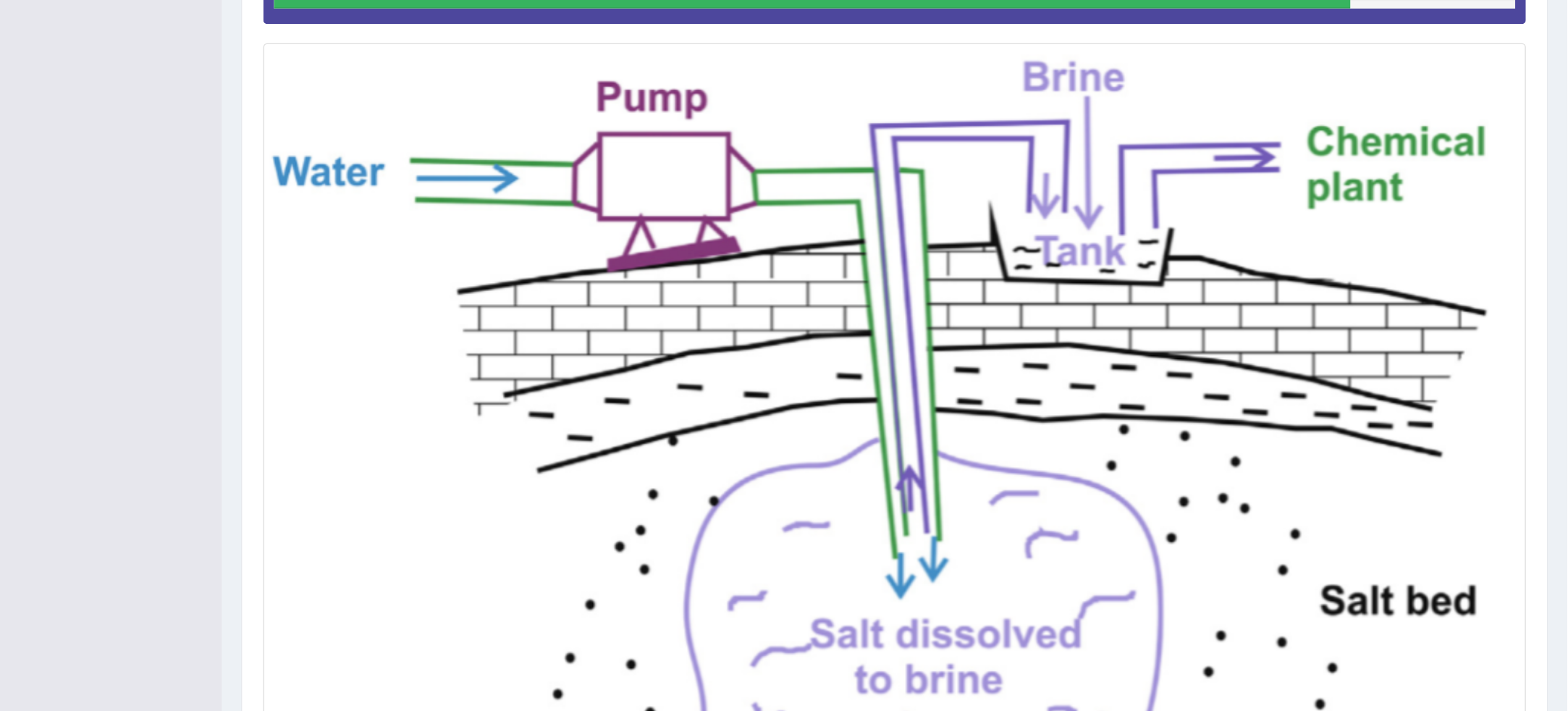
scroll to position [361, 0]
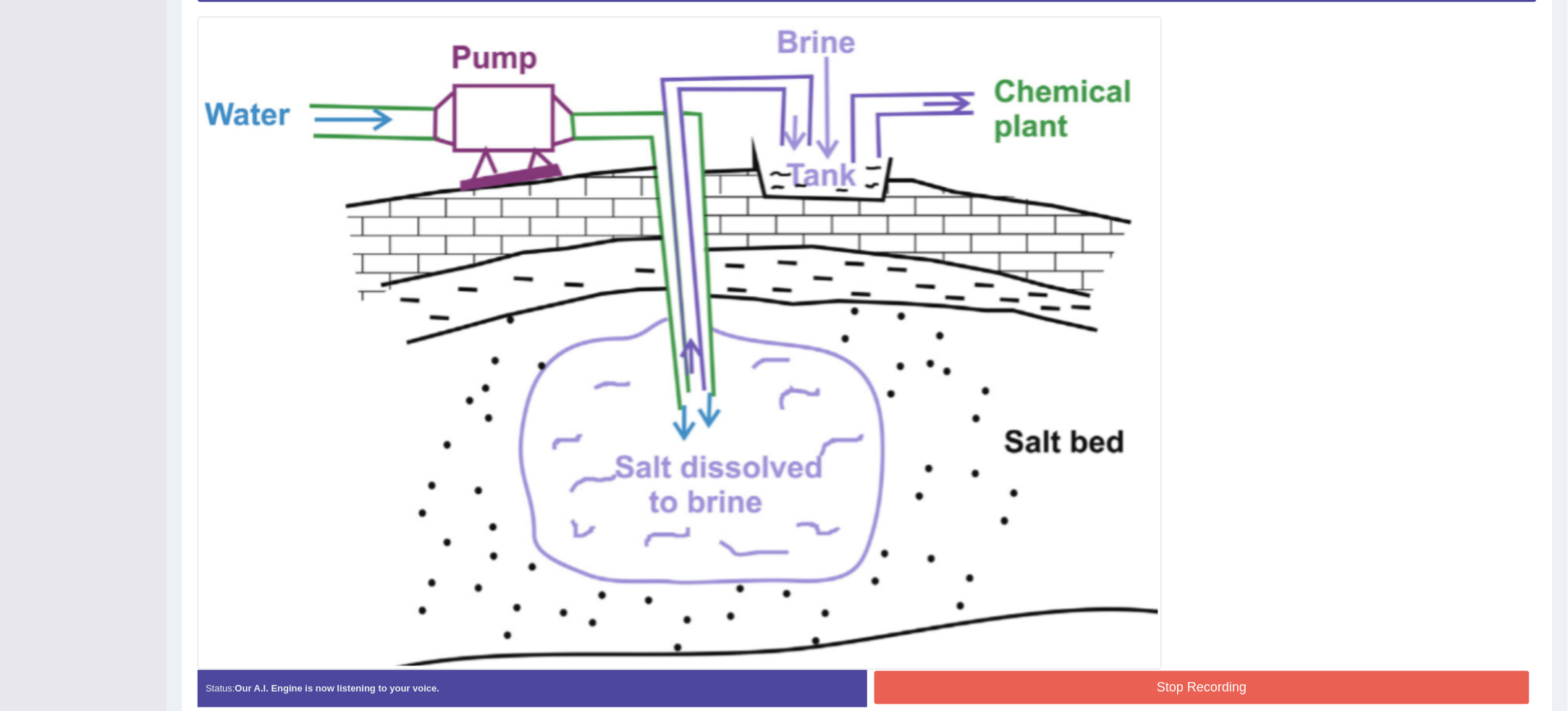
click at [1176, 533] on button "Stop Recording" at bounding box center [1202, 688] width 655 height 33
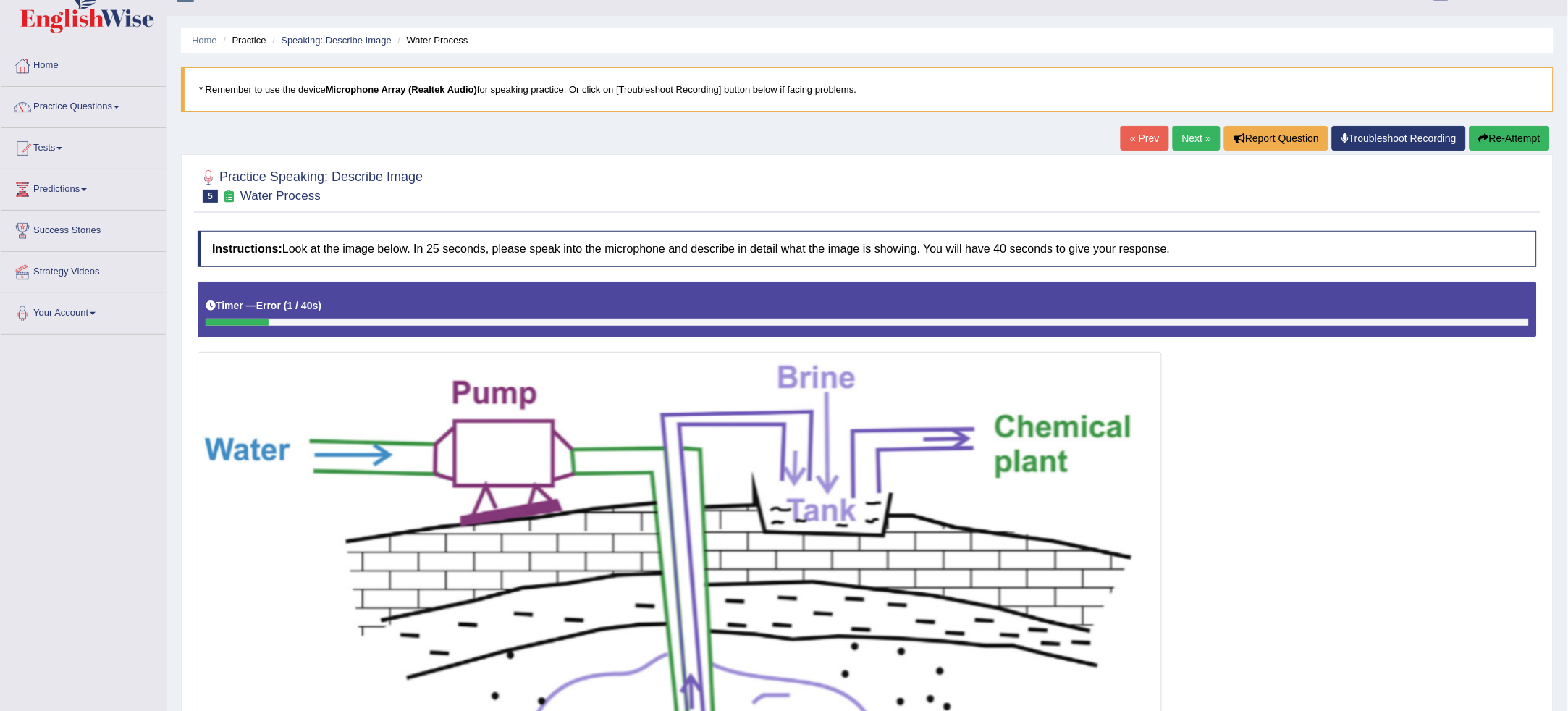
scroll to position [0, 0]
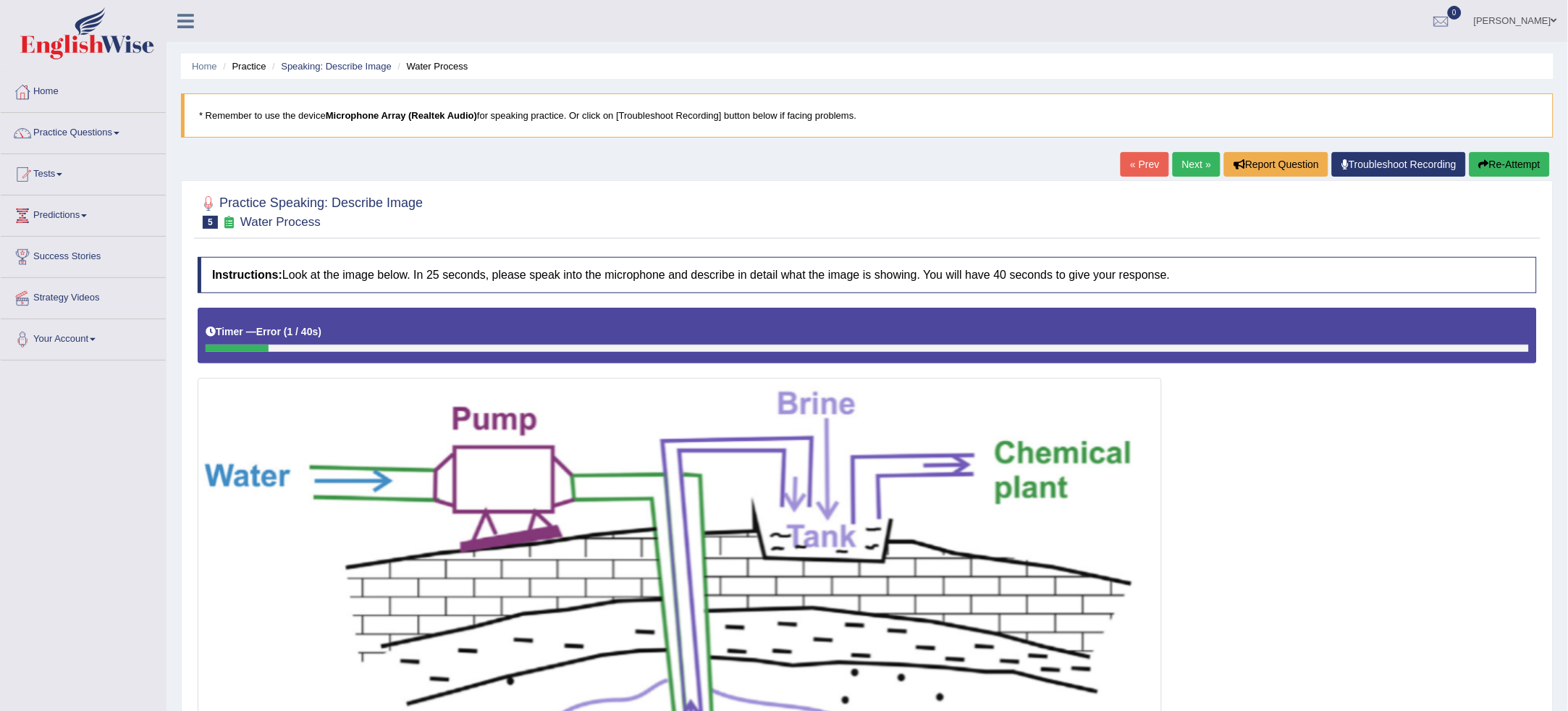
click at [1176, 166] on button "Re-Attempt" at bounding box center [1510, 164] width 81 height 25
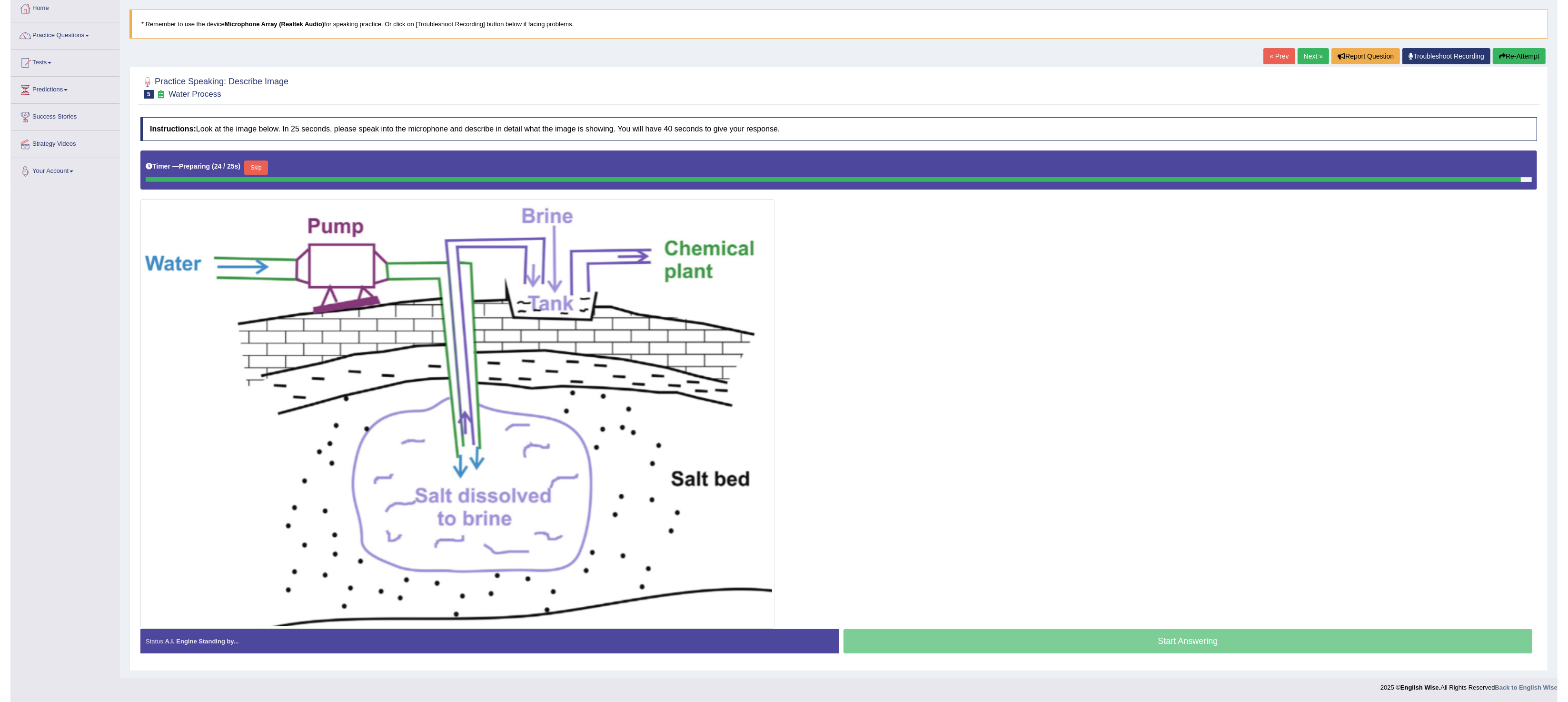
scroll to position [54, 0]
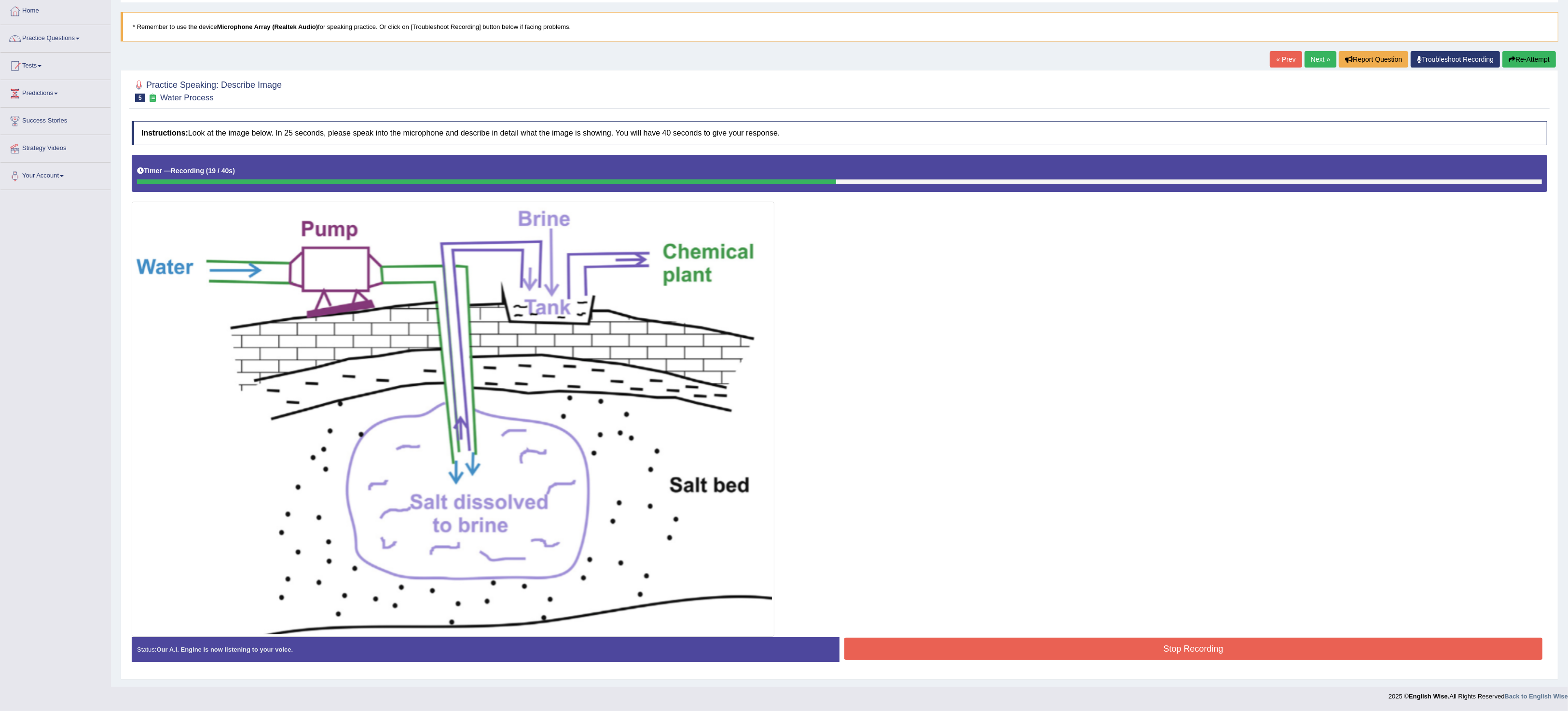
click at [1044, 473] on div at bounding box center [839, 395] width 1415 height 482
click at [1044, 473] on button "Stop Recording" at bounding box center [1194, 649] width 698 height 22
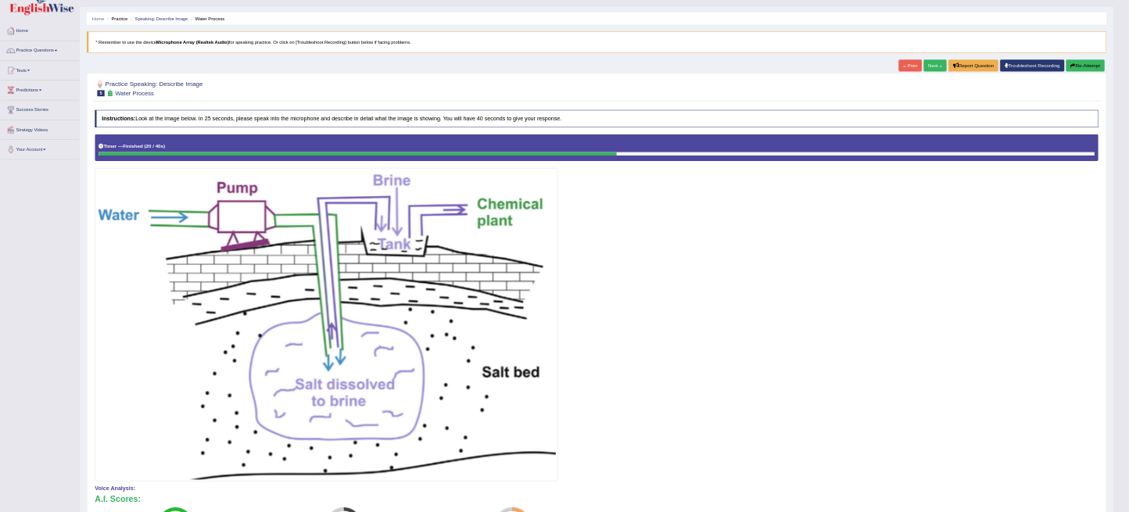
scroll to position [30, 0]
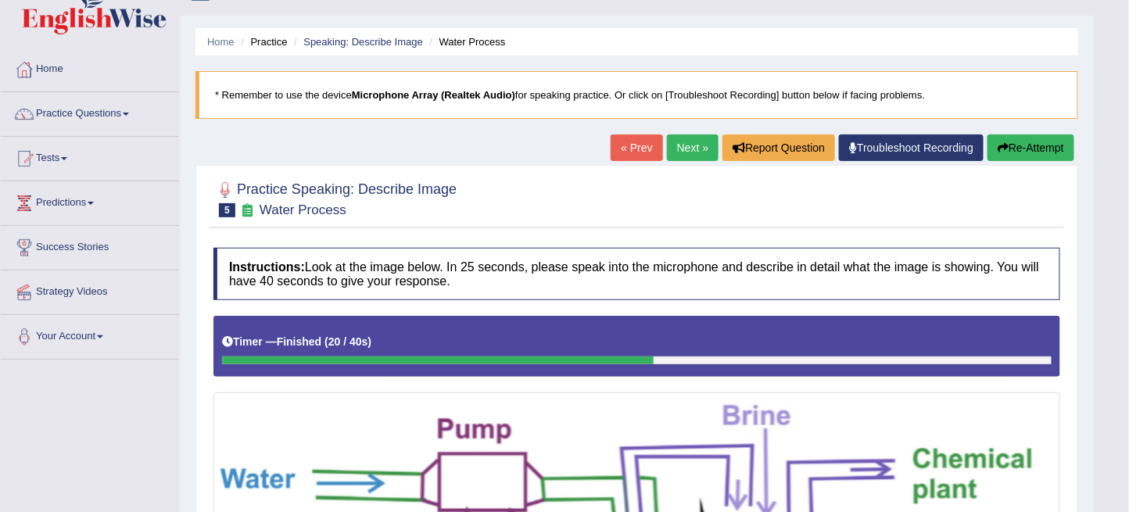
click at [597, 218] on div at bounding box center [636, 198] width 847 height 48
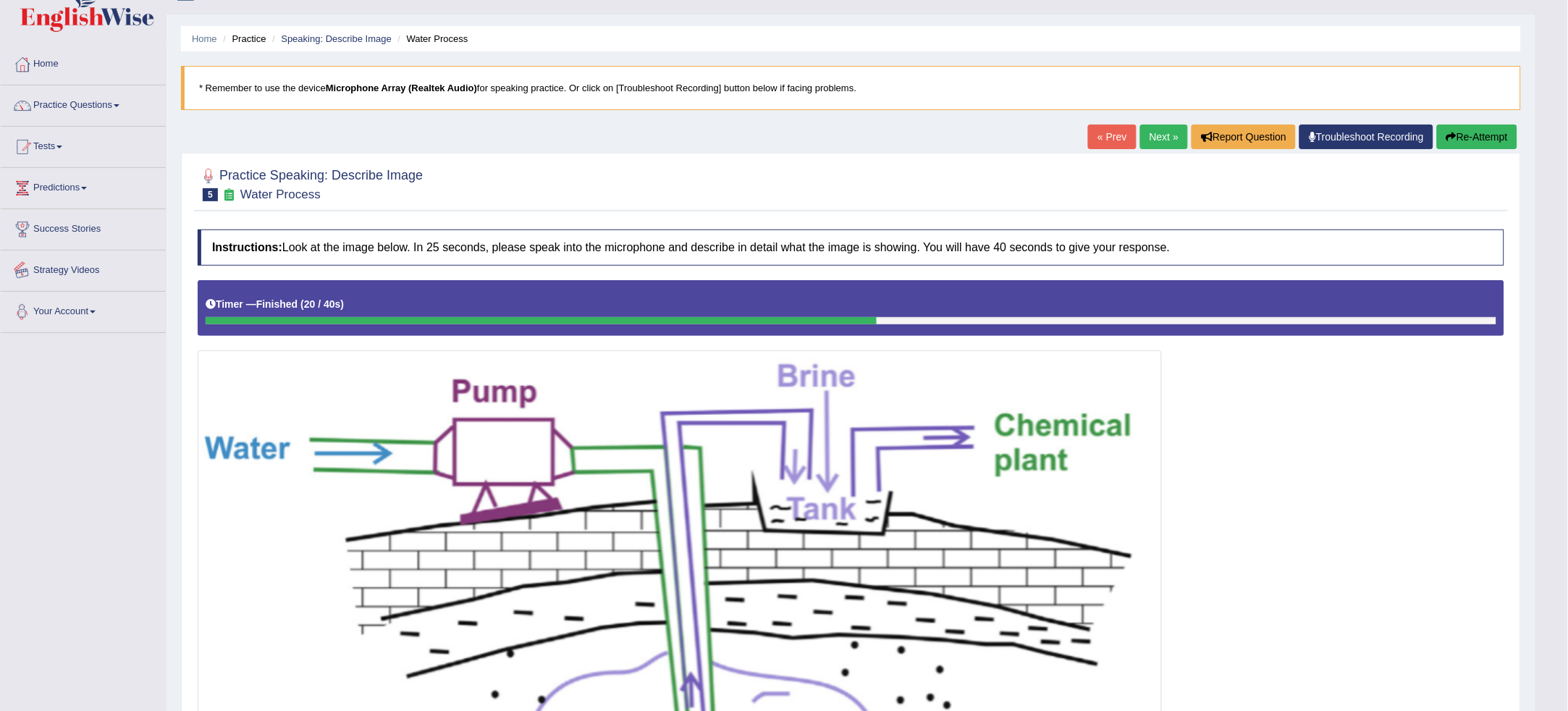
drag, startPoint x: 73, startPoint y: 678, endPoint x: 174, endPoint y: 640, distance: 107.9
click at [1147, 130] on link "Next »" at bounding box center [1164, 137] width 48 height 25
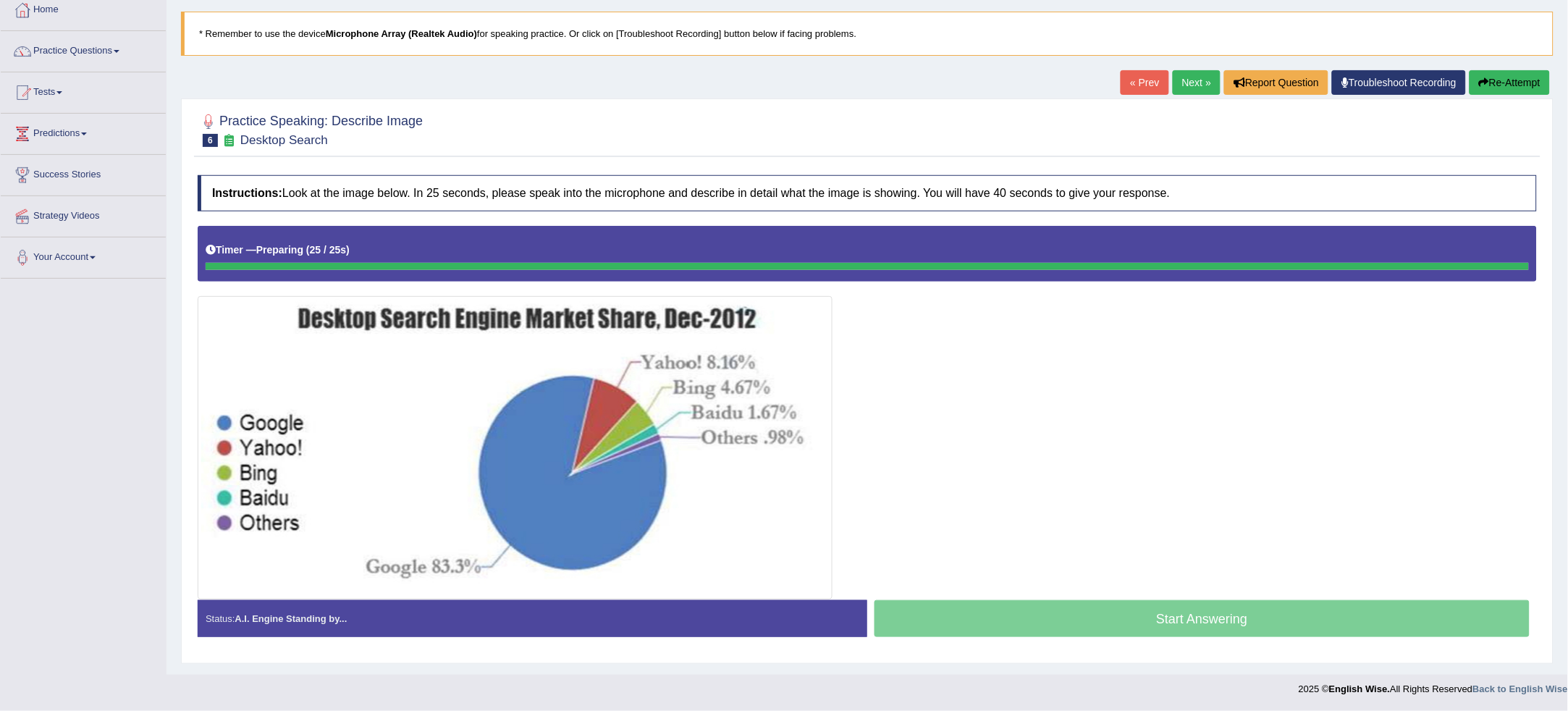
scroll to position [82, 0]
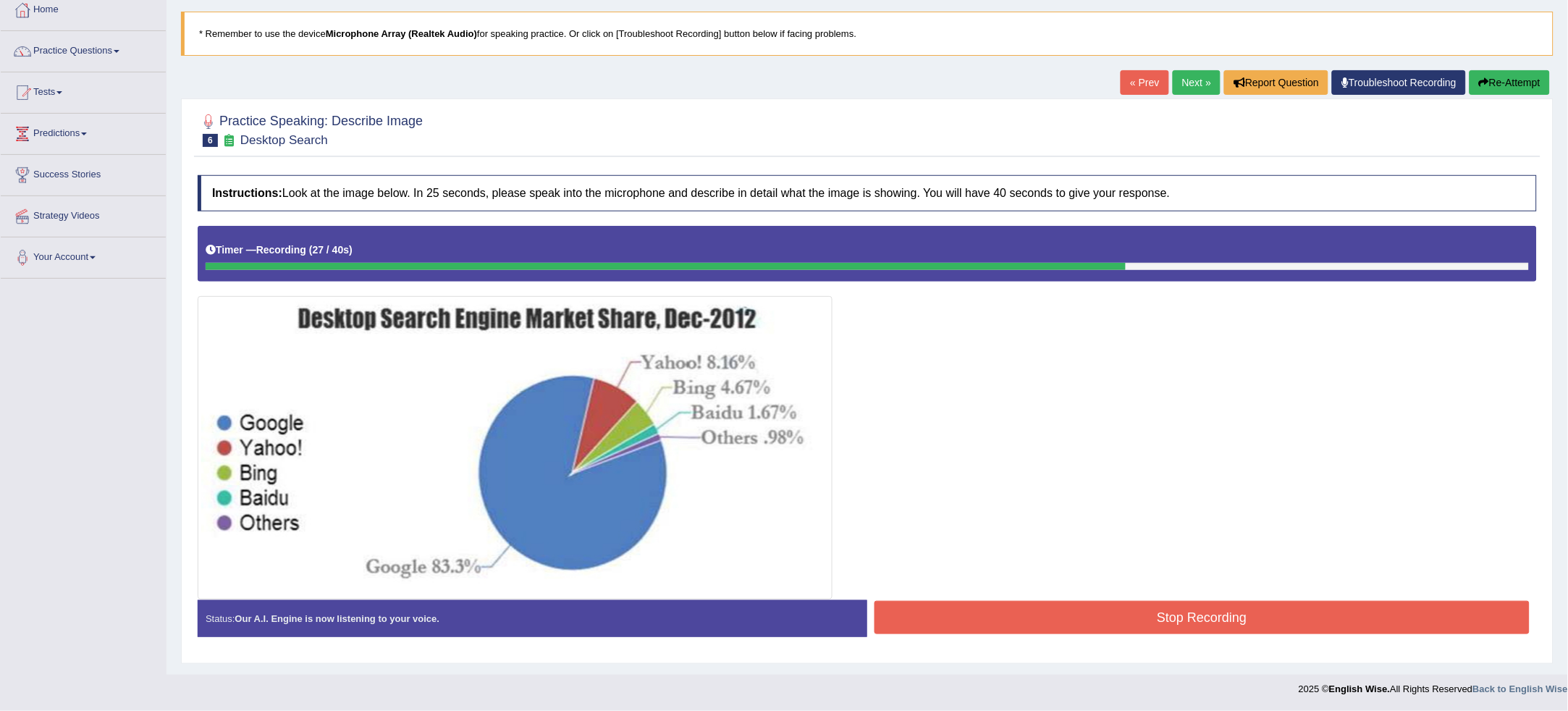
click at [1104, 614] on button "Stop Recording" at bounding box center [1202, 617] width 655 height 33
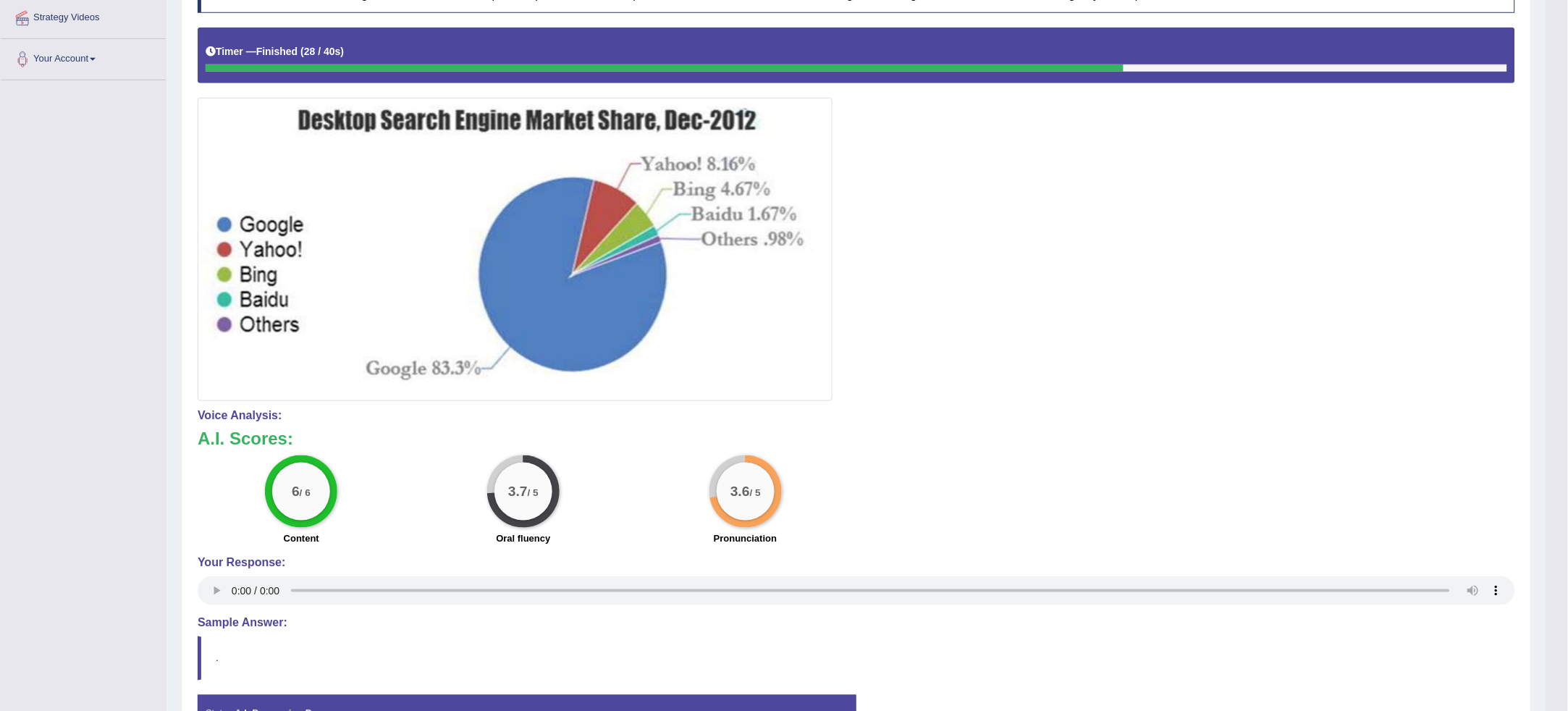
scroll to position [324, 0]
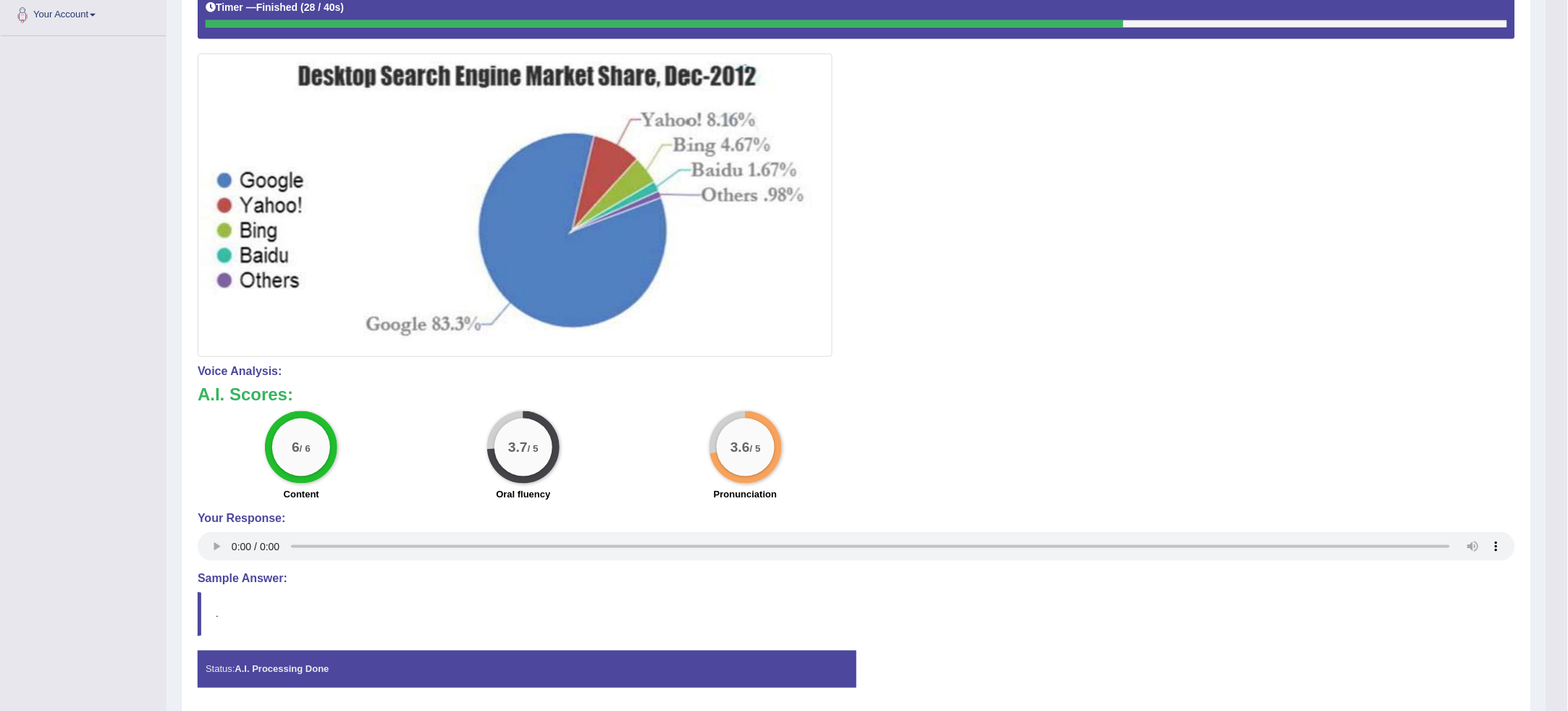
drag, startPoint x: 1426, startPoint y: 382, endPoint x: 1195, endPoint y: 91, distance: 371.5
